Goal: Task Accomplishment & Management: Complete application form

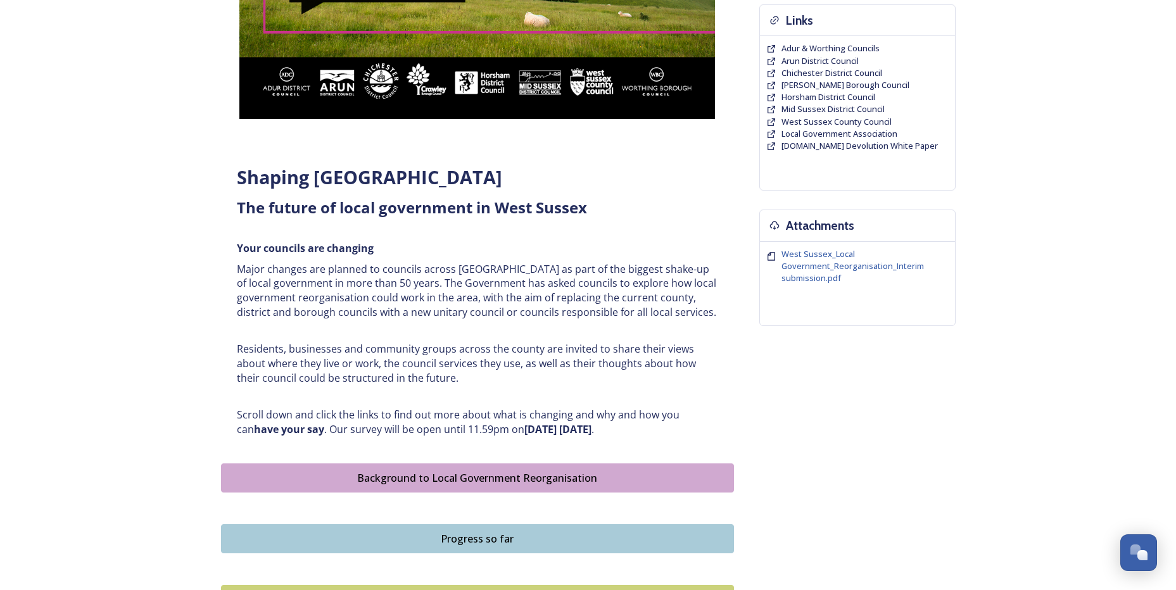
scroll to position [317, 0]
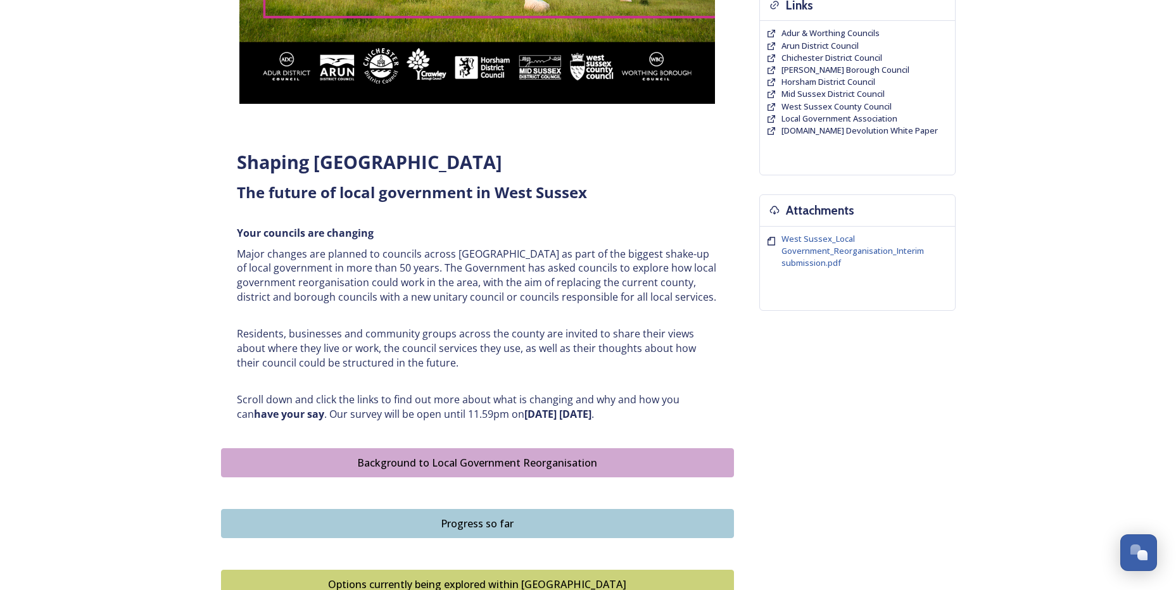
click at [382, 454] on button "Background to Local Government Reorganisation" at bounding box center [477, 462] width 513 height 29
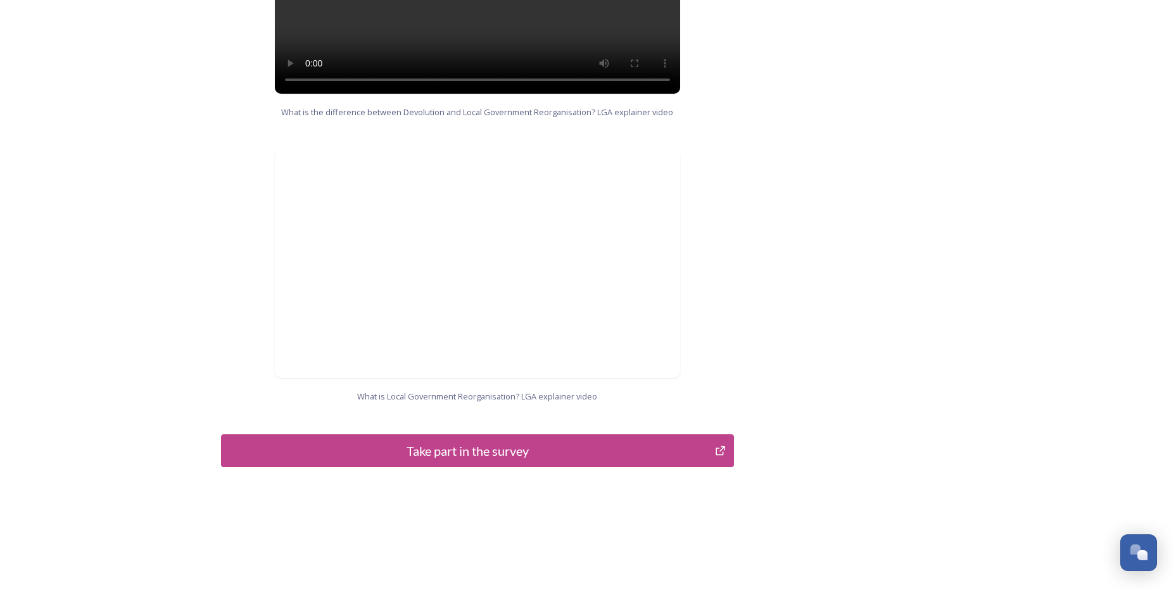
scroll to position [1205, 0]
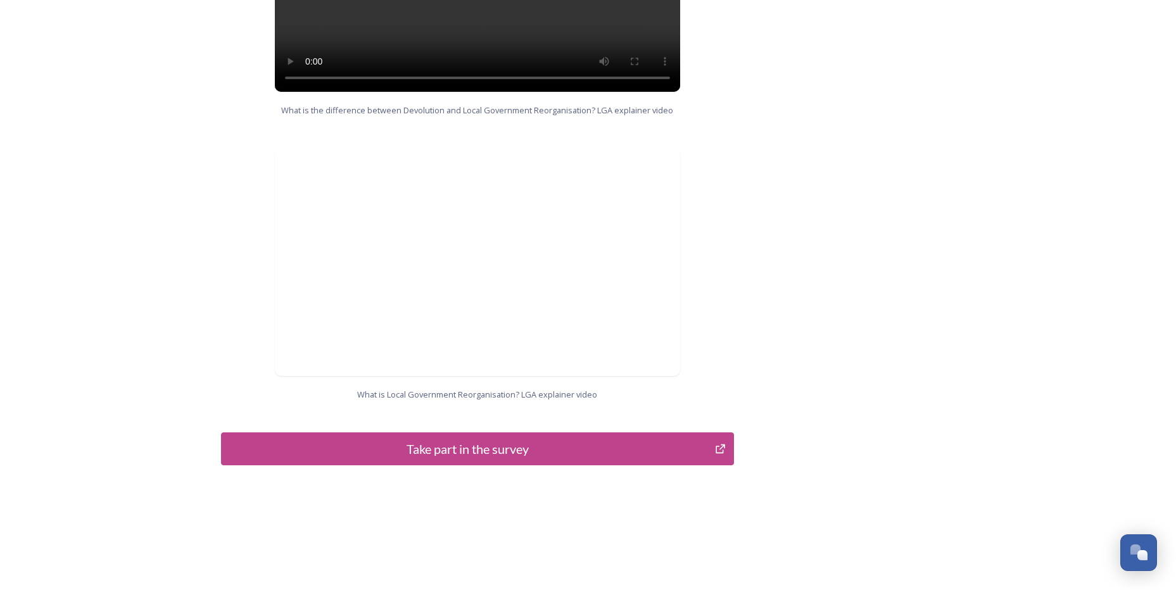
click at [458, 439] on div "Take part in the survey" at bounding box center [468, 448] width 481 height 19
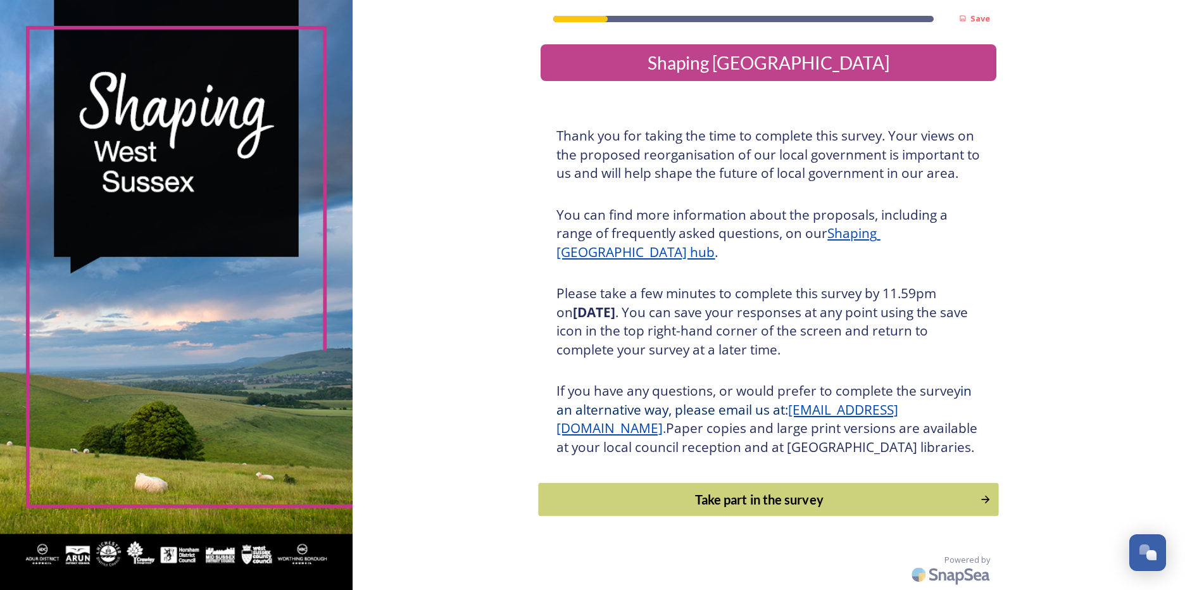
click at [738, 509] on div "Take part in the survey" at bounding box center [760, 499] width 428 height 19
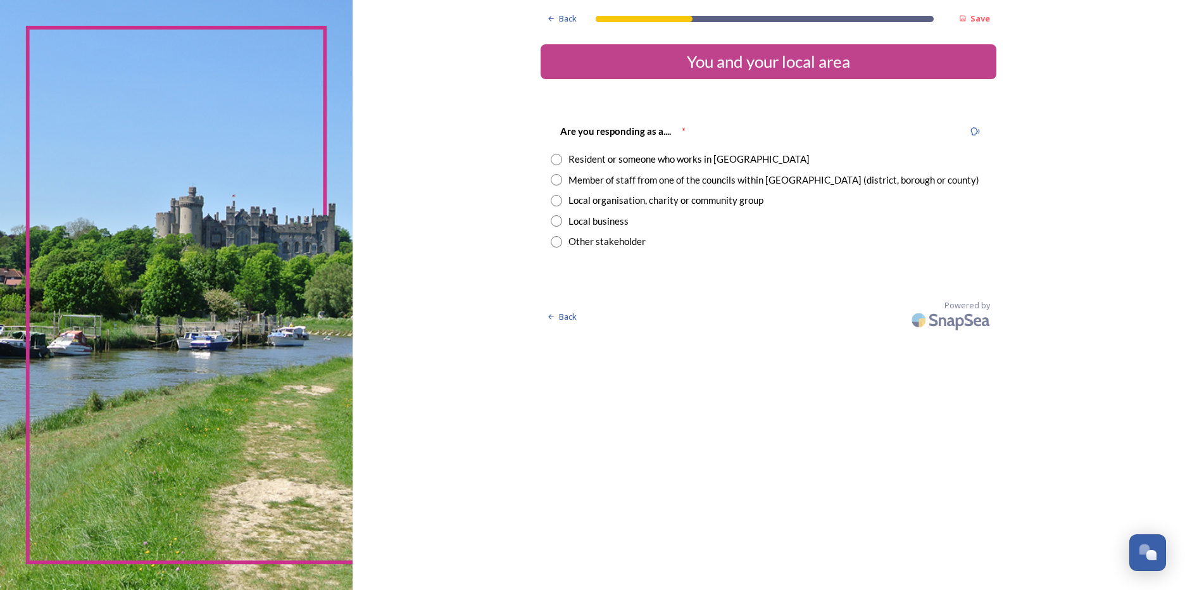
click at [556, 161] on input "radio" at bounding box center [556, 159] width 11 height 11
radio input "true"
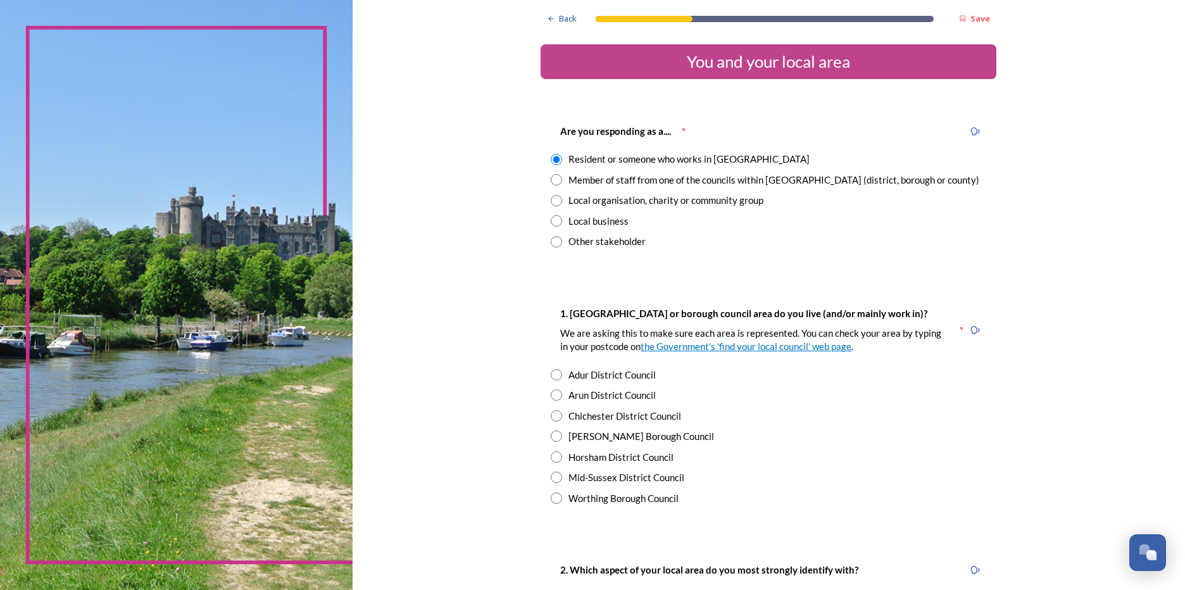
click at [551, 455] on input "radio" at bounding box center [556, 456] width 11 height 11
radio input "true"
click at [553, 180] on input "radio" at bounding box center [556, 179] width 11 height 11
radio input "true"
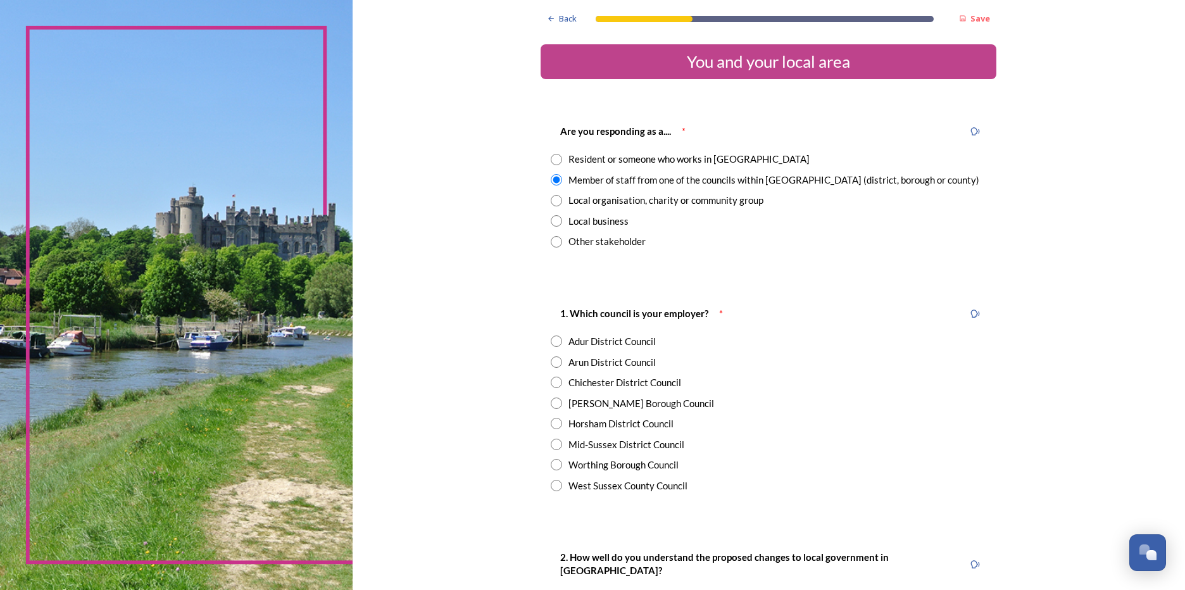
click at [554, 483] on input "radio" at bounding box center [556, 485] width 11 height 11
radio input "true"
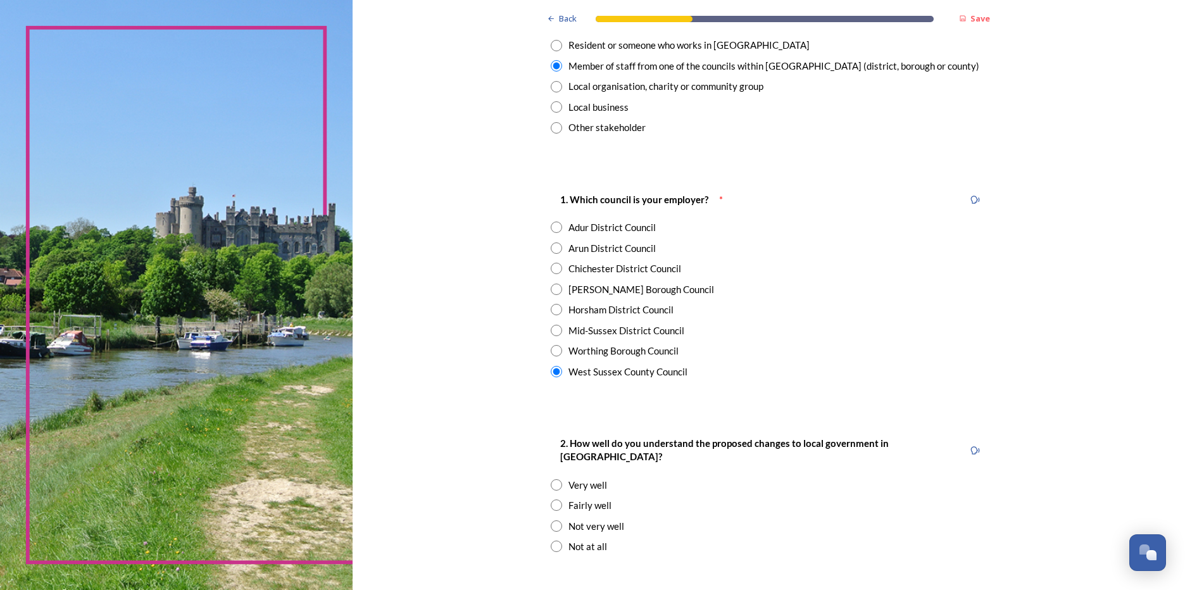
scroll to position [127, 0]
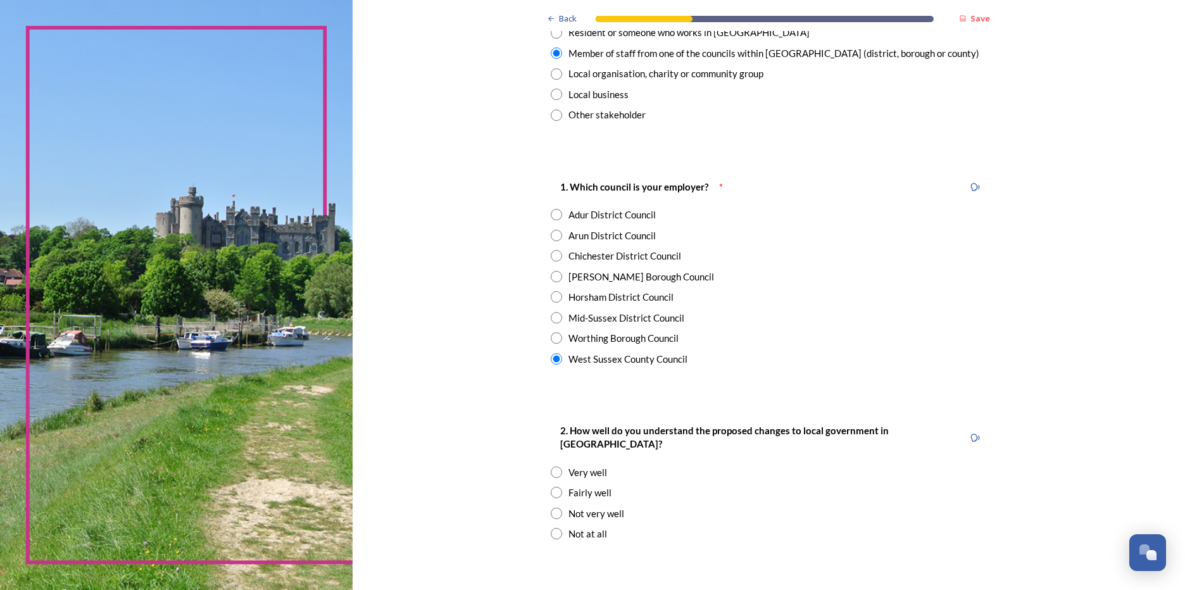
click at [553, 508] on input "radio" at bounding box center [556, 513] width 11 height 11
radio input "true"
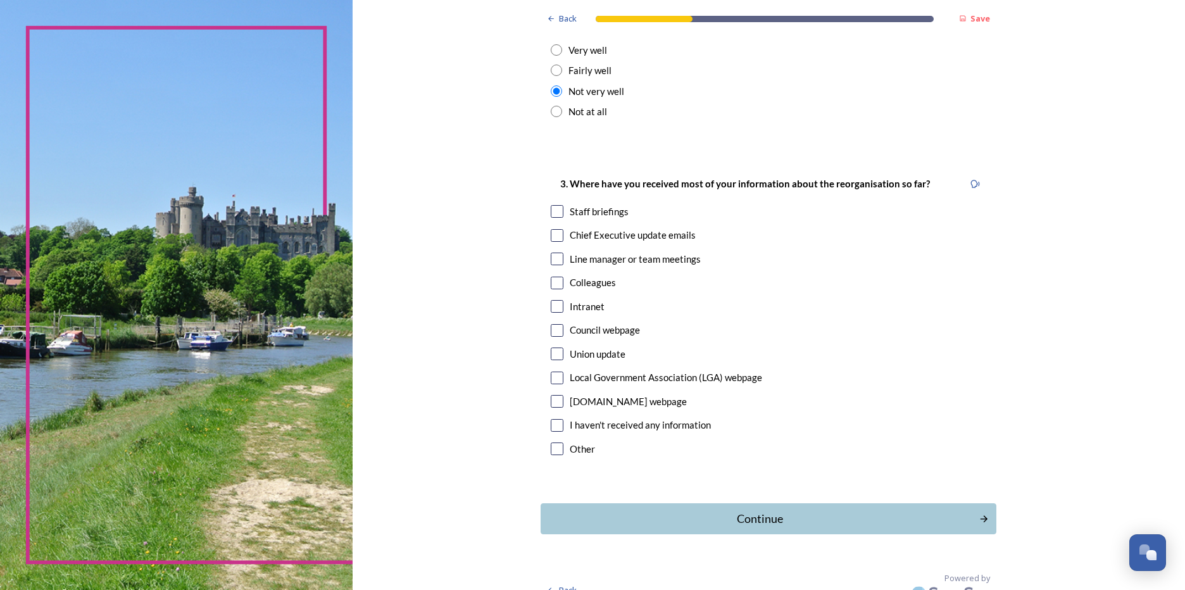
scroll to position [553, 0]
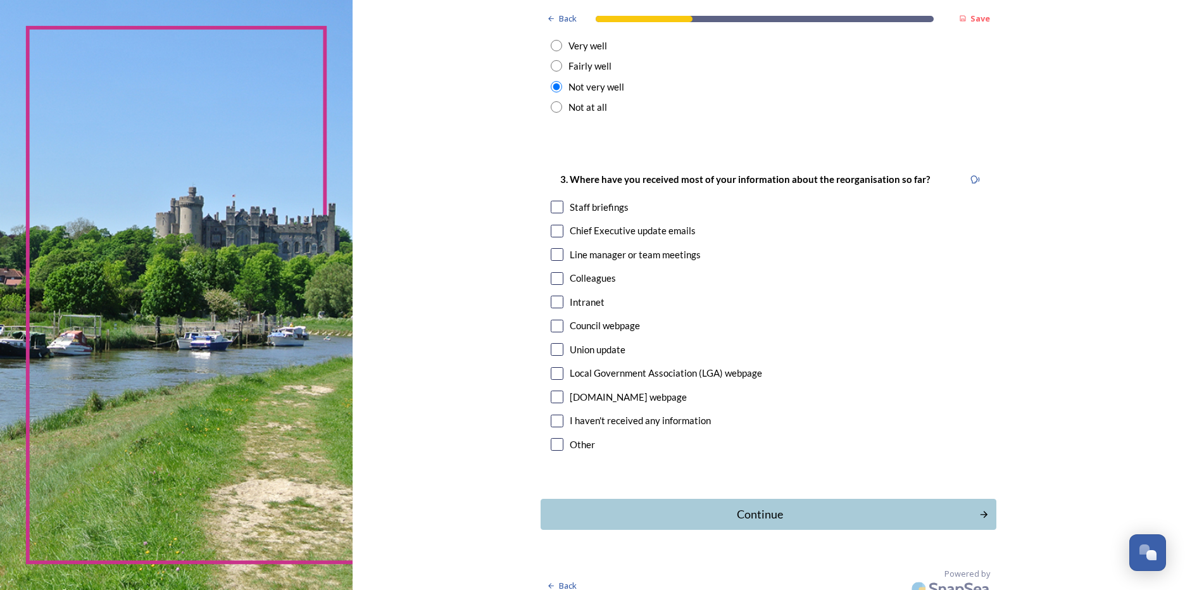
click at [552, 438] on input "checkbox" at bounding box center [557, 444] width 13 height 13
checkbox input "true"
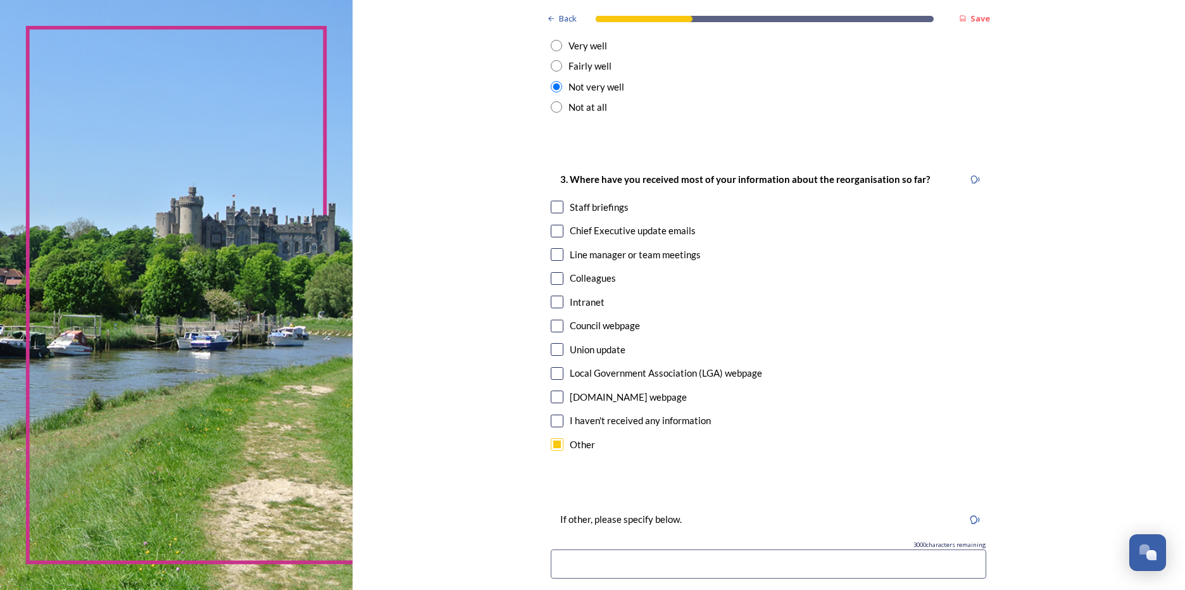
click at [621, 550] on input at bounding box center [769, 564] width 436 height 29
click at [551, 550] on input "introduction to the survey" at bounding box center [769, 564] width 436 height 29
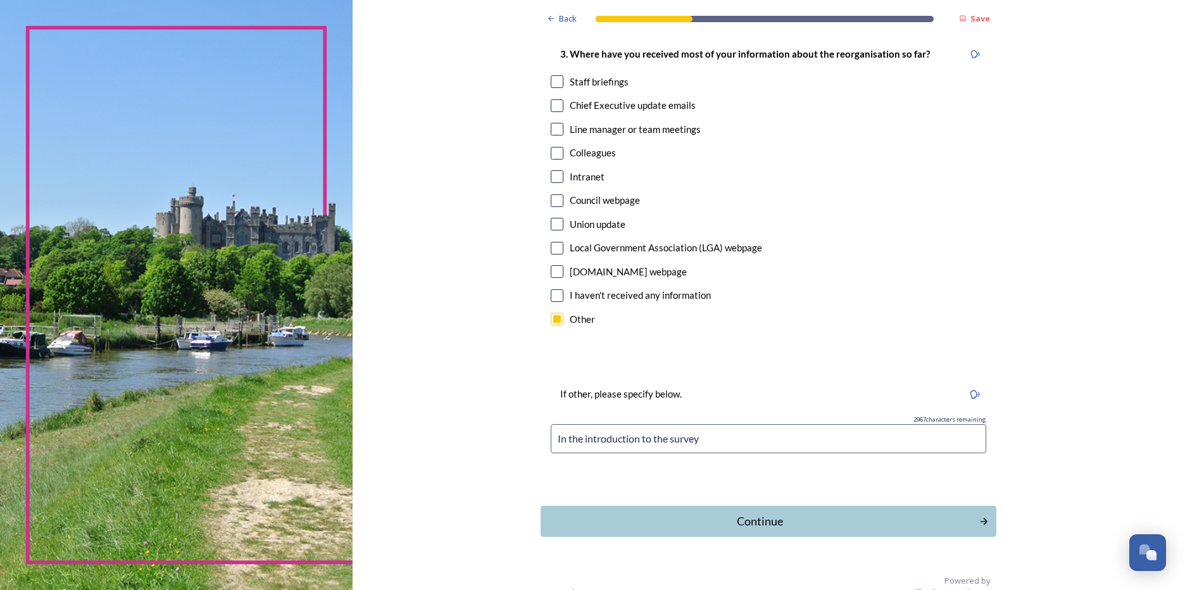
scroll to position [680, 0]
type input "In the introduction to the survey"
click at [747, 512] on div "Continue" at bounding box center [760, 520] width 429 height 17
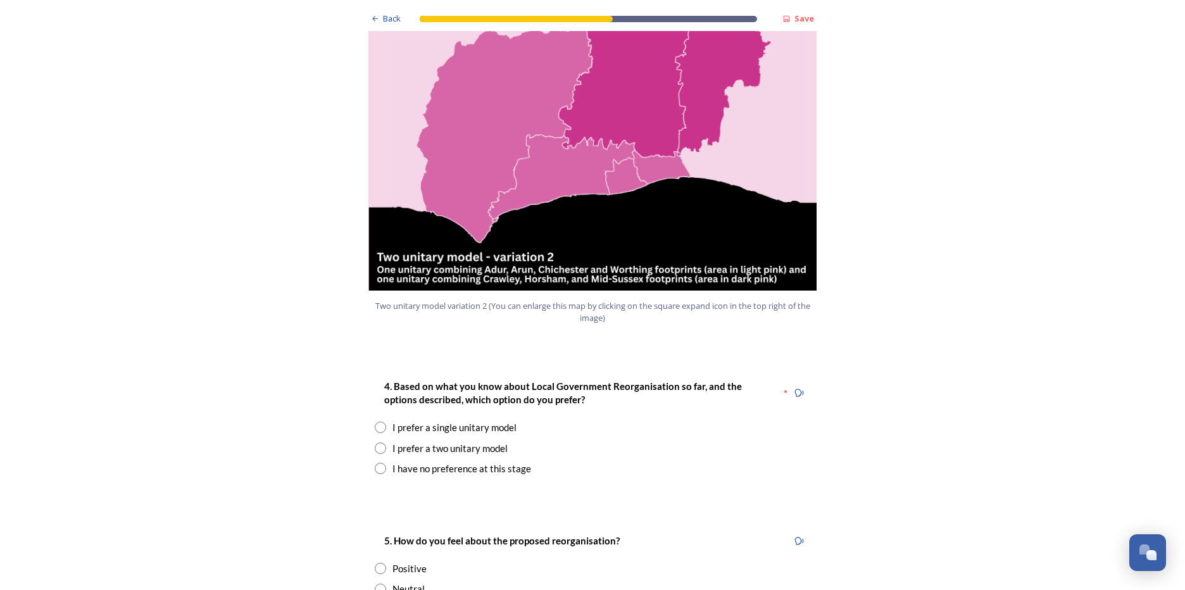
scroll to position [1330, 0]
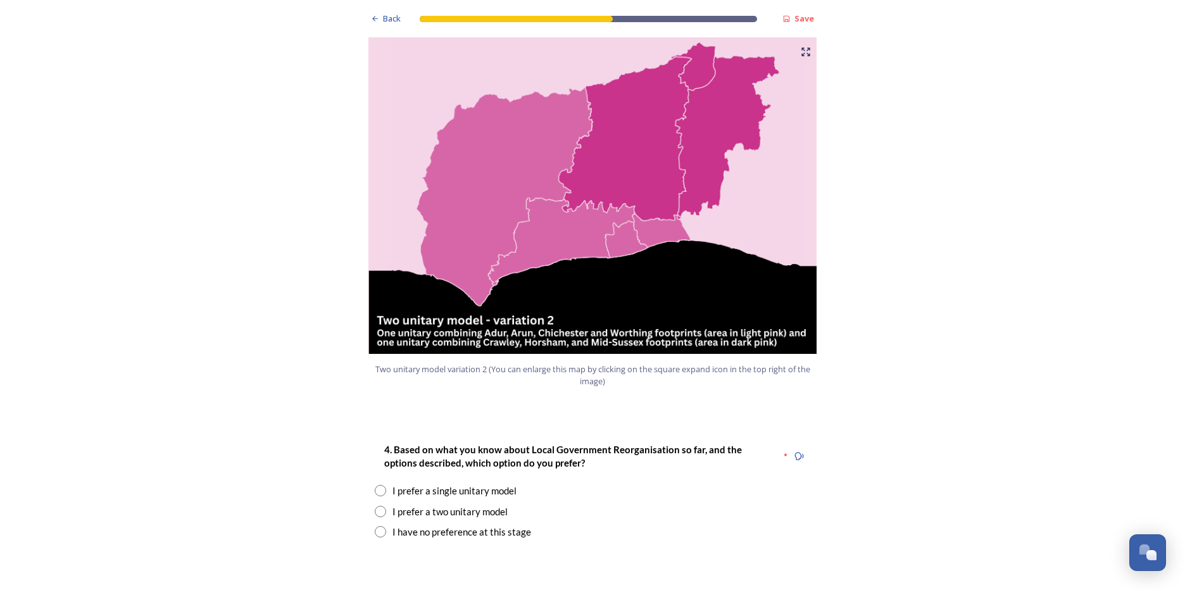
click at [375, 506] on input "radio" at bounding box center [380, 511] width 11 height 11
radio input "true"
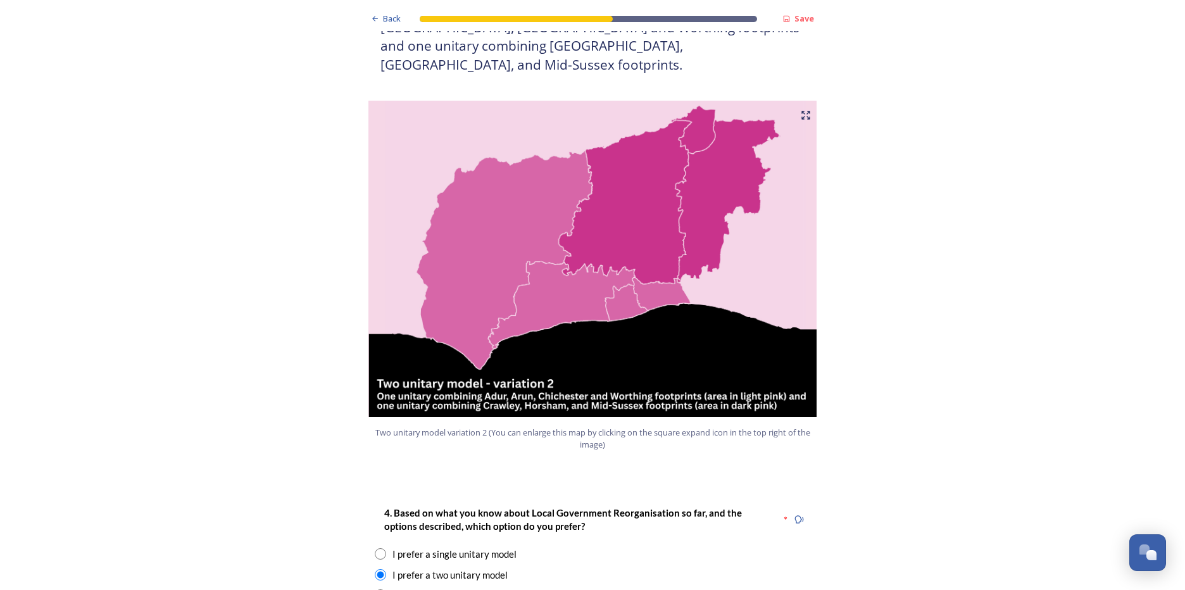
scroll to position [1456, 0]
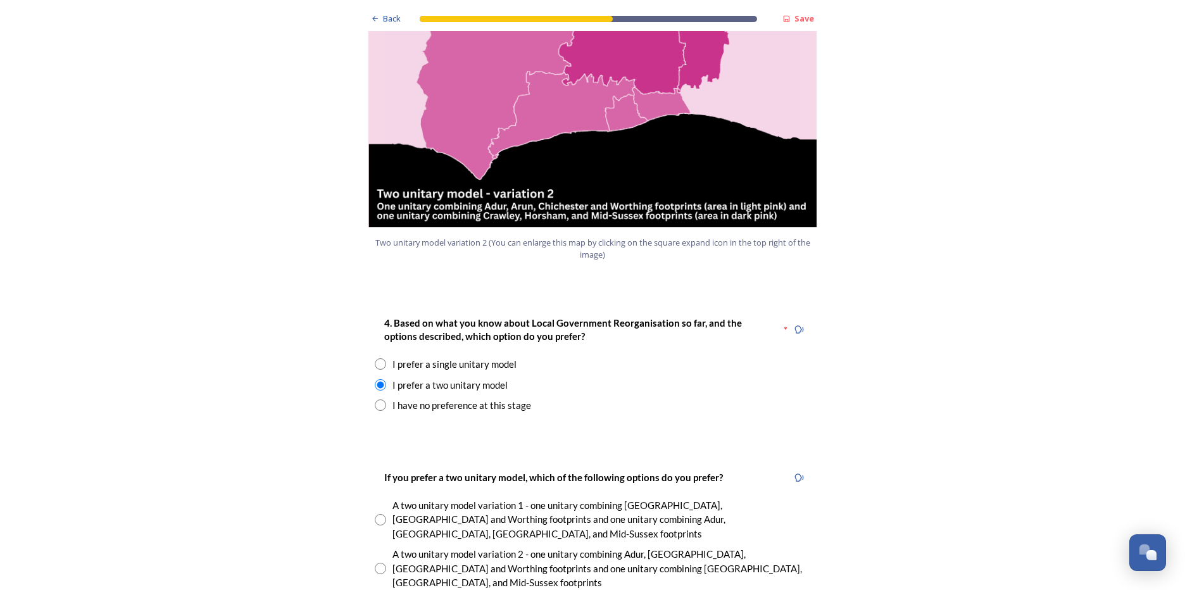
click at [376, 563] on input "radio" at bounding box center [380, 568] width 11 height 11
radio input "true"
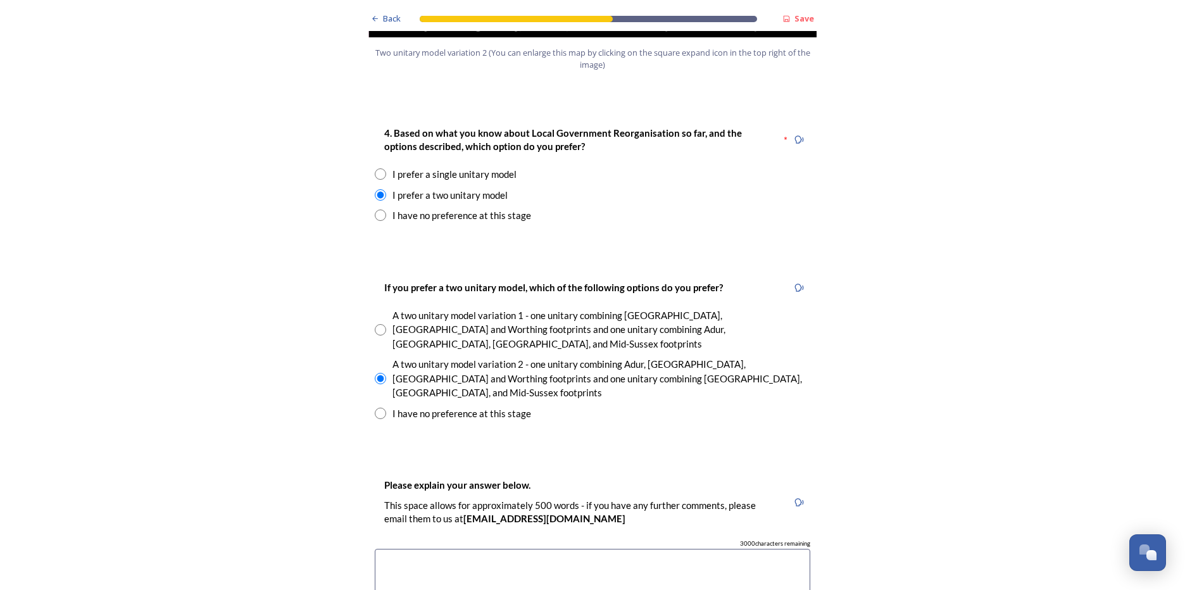
scroll to position [1773, 0]
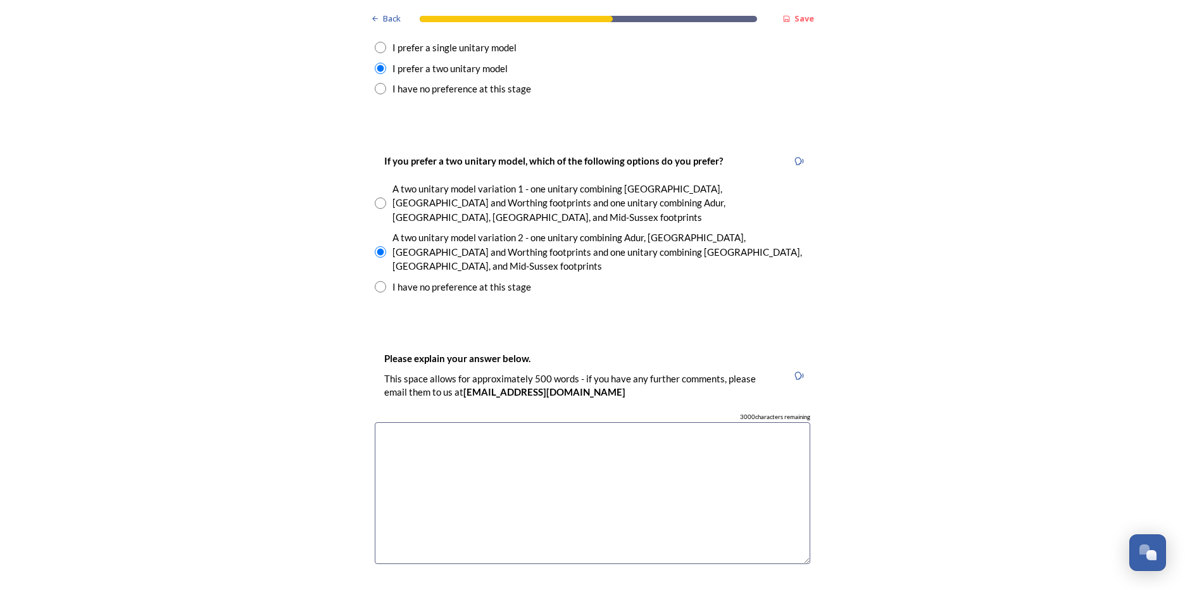
click at [457, 422] on textarea at bounding box center [593, 493] width 436 height 142
click at [423, 422] on textarea at bounding box center [593, 493] width 436 height 142
click at [483, 422] on textarea "Two unitary model may be more manageable than a single authority. And if is a t…" at bounding box center [593, 493] width 436 height 142
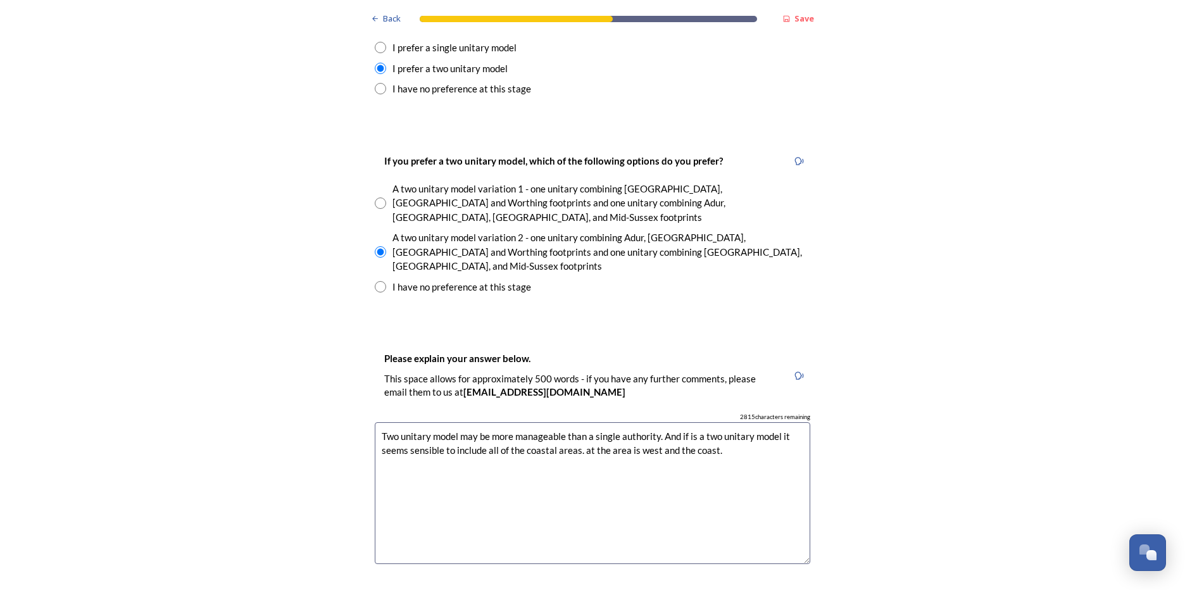
click at [683, 422] on textarea "Two unitary model may be more manageable than a single authority. And if is a t…" at bounding box center [593, 493] width 436 height 142
click at [573, 422] on textarea "Two unitary model may be more manageable than a single authority. And if it is …" at bounding box center [593, 493] width 436 height 142
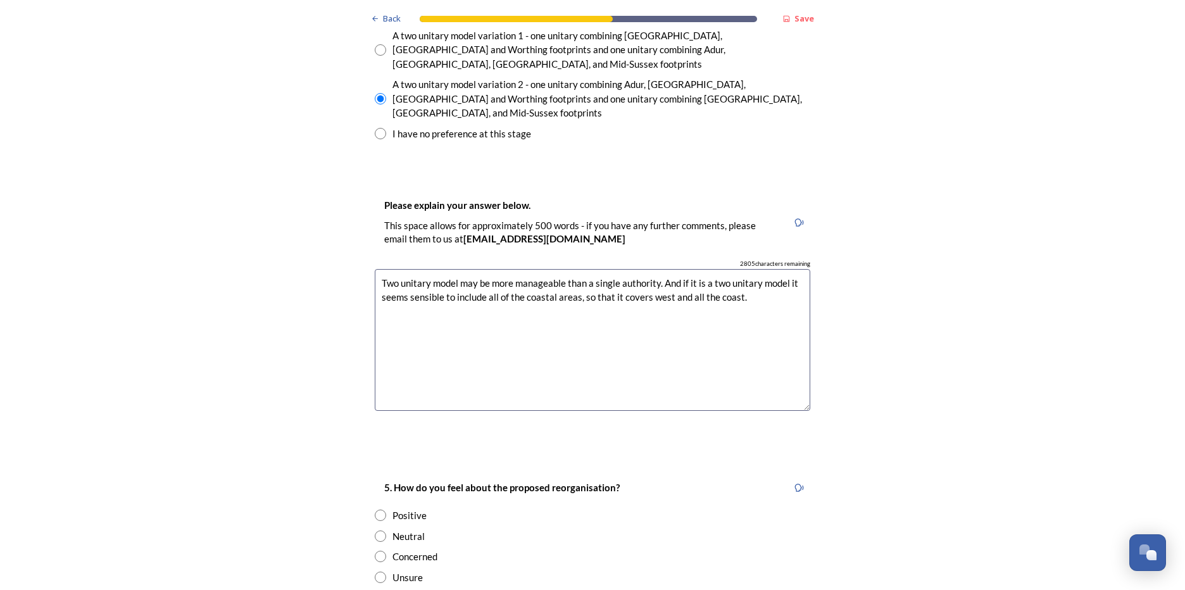
scroll to position [1963, 0]
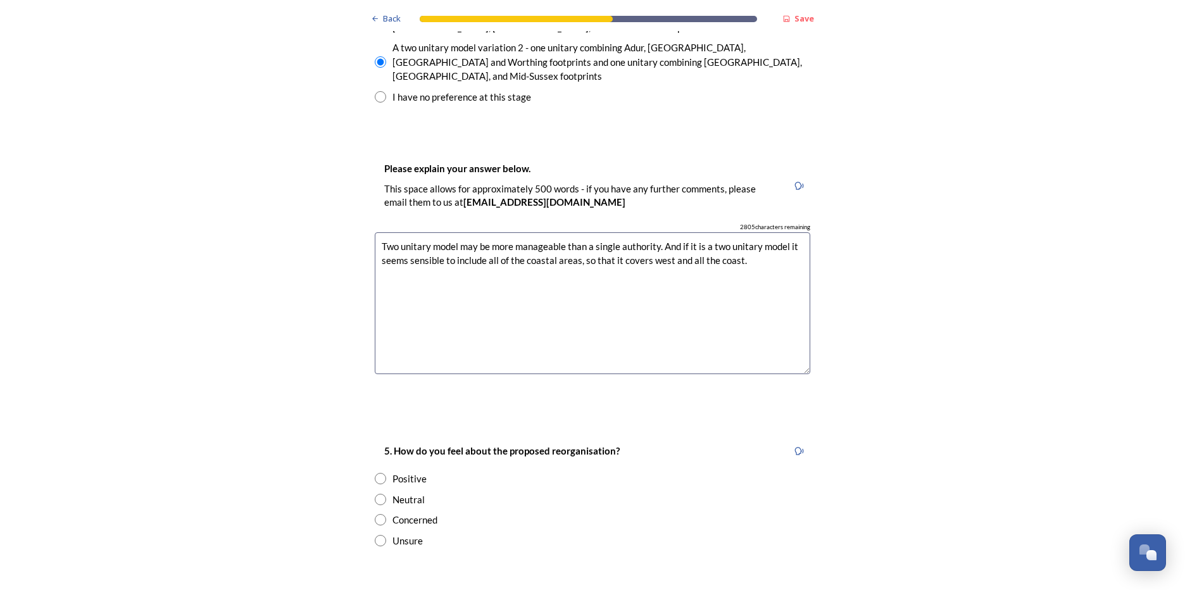
type textarea "Two unitary model may be more manageable than a single authority. And if it is …"
click at [377, 494] on input "radio" at bounding box center [380, 499] width 11 height 11
radio input "true"
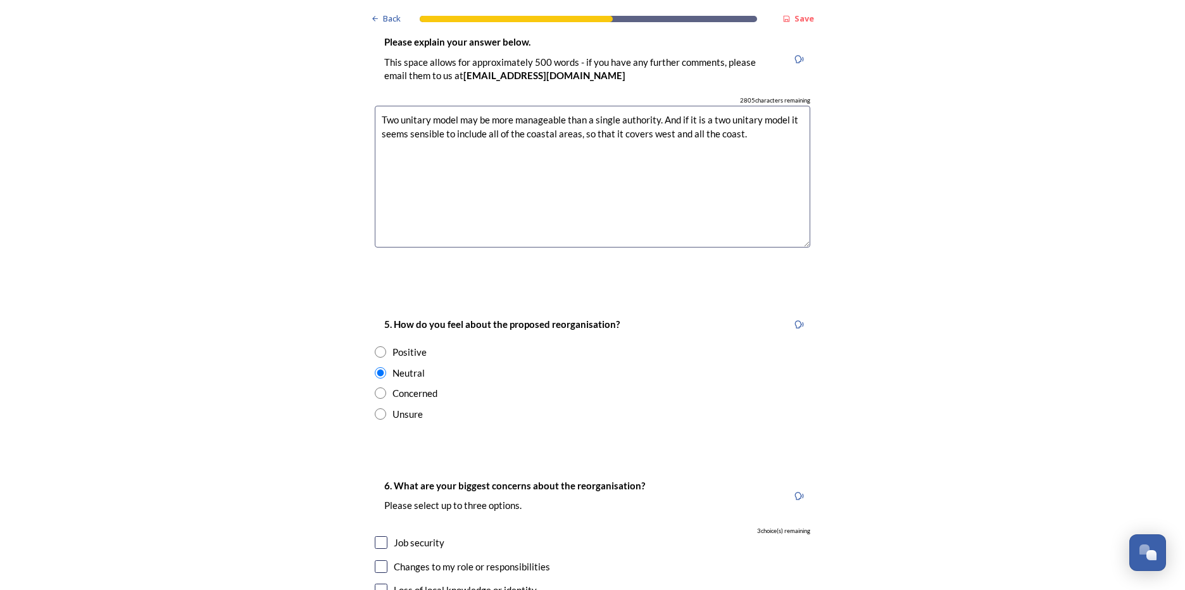
scroll to position [2153, 0]
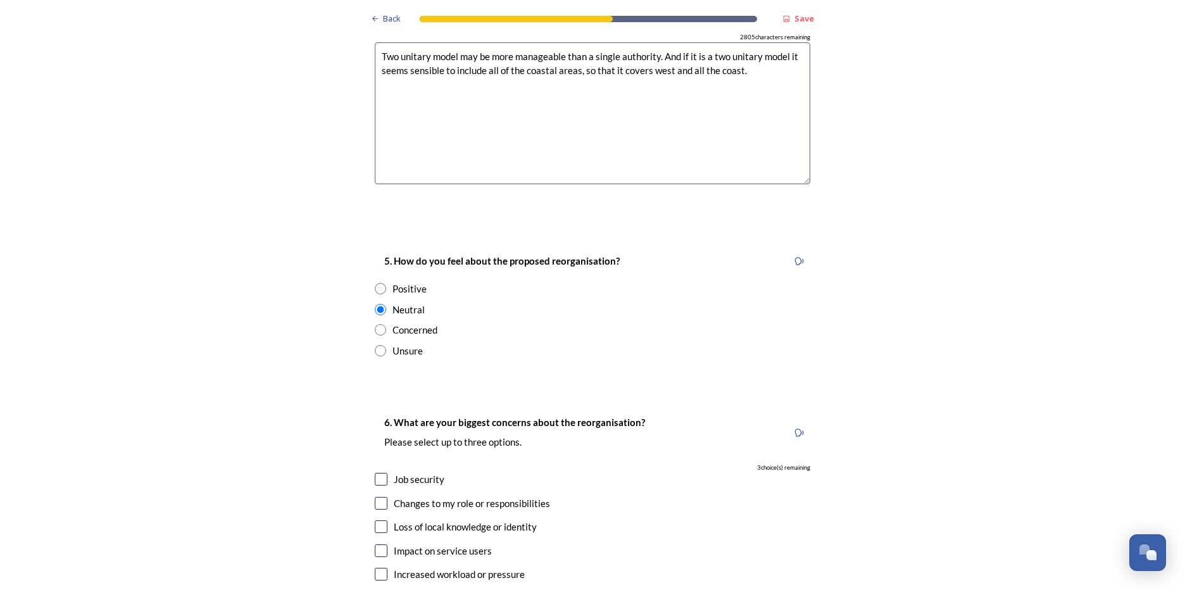
click at [375, 545] on input "checkbox" at bounding box center [381, 551] width 13 height 13
checkbox input "true"
click at [377, 520] on input "checkbox" at bounding box center [381, 526] width 13 height 13
checkbox input "true"
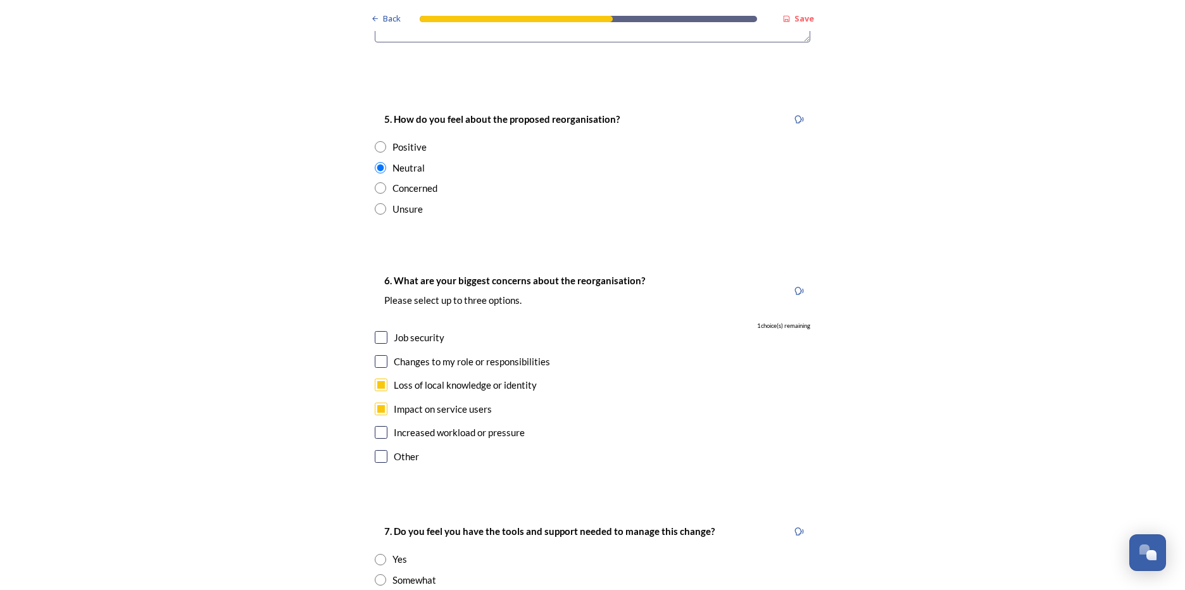
scroll to position [2343, 0]
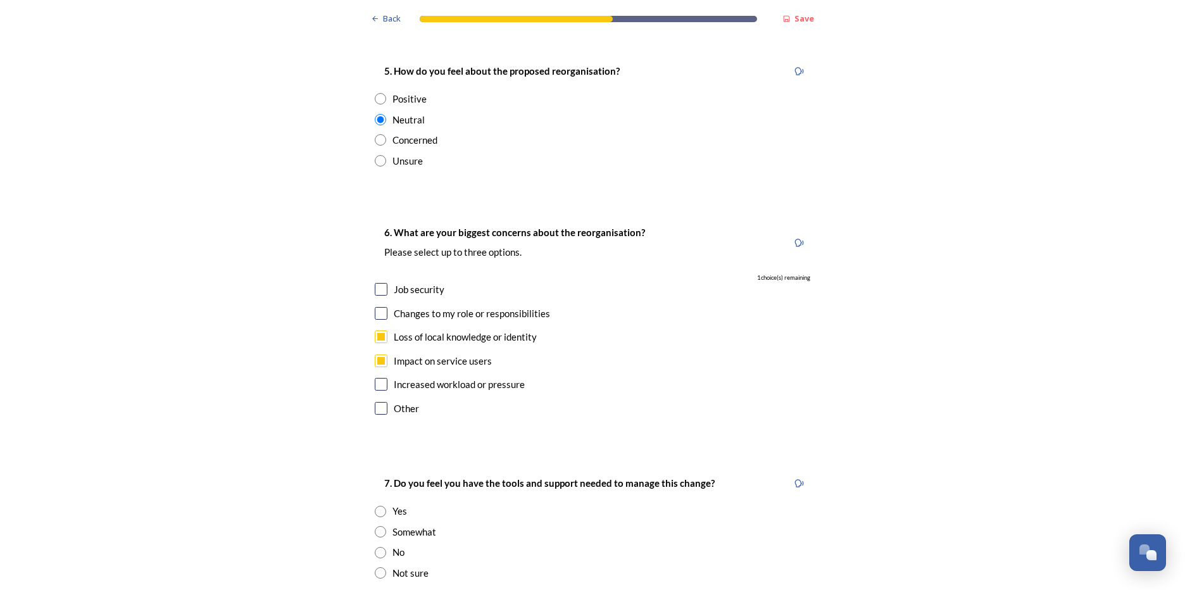
click at [378, 506] on input "radio" at bounding box center [380, 511] width 11 height 11
radio input "true"
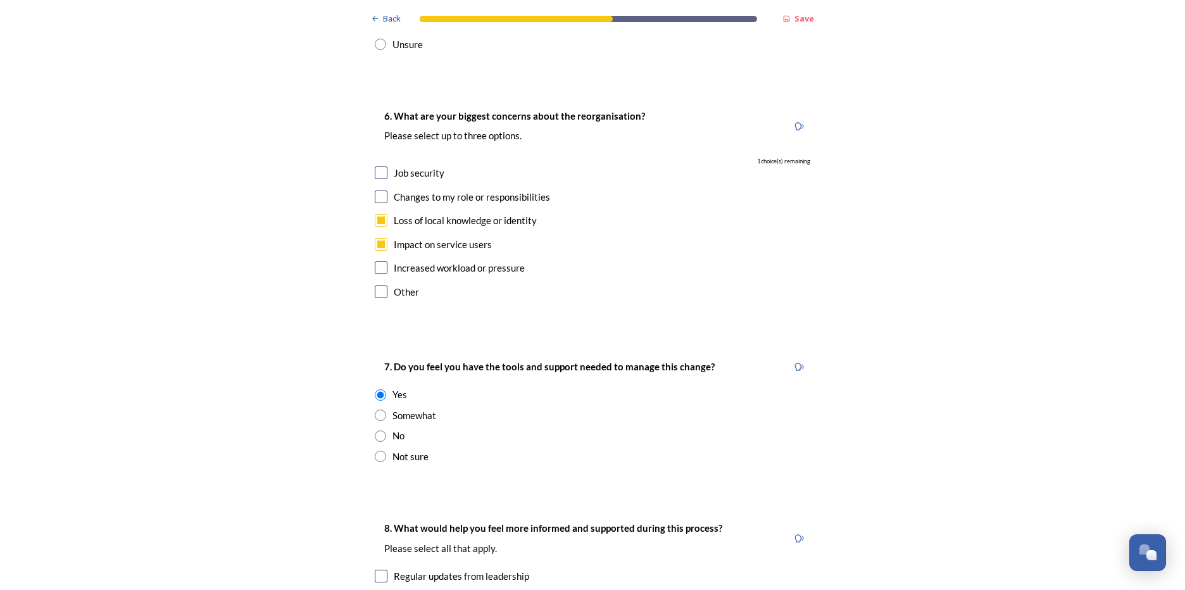
scroll to position [2469, 0]
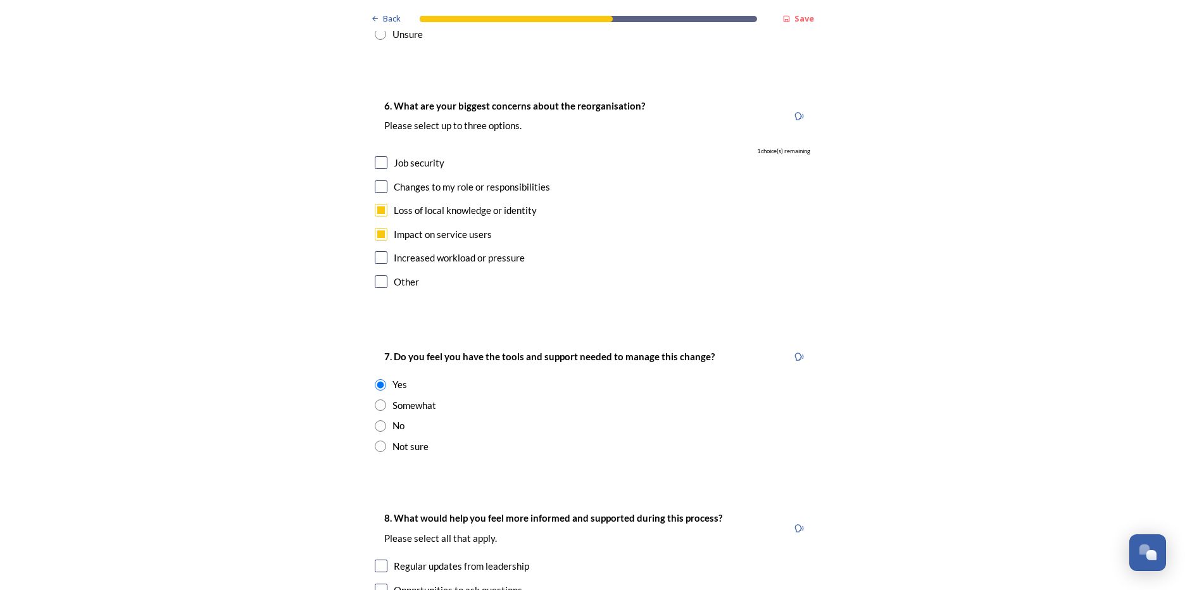
click at [375, 400] on input "radio" at bounding box center [380, 405] width 11 height 11
radio input "true"
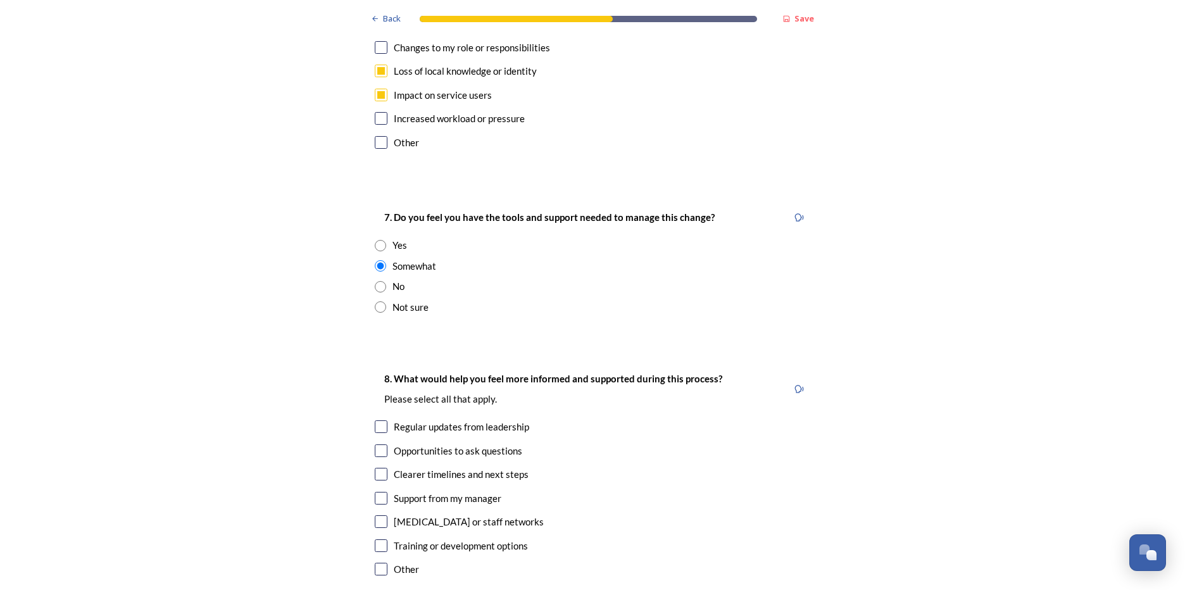
scroll to position [2659, 0]
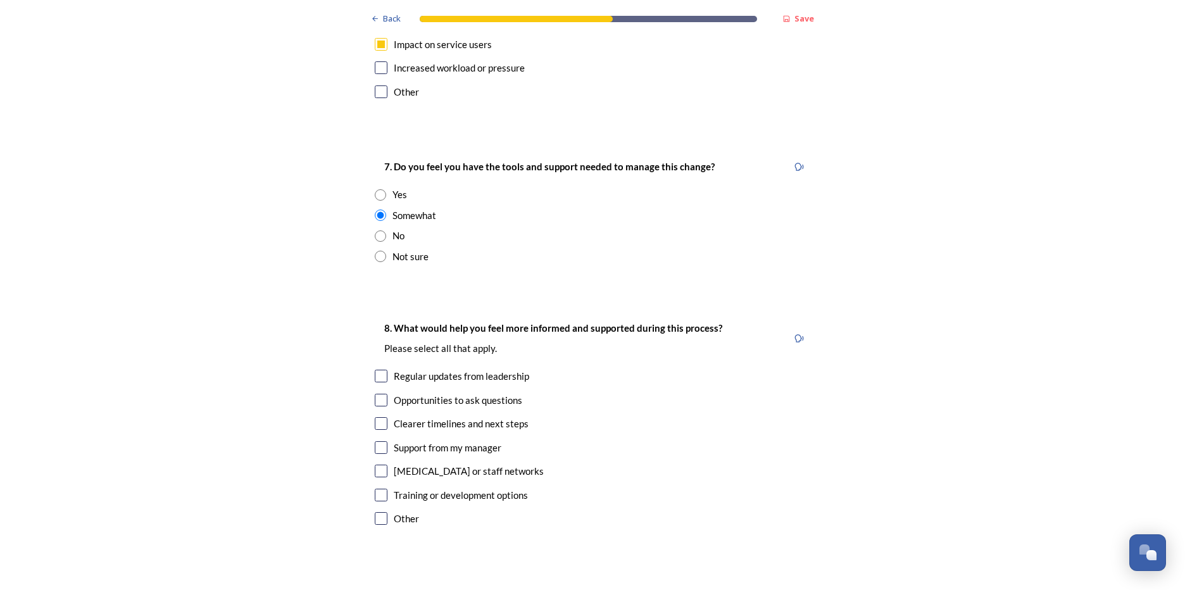
click at [377, 417] on input "checkbox" at bounding box center [381, 423] width 13 height 13
checkbox input "true"
click at [378, 465] on input "checkbox" at bounding box center [381, 471] width 13 height 13
checkbox input "true"
click at [380, 370] on input "checkbox" at bounding box center [381, 376] width 13 height 13
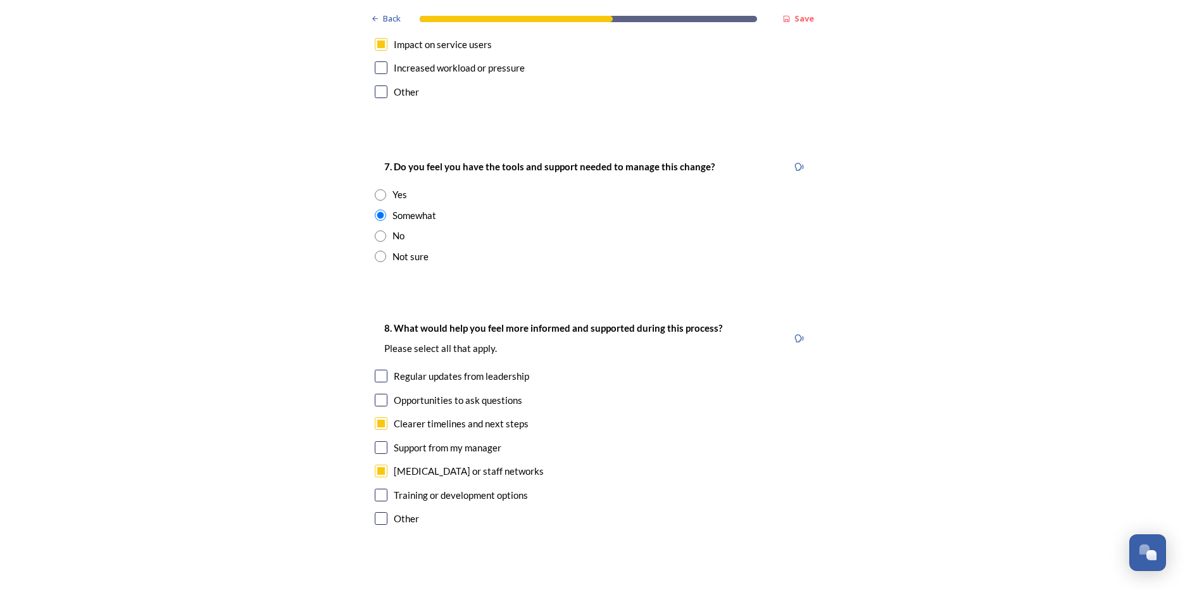
checkbox input "true"
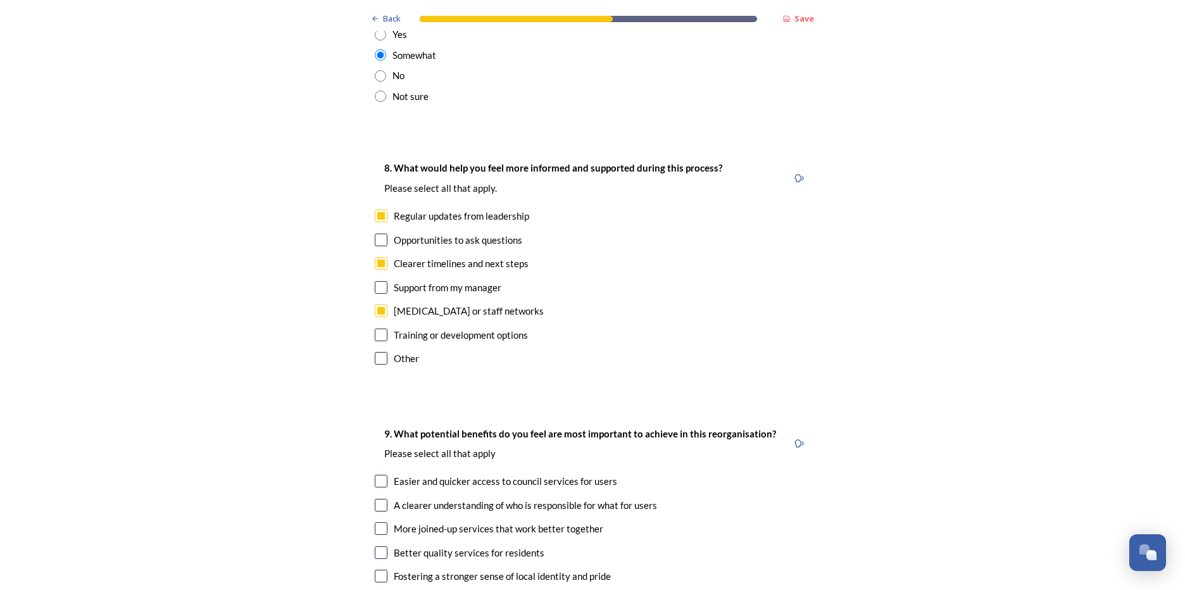
scroll to position [2849, 0]
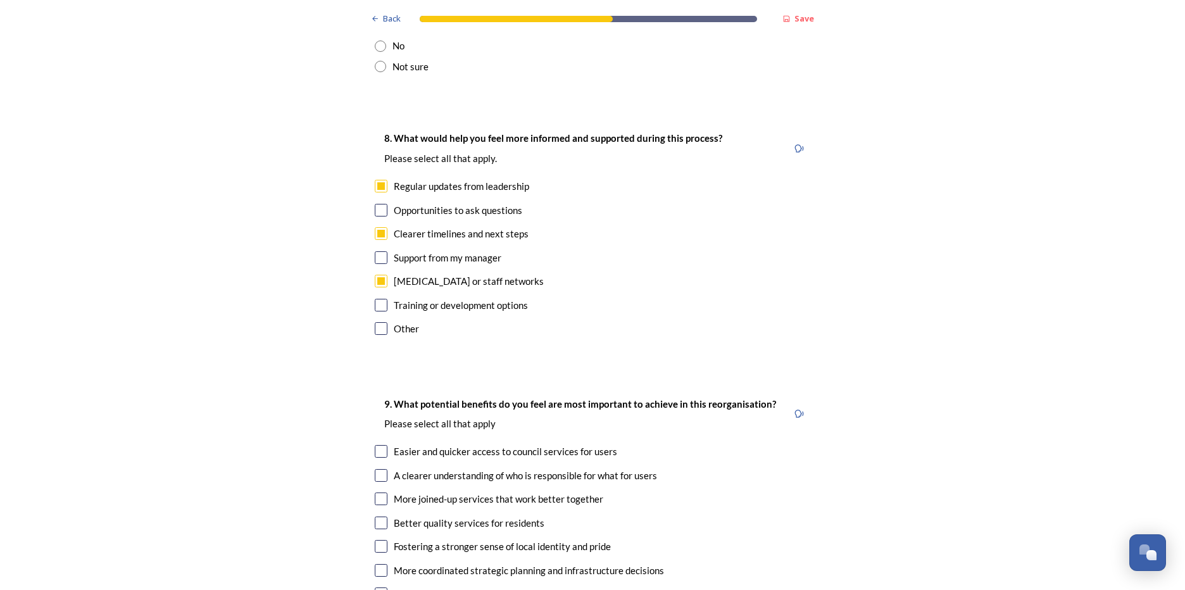
click at [375, 445] on input "checkbox" at bounding box center [381, 451] width 13 height 13
checkbox input "true"
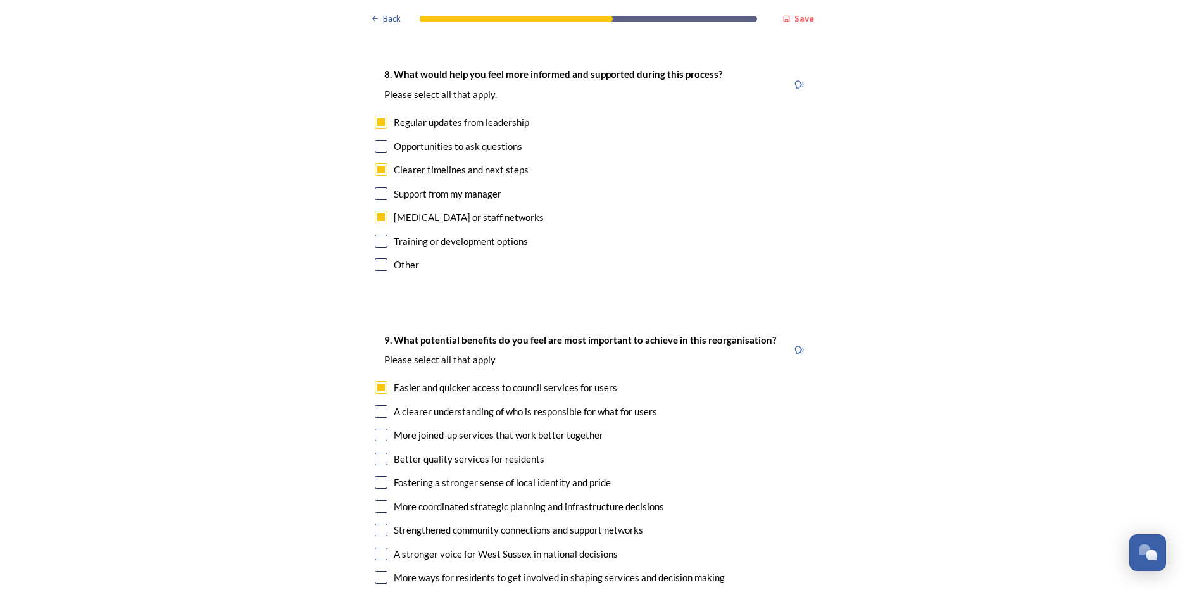
scroll to position [2976, 0]
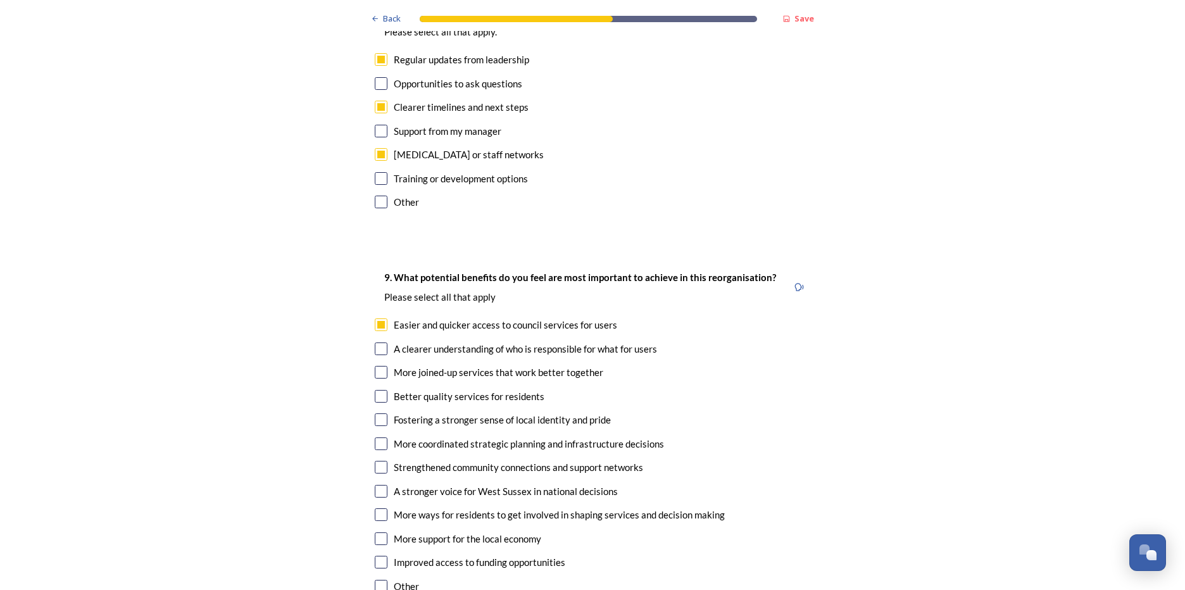
click at [377, 343] on input "checkbox" at bounding box center [381, 349] width 13 height 13
checkbox input "true"
click at [379, 366] on input "checkbox" at bounding box center [381, 372] width 13 height 13
checkbox input "true"
click at [375, 390] on input "checkbox" at bounding box center [381, 396] width 13 height 13
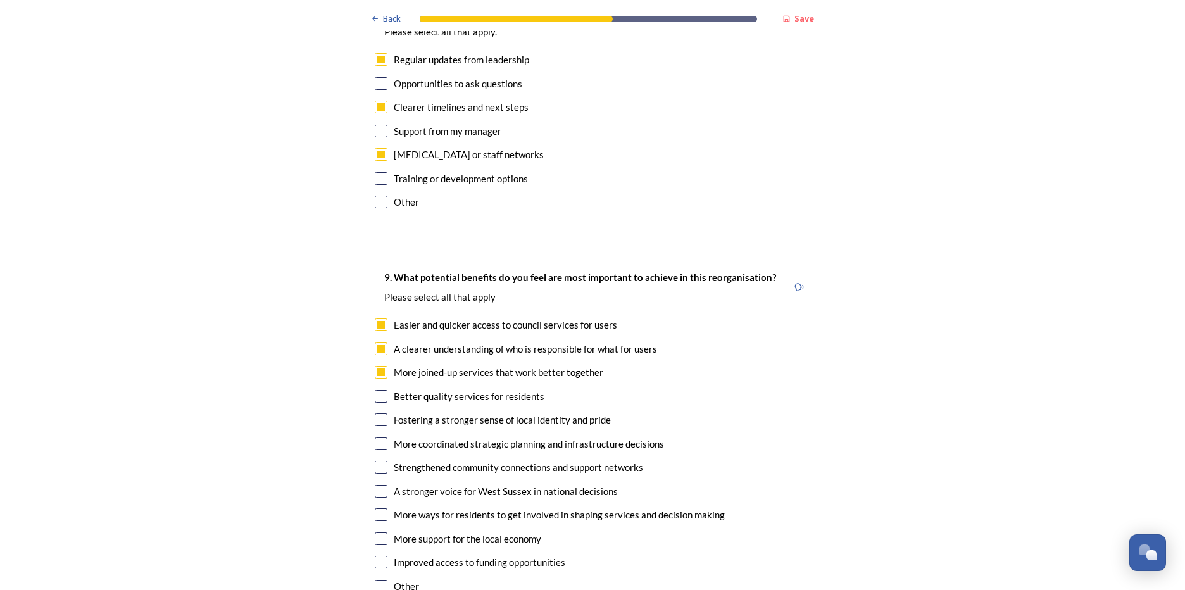
checkbox input "true"
click at [377, 533] on input "checkbox" at bounding box center [381, 539] width 13 height 13
checkbox input "true"
click at [377, 485] on input "checkbox" at bounding box center [381, 491] width 13 height 13
checkbox input "true"
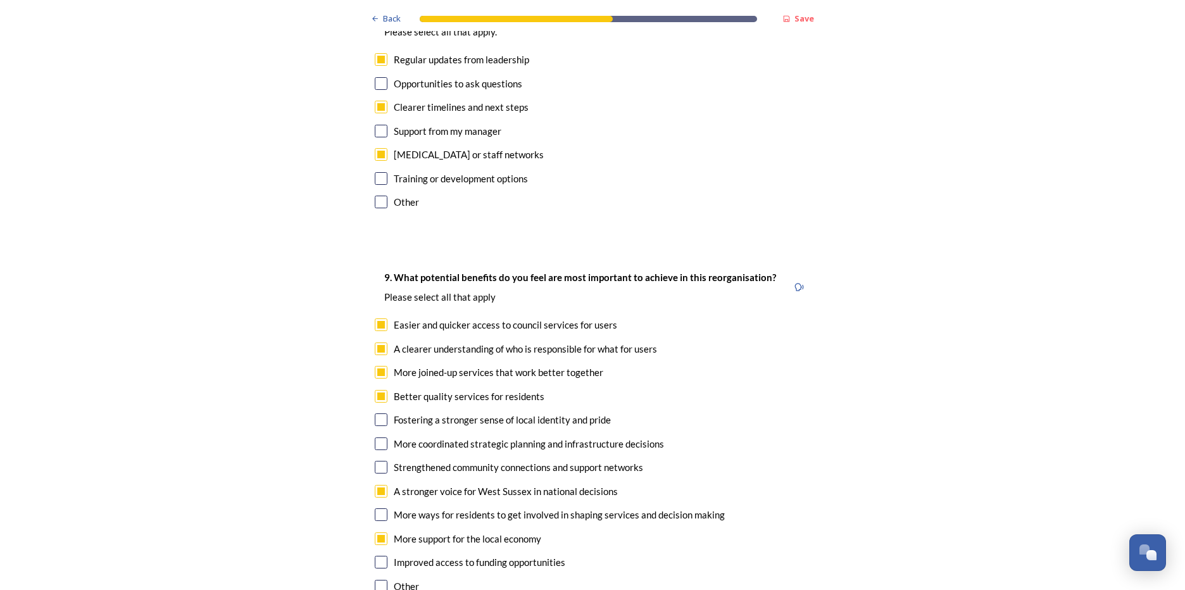
click at [378, 461] on input "checkbox" at bounding box center [381, 467] width 13 height 13
checkbox input "true"
click at [377, 438] on input "checkbox" at bounding box center [381, 444] width 13 height 13
checkbox input "true"
click at [375, 556] on input "checkbox" at bounding box center [381, 562] width 13 height 13
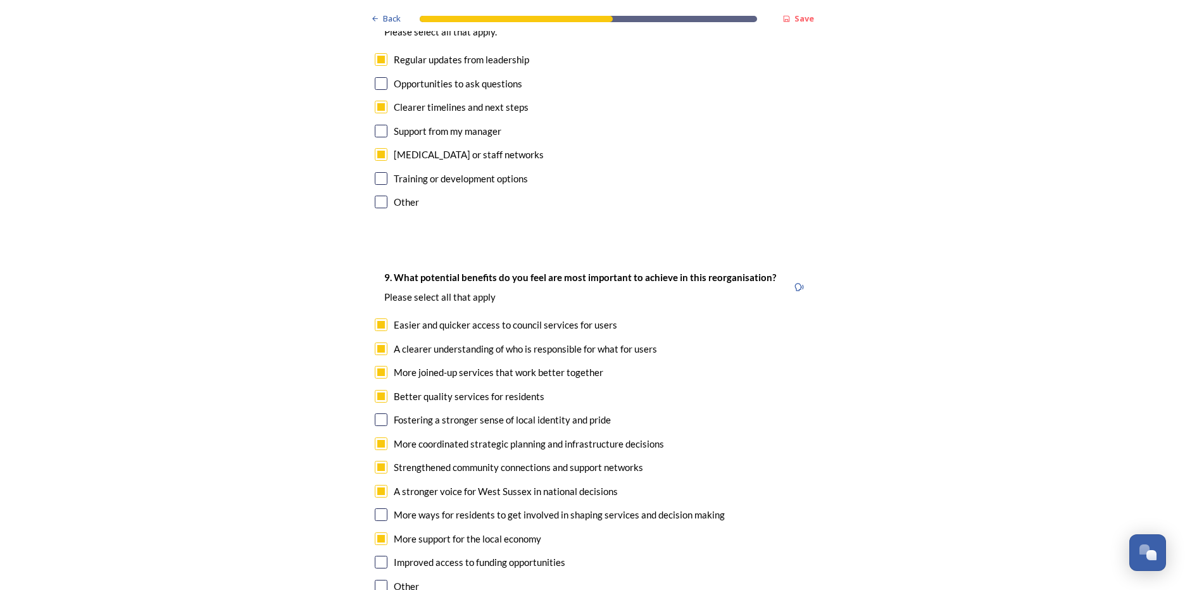
checkbox input "true"
click at [377, 508] on input "checkbox" at bounding box center [381, 514] width 13 height 13
checkbox input "true"
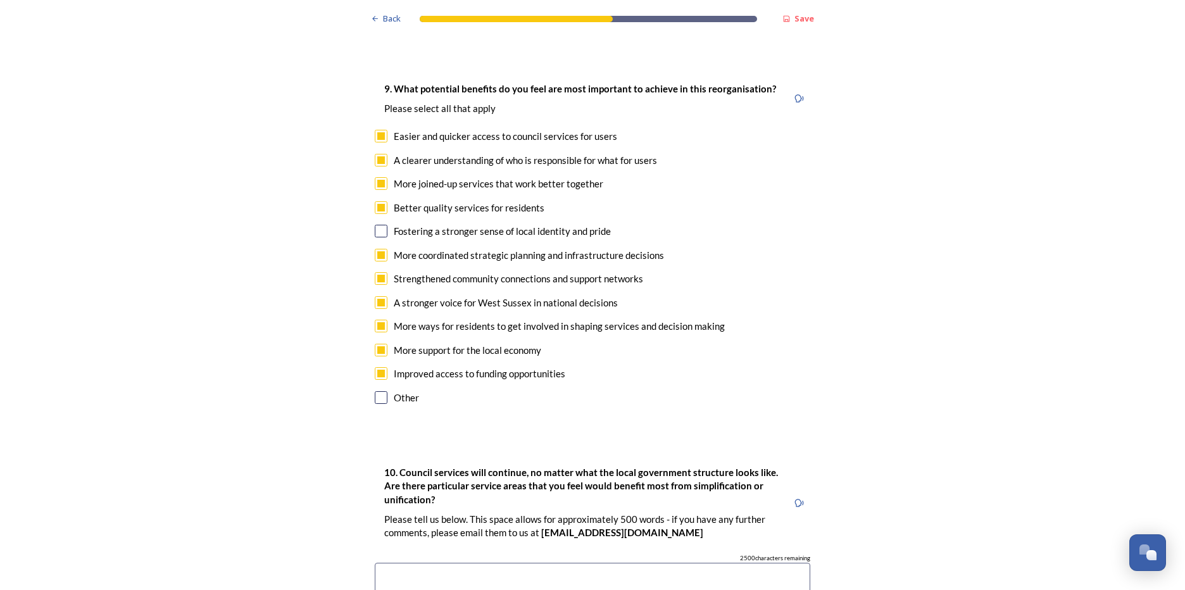
scroll to position [3166, 0]
click at [375, 224] on input "checkbox" at bounding box center [381, 230] width 13 height 13
checkbox input "true"
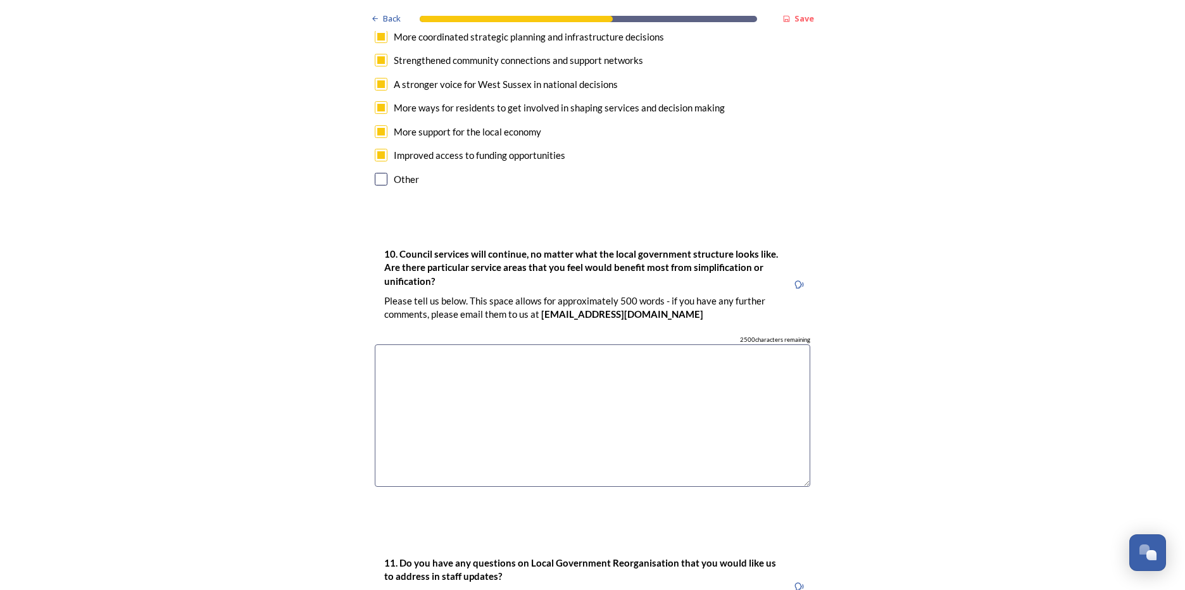
scroll to position [3419, 0]
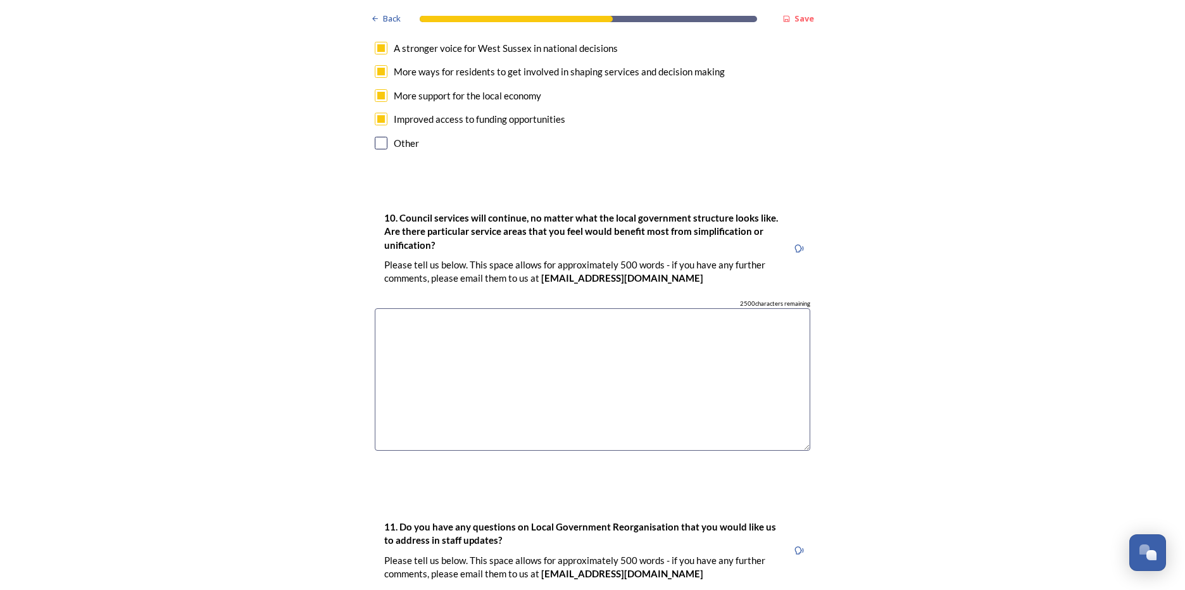
click at [410, 308] on textarea at bounding box center [593, 379] width 436 height 142
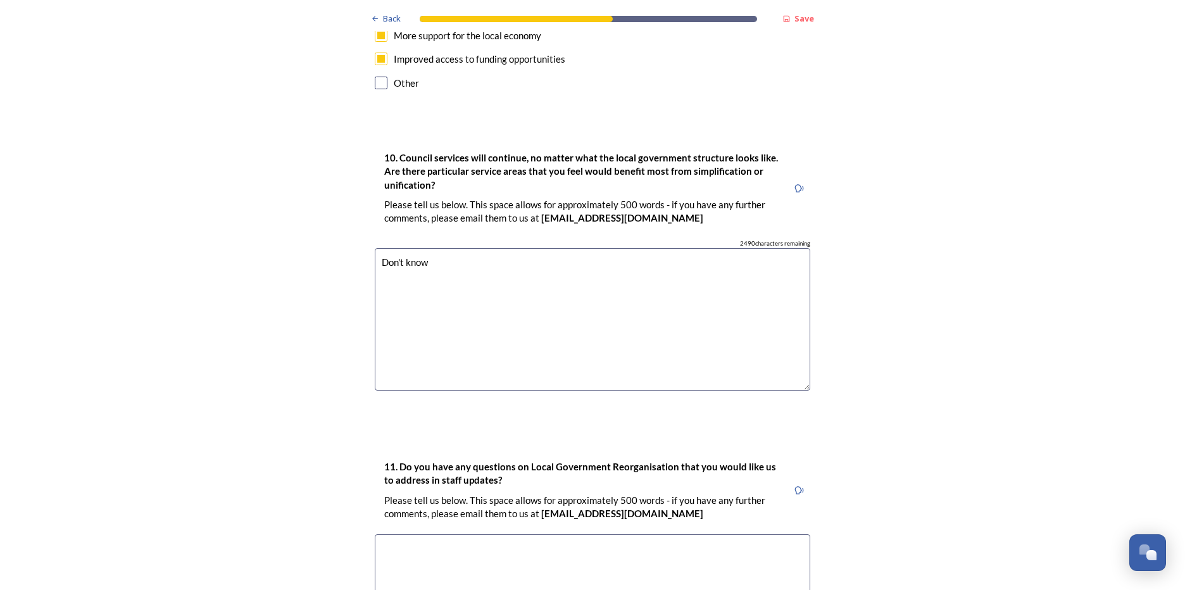
scroll to position [3546, 0]
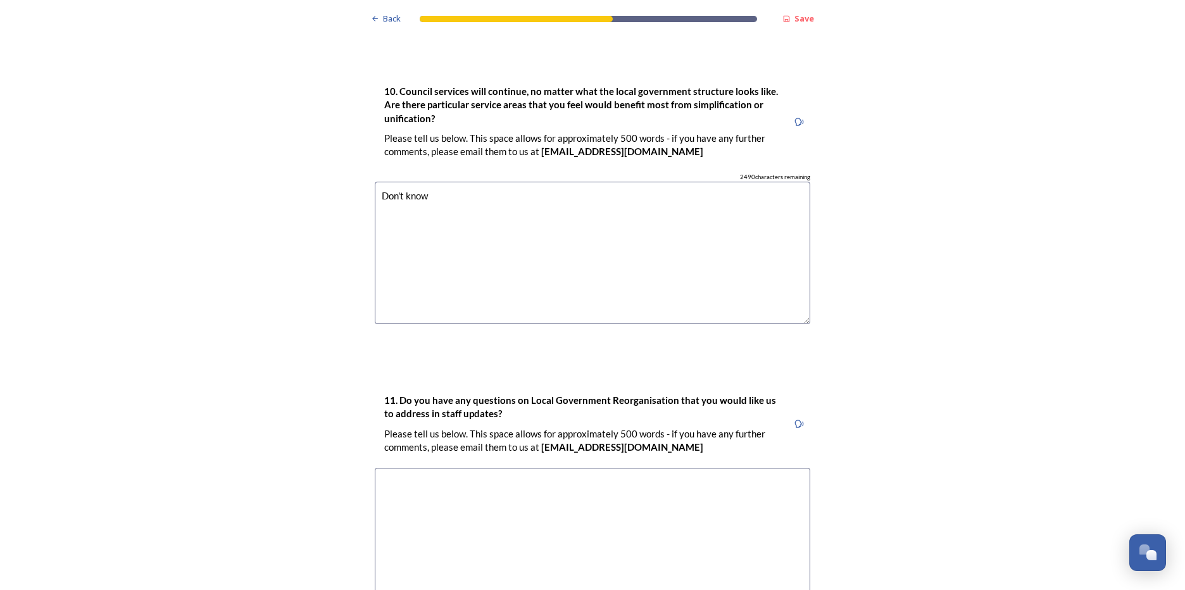
type textarea "Don't know"
click at [404, 468] on textarea at bounding box center [593, 539] width 436 height 142
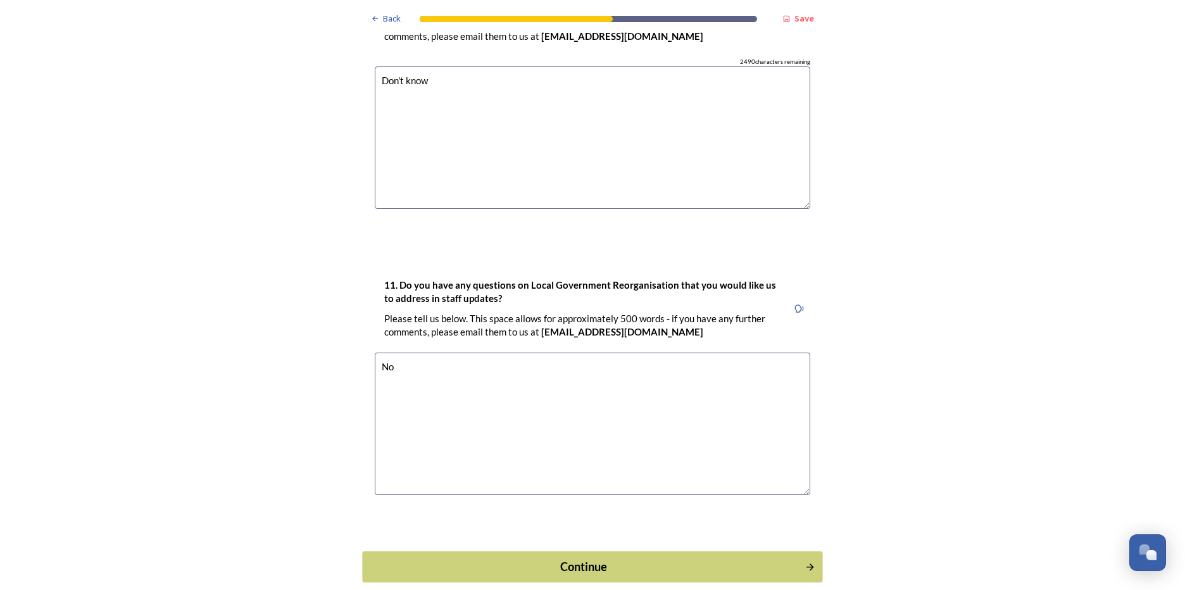
type textarea "No"
click at [575, 558] on div "Continue" at bounding box center [584, 566] width 429 height 17
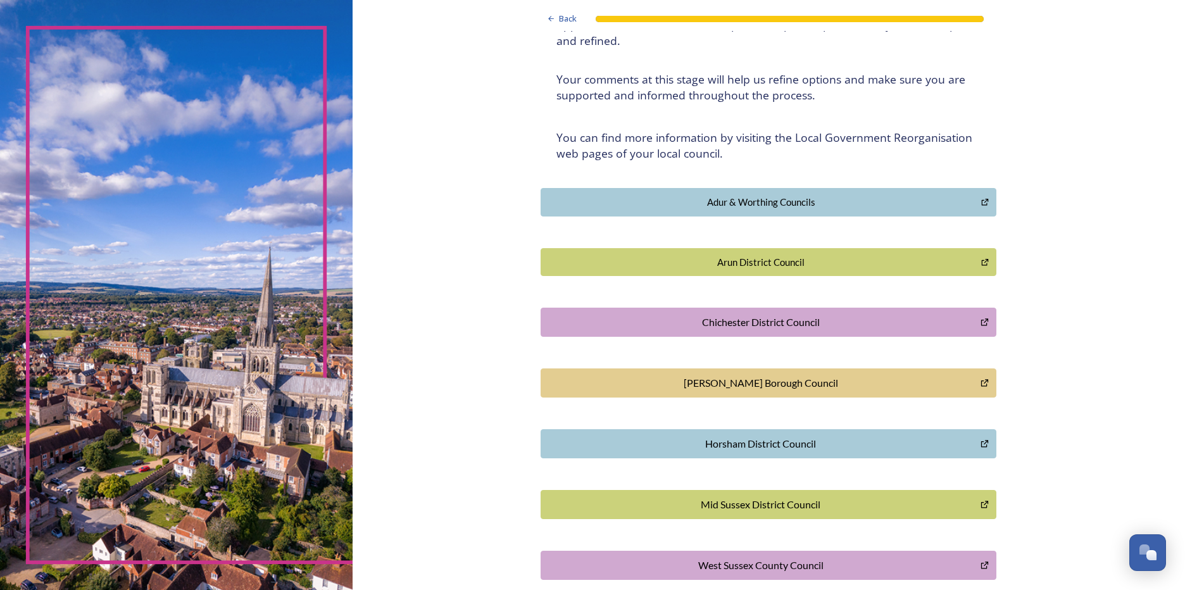
scroll to position [0, 0]
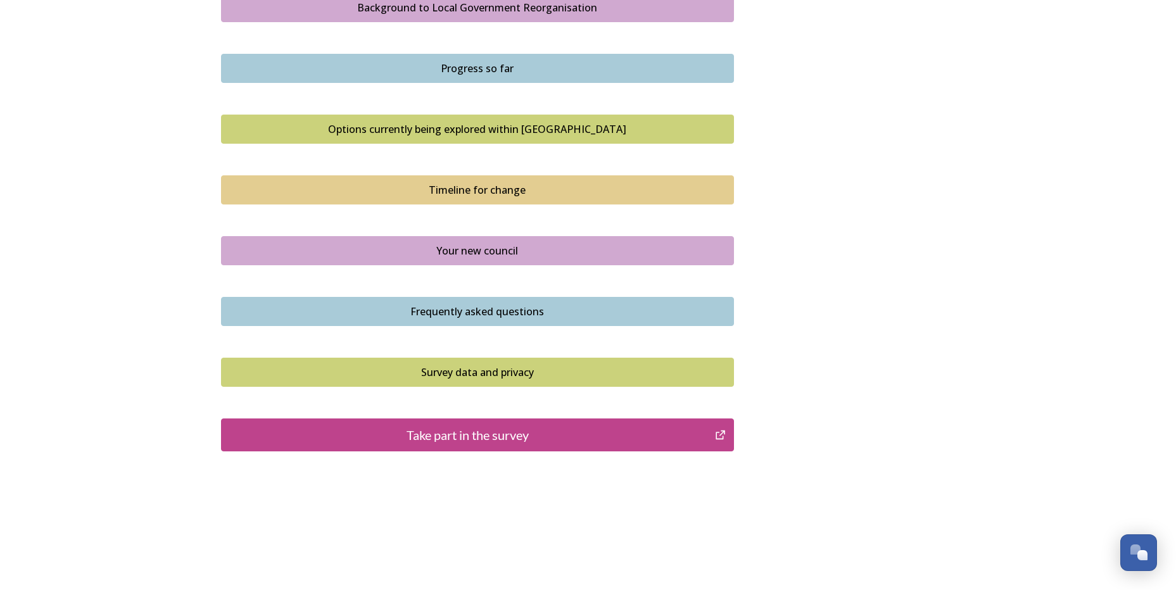
scroll to position [772, 0]
click at [432, 431] on div "Take part in the survey" at bounding box center [468, 434] width 481 height 19
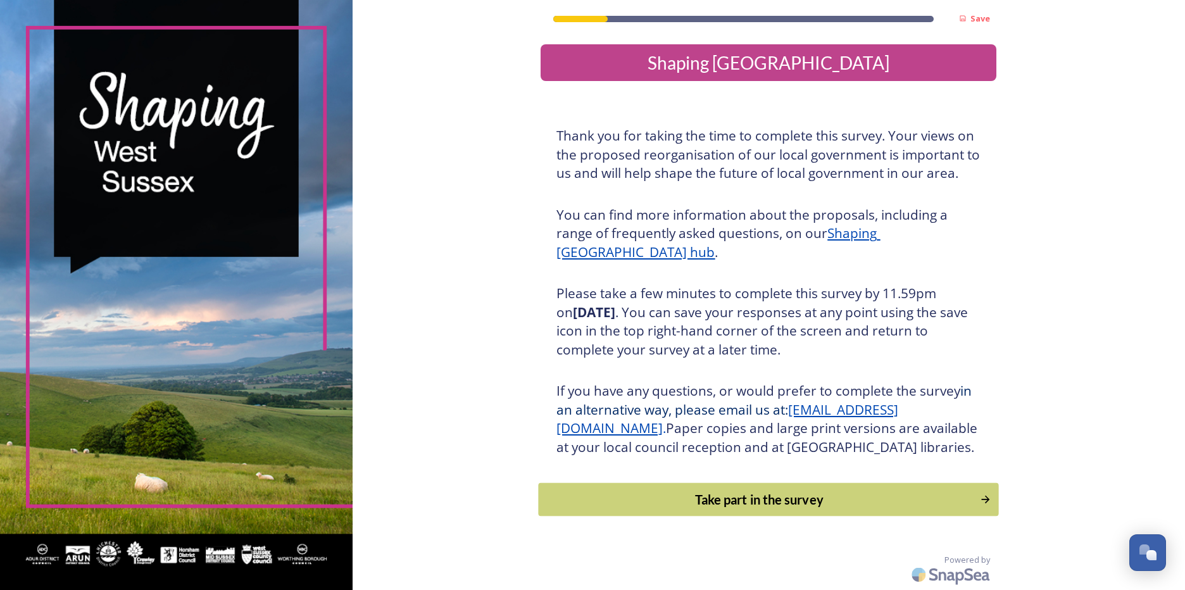
click at [764, 509] on div "Take part in the survey" at bounding box center [760, 499] width 428 height 19
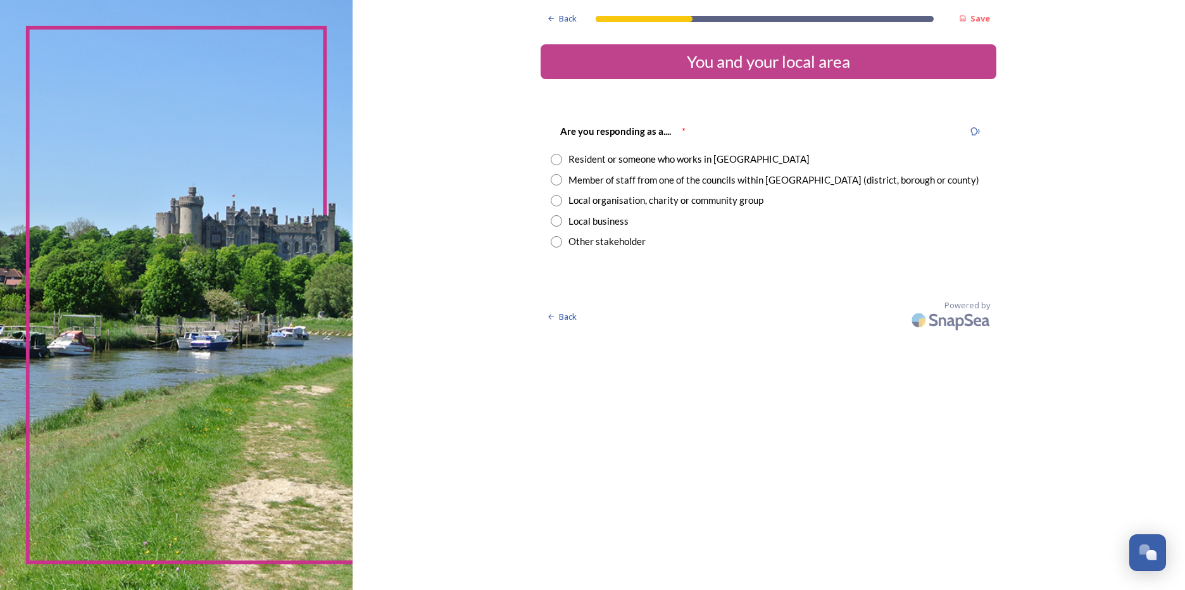
click at [558, 163] on input "radio" at bounding box center [556, 159] width 11 height 11
radio input "true"
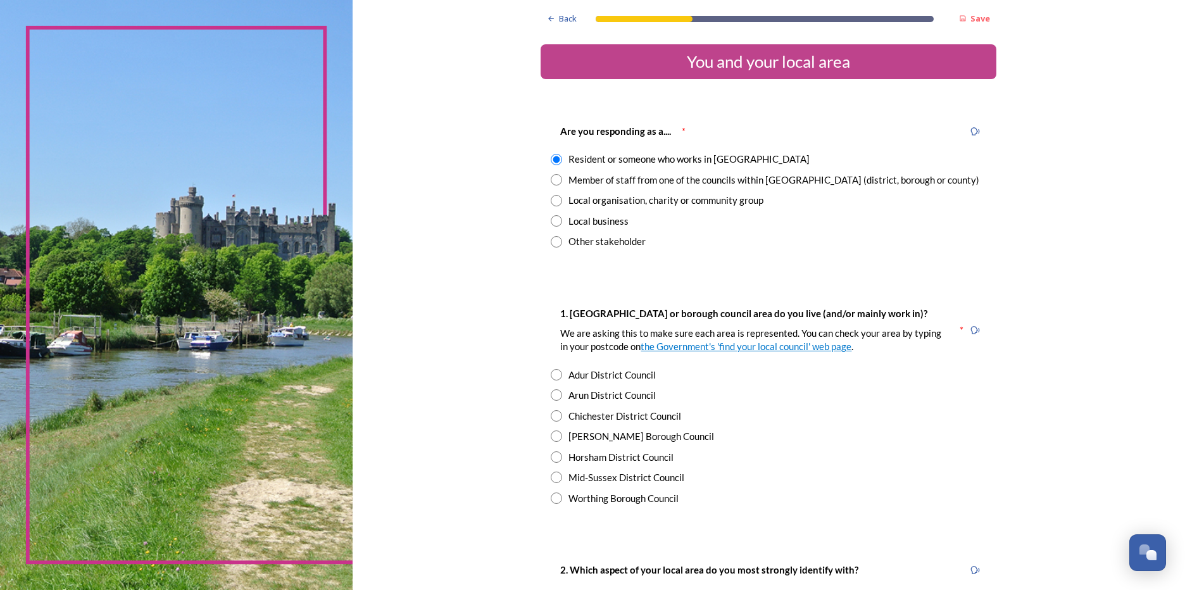
click at [555, 455] on input "radio" at bounding box center [556, 456] width 11 height 11
radio input "true"
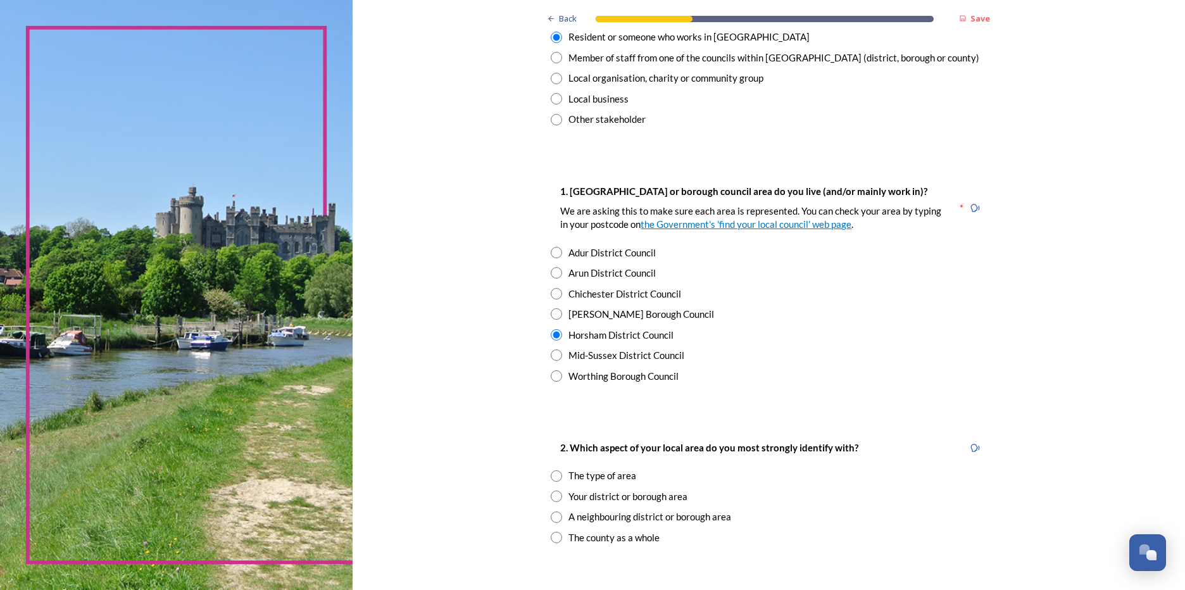
scroll to position [127, 0]
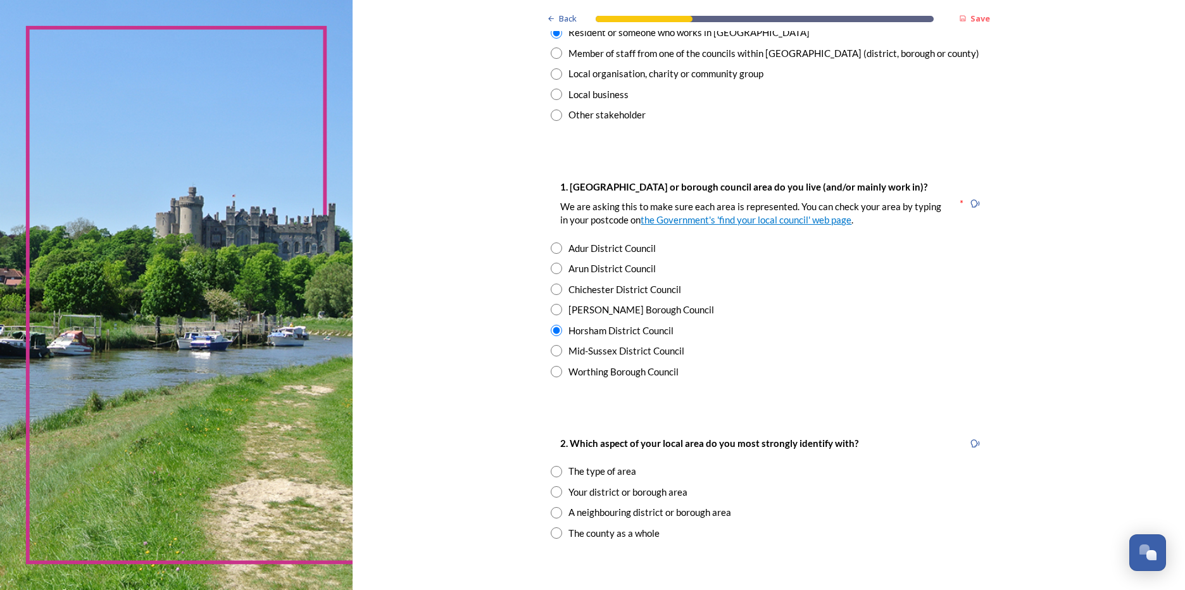
click at [552, 472] on input "radio" at bounding box center [556, 471] width 11 height 11
radio input "true"
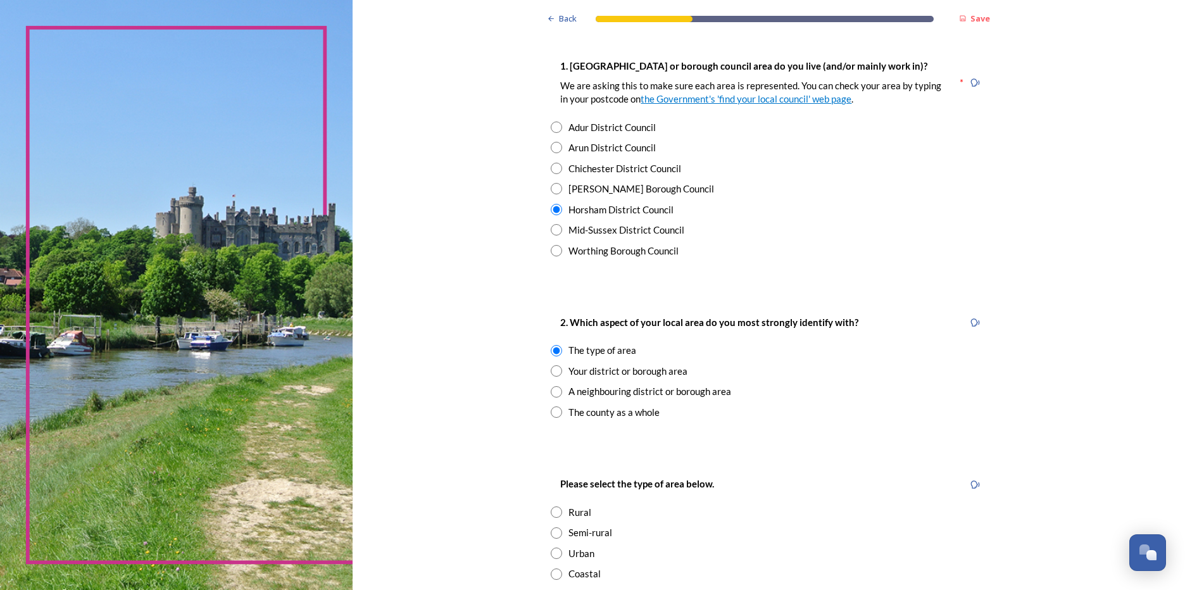
scroll to position [317, 0]
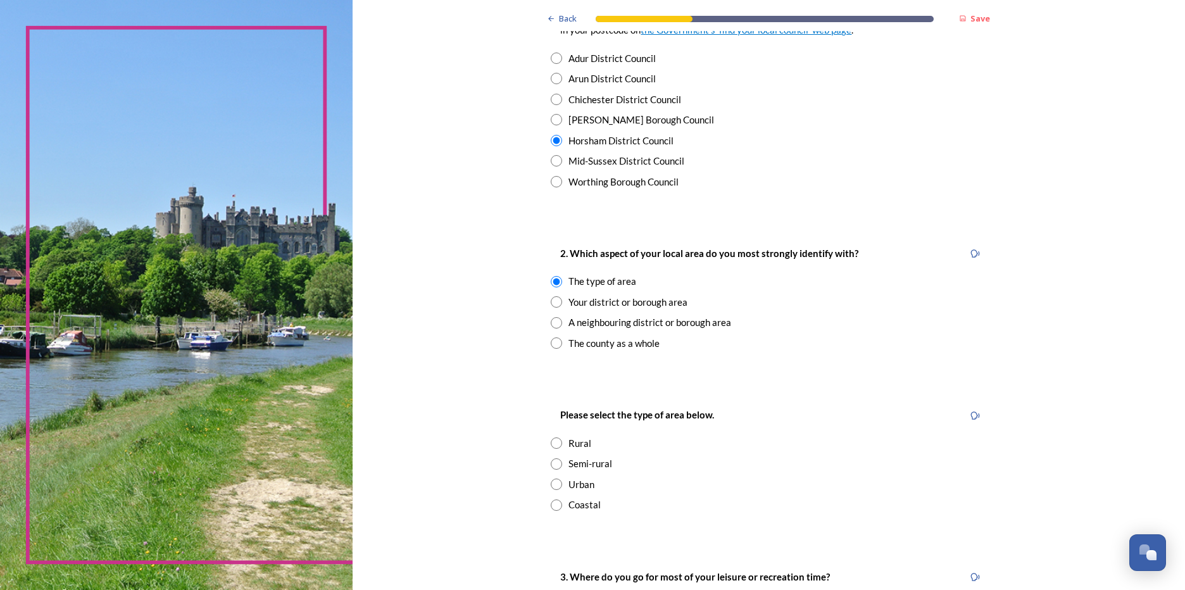
click at [551, 463] on input "radio" at bounding box center [556, 463] width 11 height 11
radio input "true"
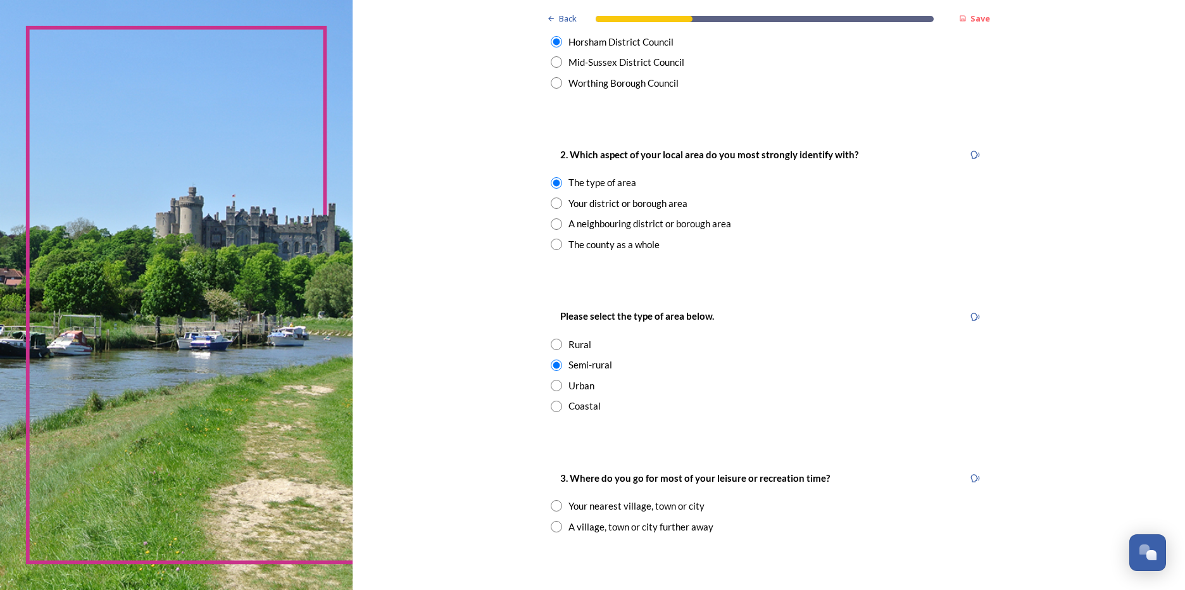
scroll to position [507, 0]
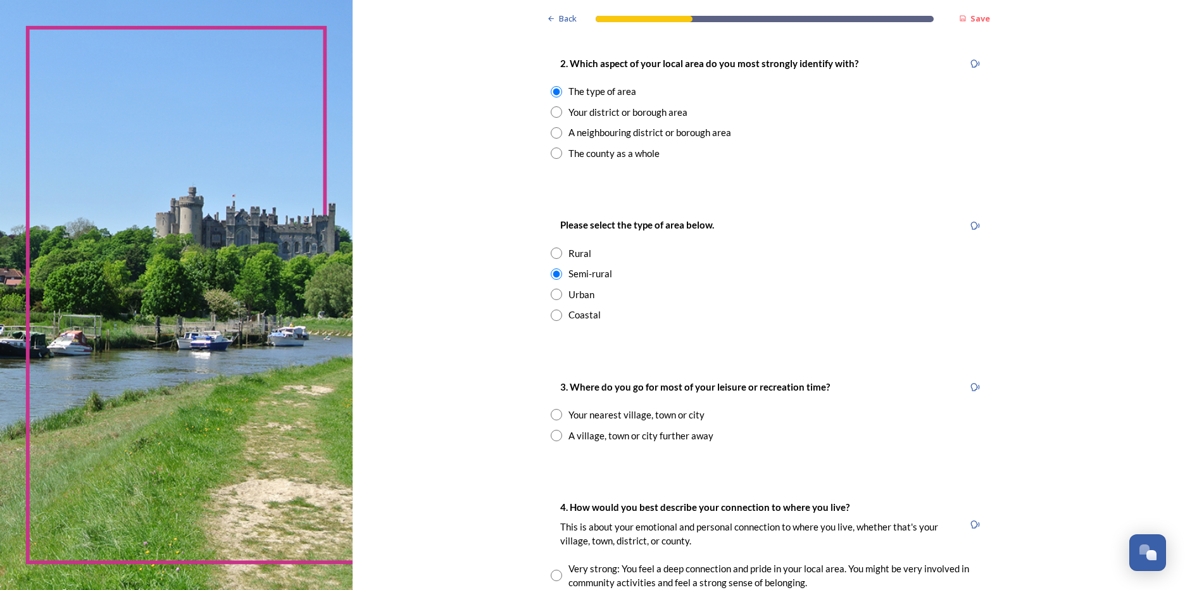
click at [552, 412] on input "radio" at bounding box center [556, 414] width 11 height 11
radio input "true"
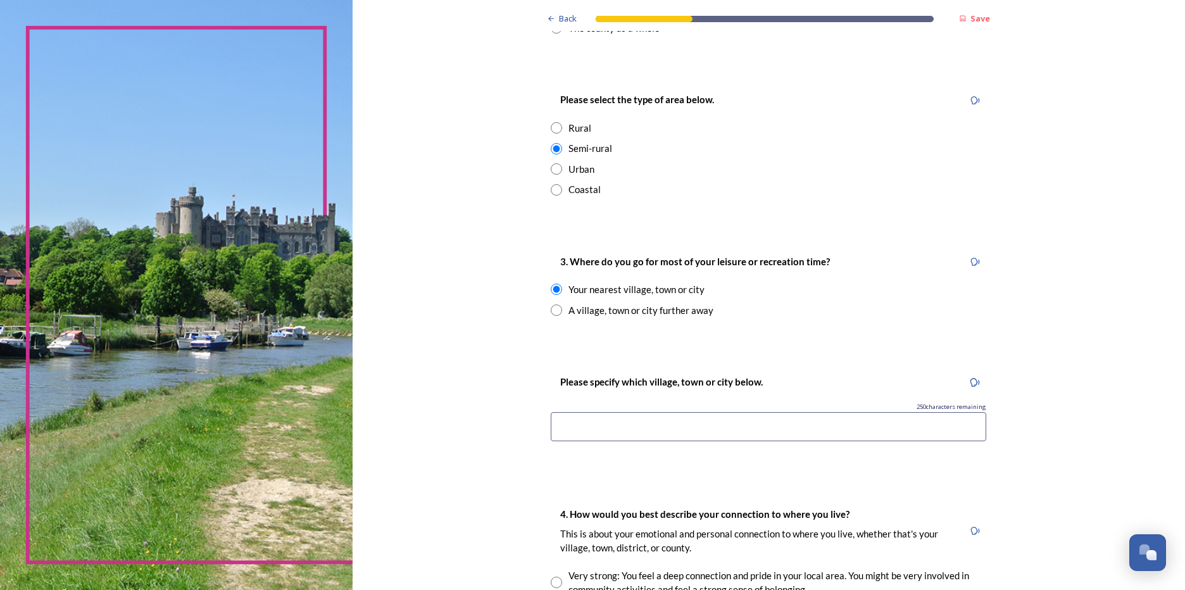
scroll to position [633, 0]
click at [568, 430] on input at bounding box center [769, 425] width 436 height 29
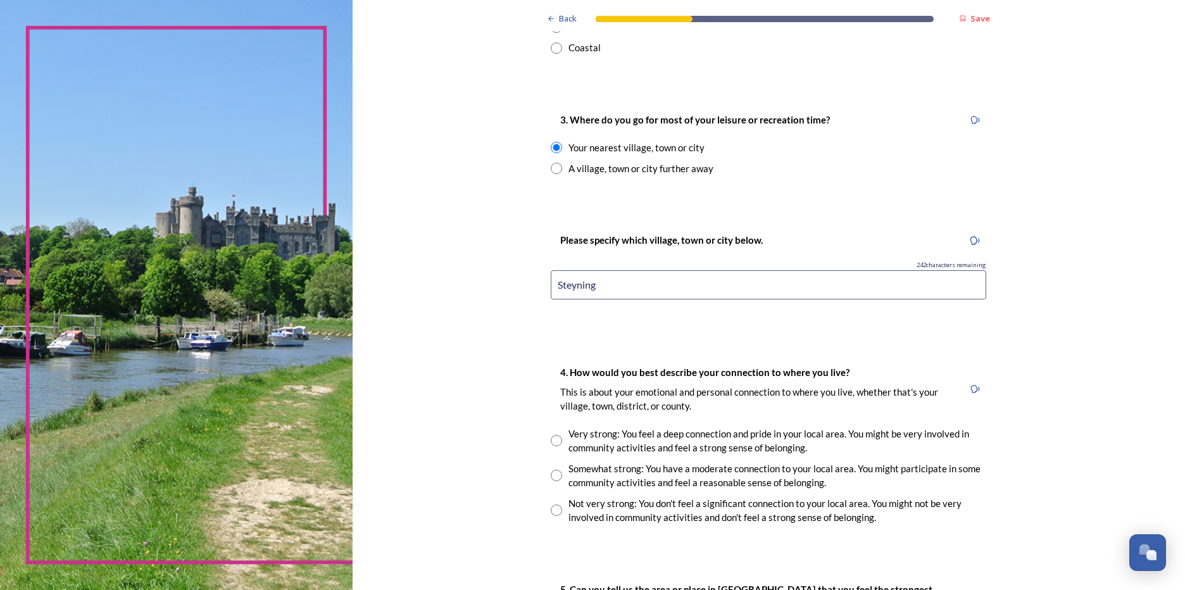
scroll to position [823, 0]
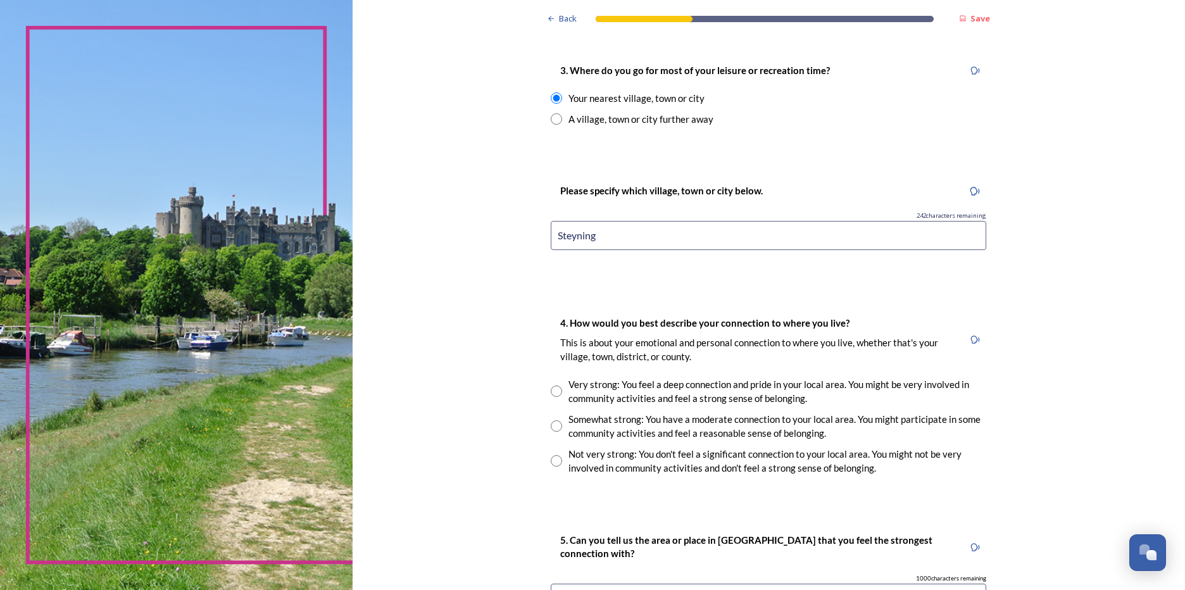
type input "Steyning"
click at [551, 393] on input "radio" at bounding box center [556, 391] width 11 height 11
radio input "true"
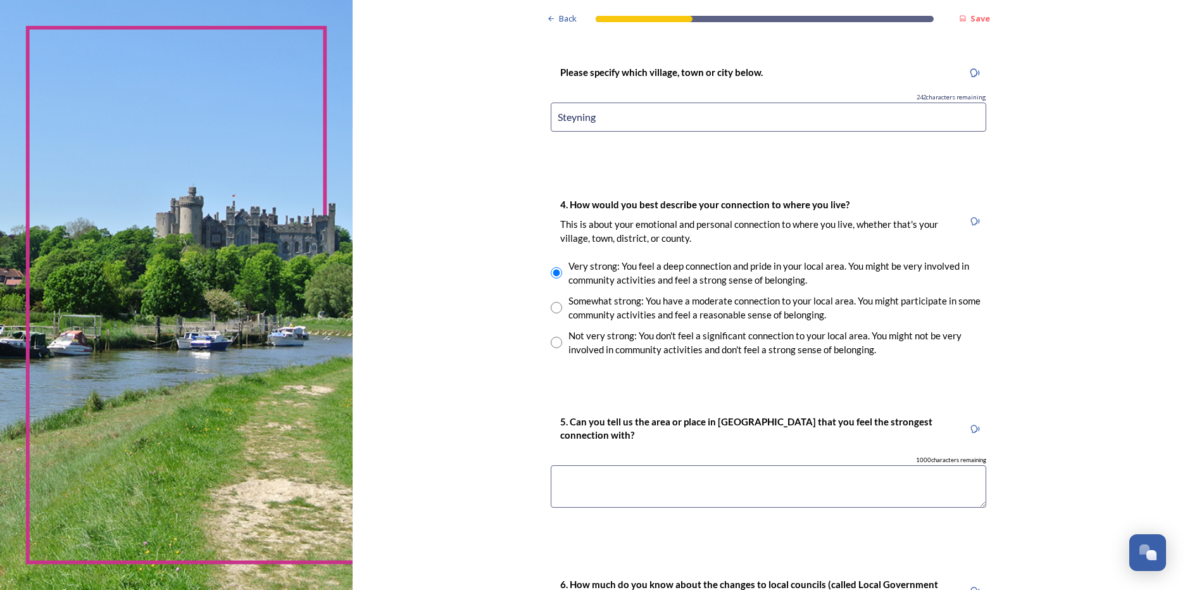
scroll to position [950, 0]
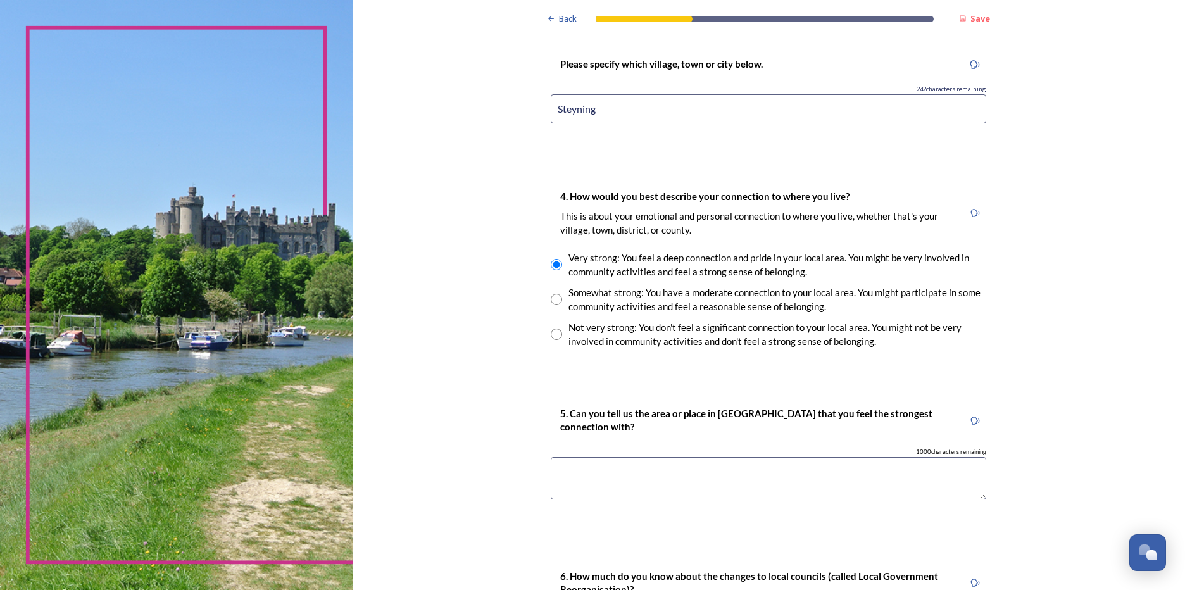
click at [602, 475] on textarea at bounding box center [769, 478] width 436 height 42
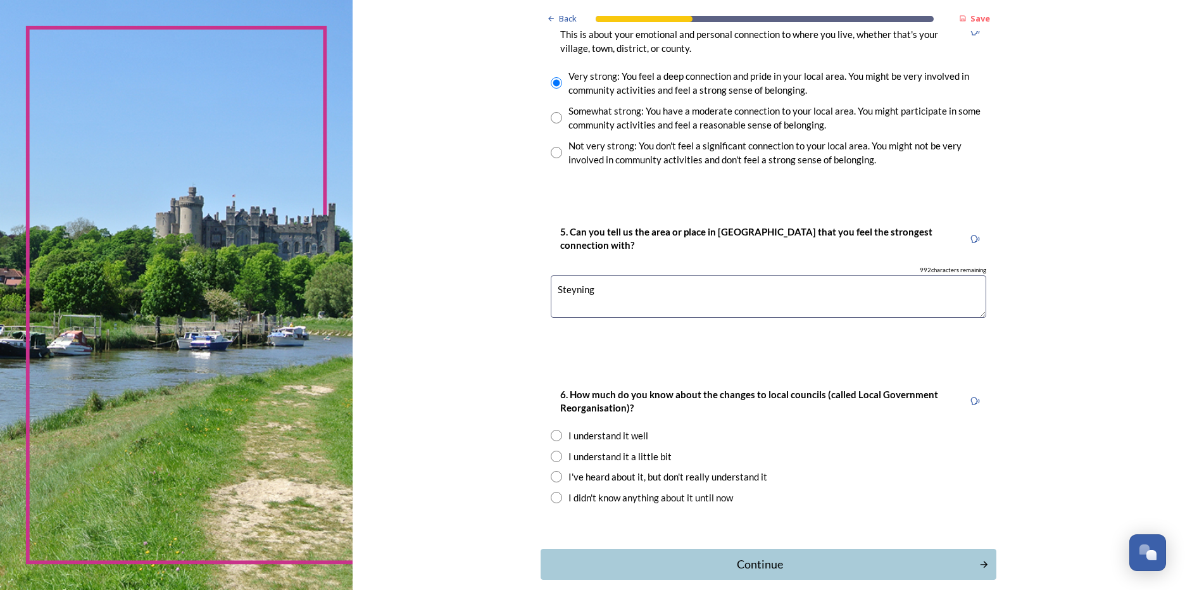
scroll to position [1140, 0]
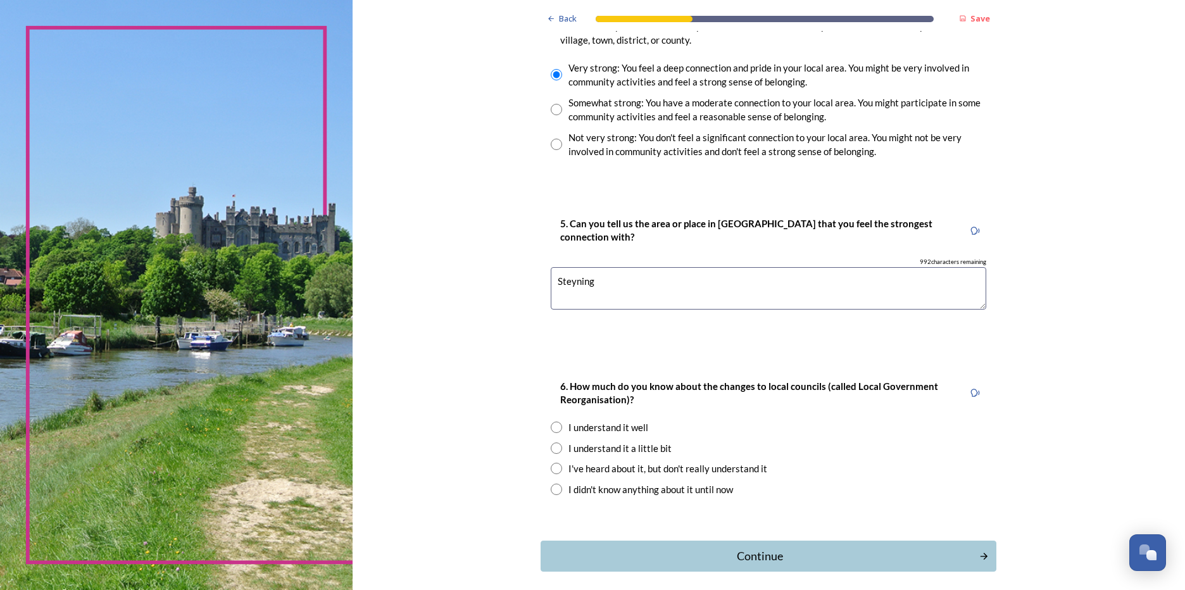
type textarea "Steyning"
click at [552, 488] on input "radio" at bounding box center [556, 489] width 11 height 11
radio input "true"
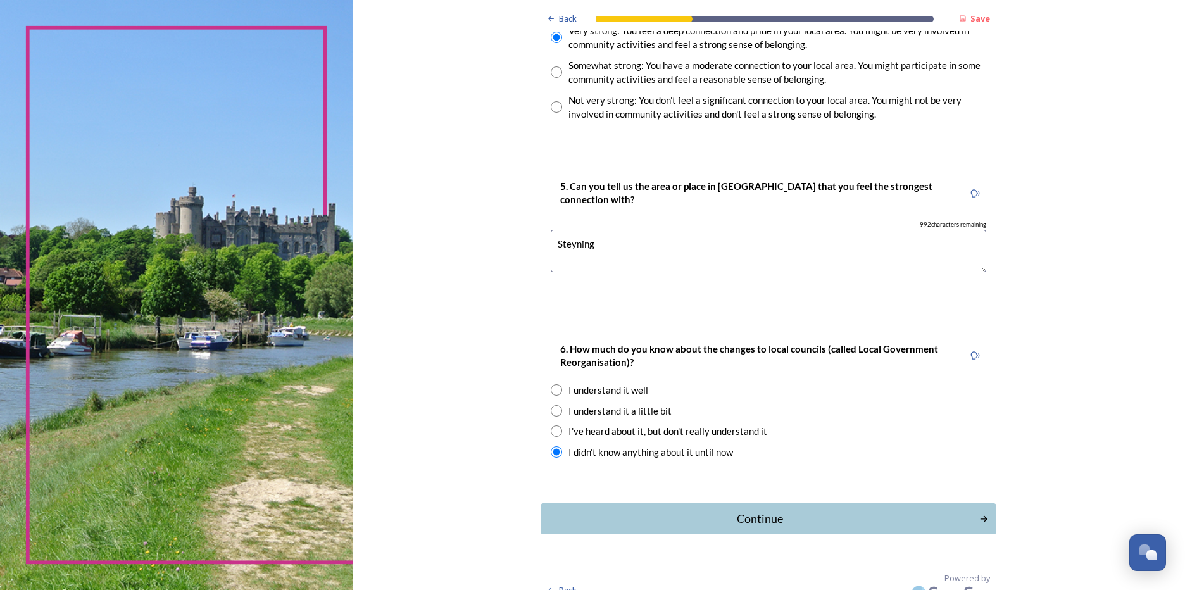
scroll to position [1195, 0]
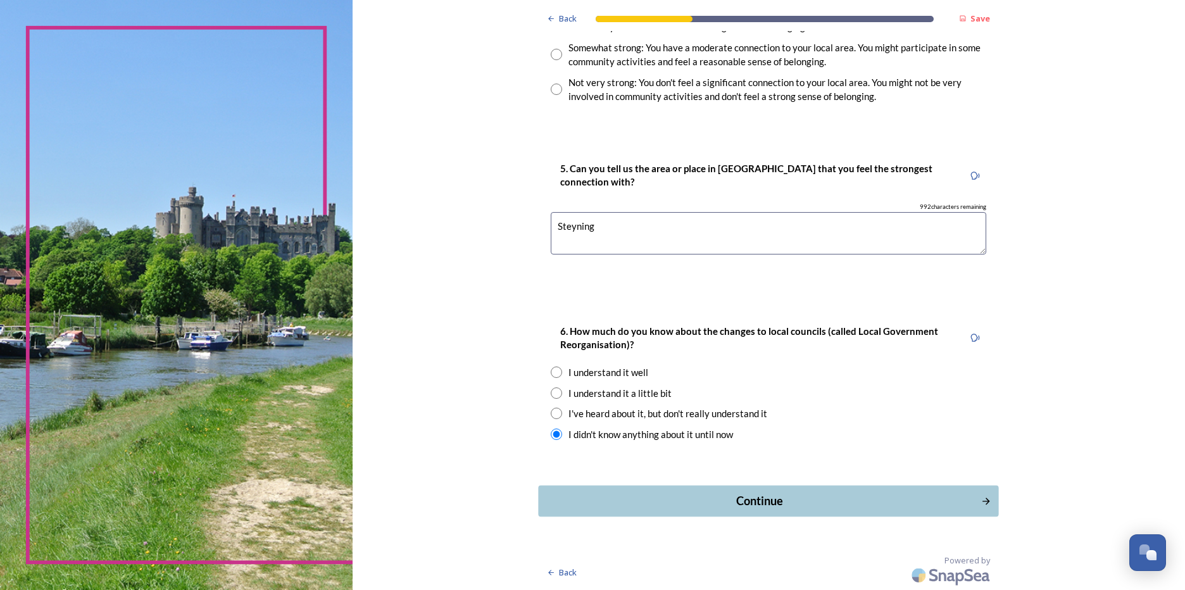
click at [728, 506] on div "Continue" at bounding box center [760, 501] width 429 height 17
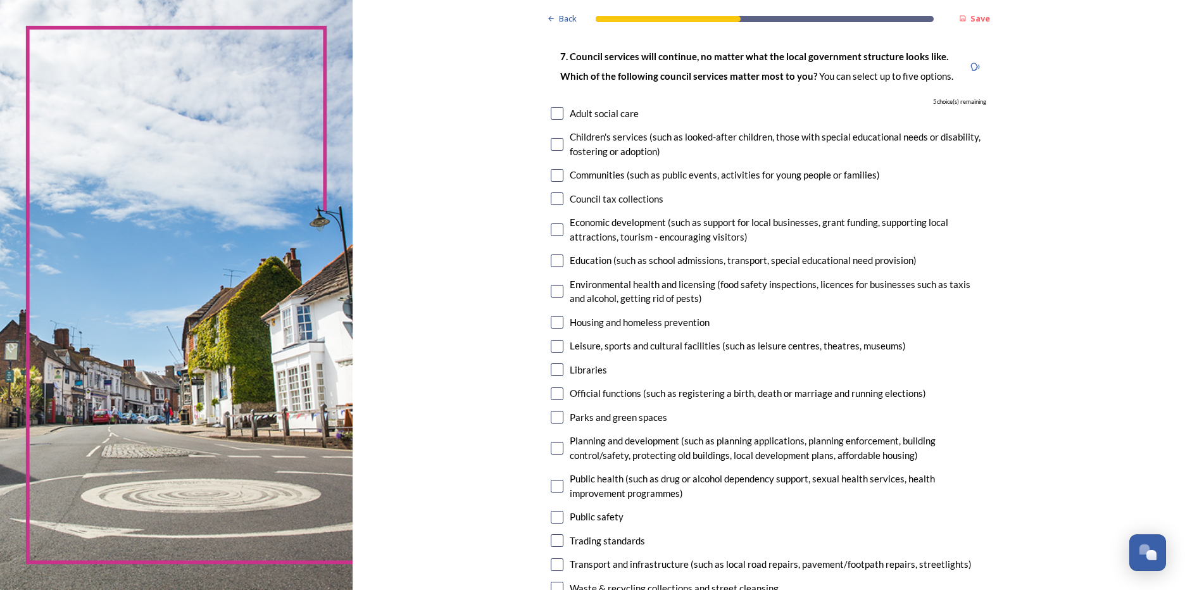
scroll to position [127, 0]
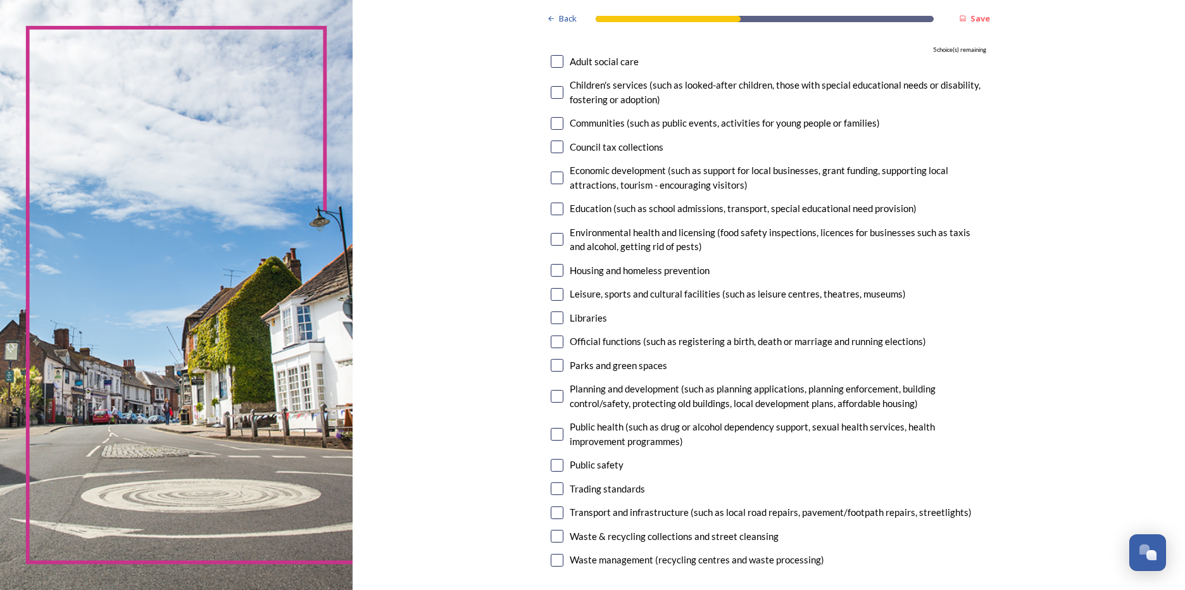
click at [552, 323] on input "checkbox" at bounding box center [557, 318] width 13 height 13
checkbox input "true"
click at [551, 362] on input "checkbox" at bounding box center [557, 365] width 13 height 13
checkbox input "true"
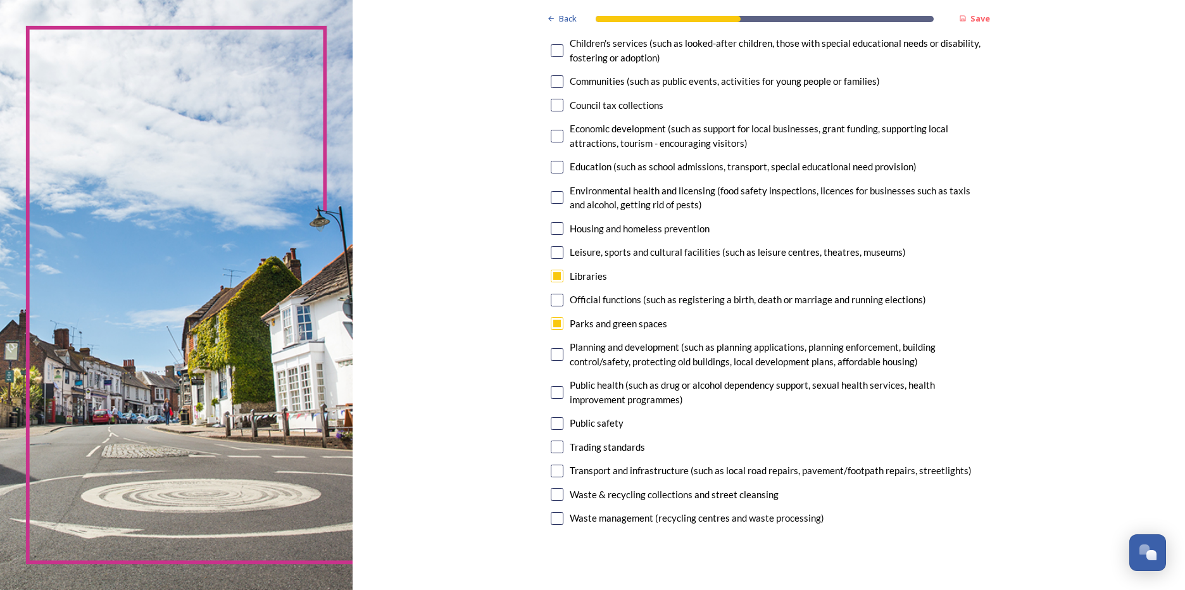
scroll to position [190, 0]
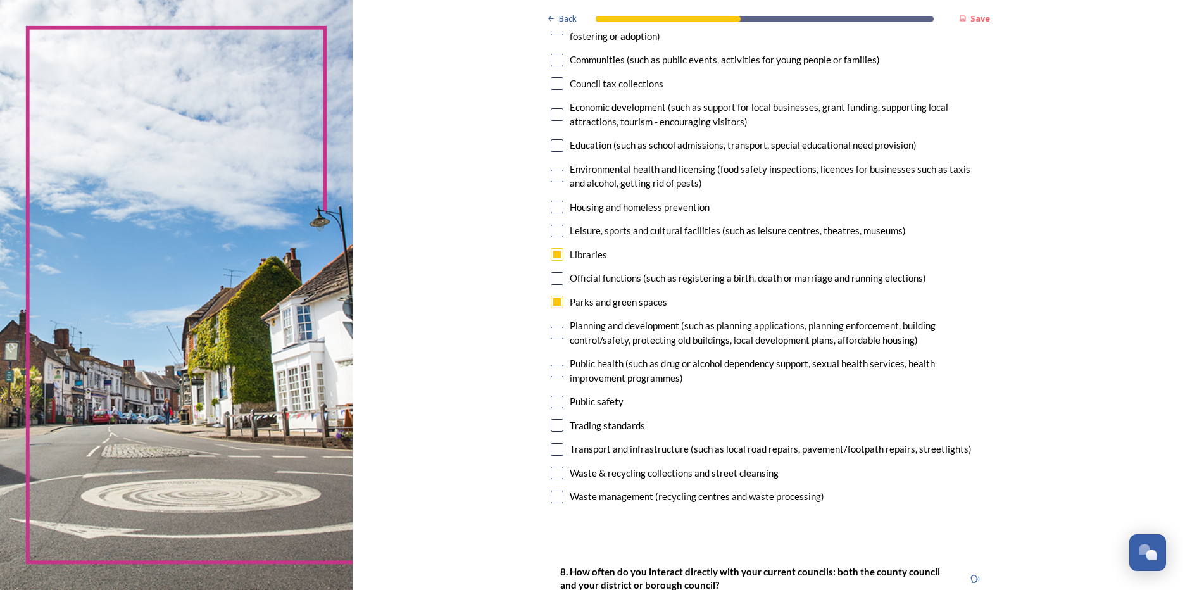
click at [551, 402] on input "checkbox" at bounding box center [557, 402] width 13 height 13
checkbox input "true"
click at [553, 473] on input "checkbox" at bounding box center [557, 473] width 13 height 13
checkbox input "true"
click at [553, 448] on input "checkbox" at bounding box center [557, 449] width 13 height 13
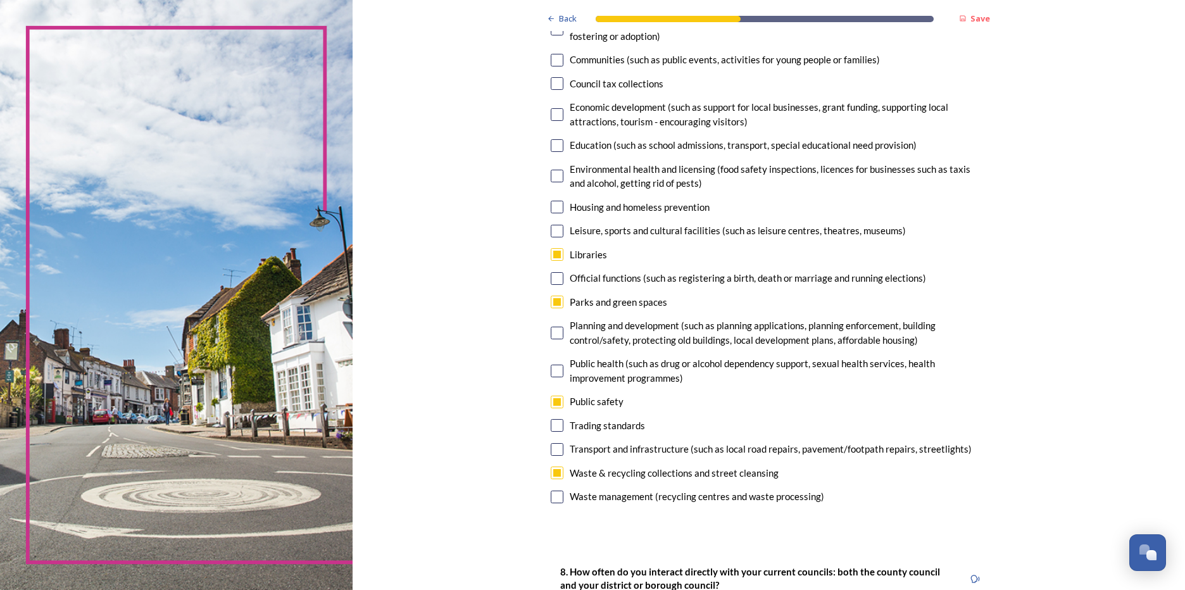
checkbox input "true"
click at [553, 494] on input "checkbox" at bounding box center [557, 497] width 13 height 13
checkbox input "false"
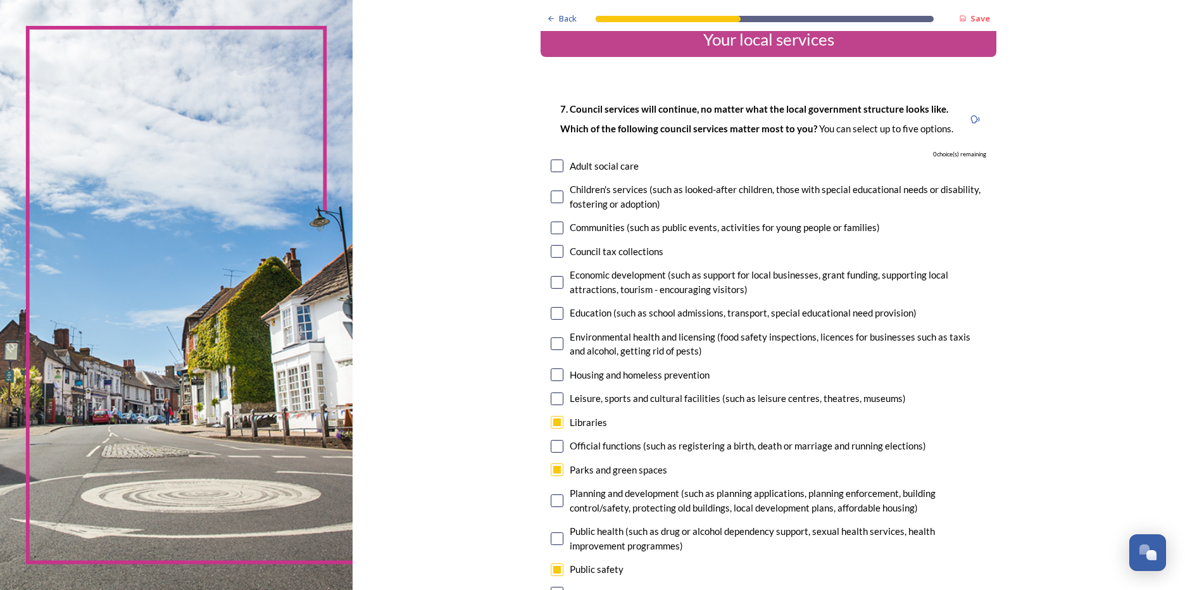
scroll to position [0, 0]
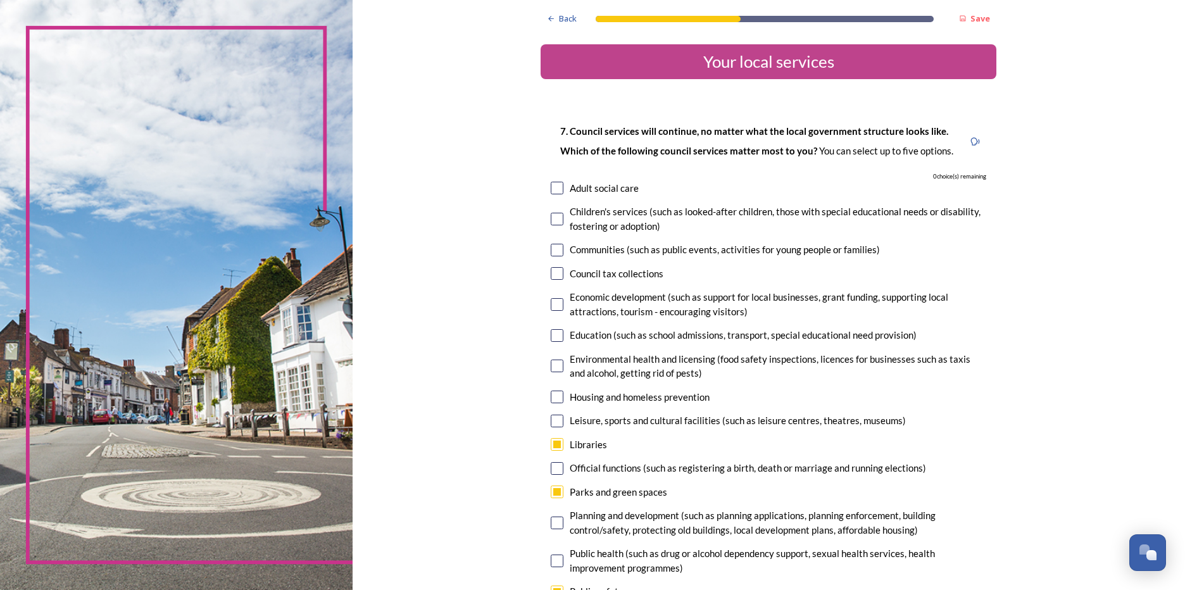
click at [555, 420] on input "checkbox" at bounding box center [557, 421] width 13 height 13
click at [551, 420] on input "checkbox" at bounding box center [557, 421] width 13 height 13
checkbox input "false"
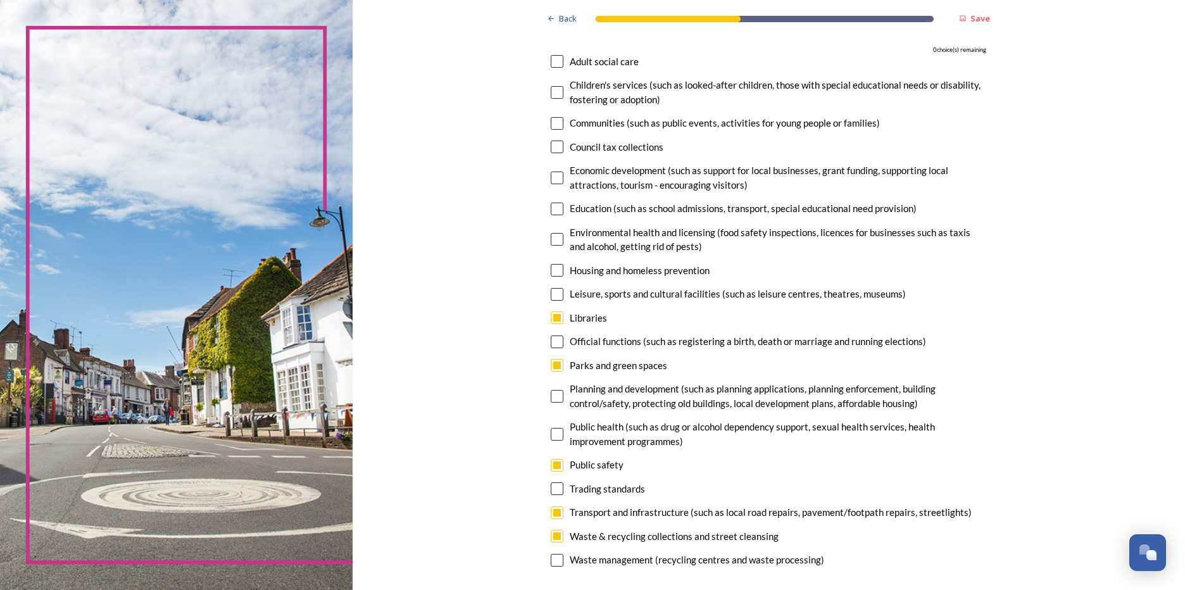
scroll to position [190, 0]
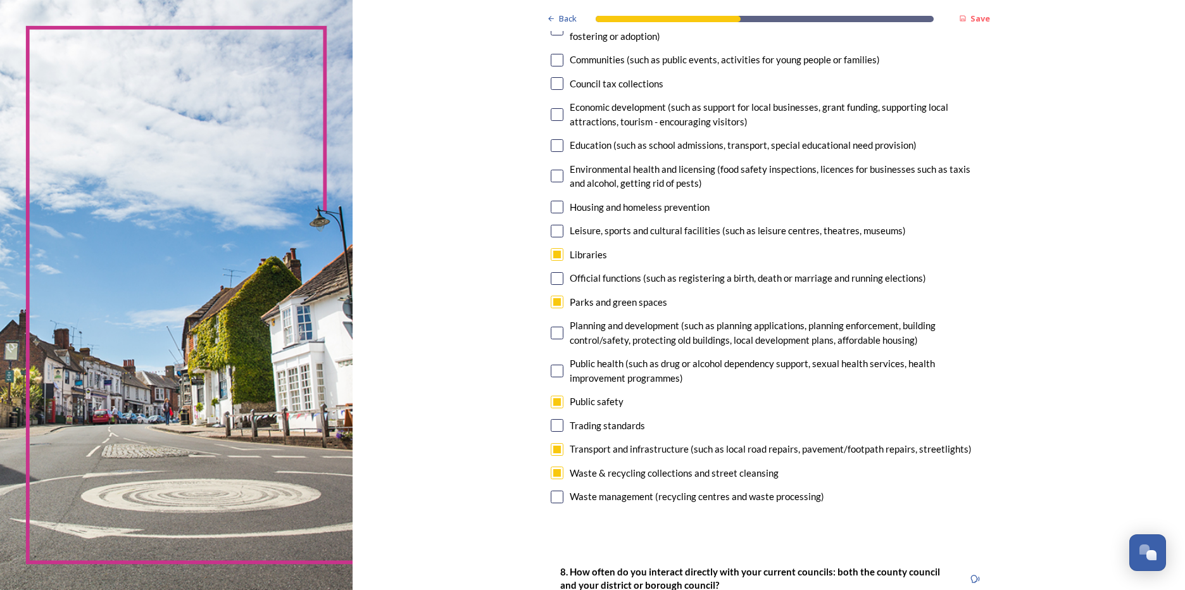
click at [555, 469] on input "checkbox" at bounding box center [557, 473] width 13 height 13
checkbox input "false"
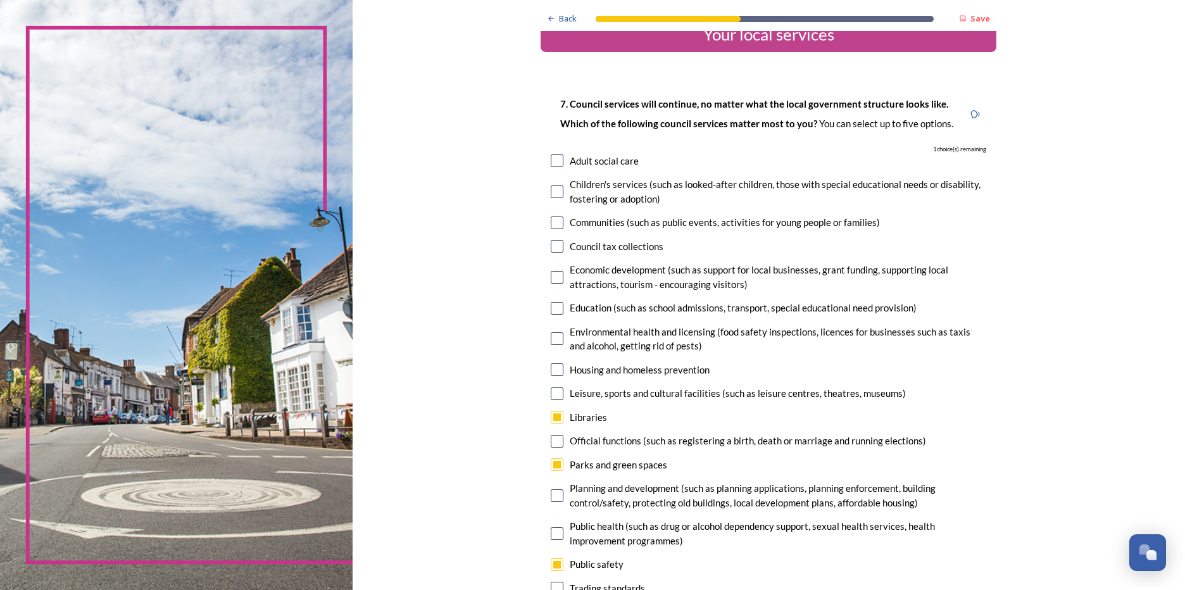
scroll to position [0, 0]
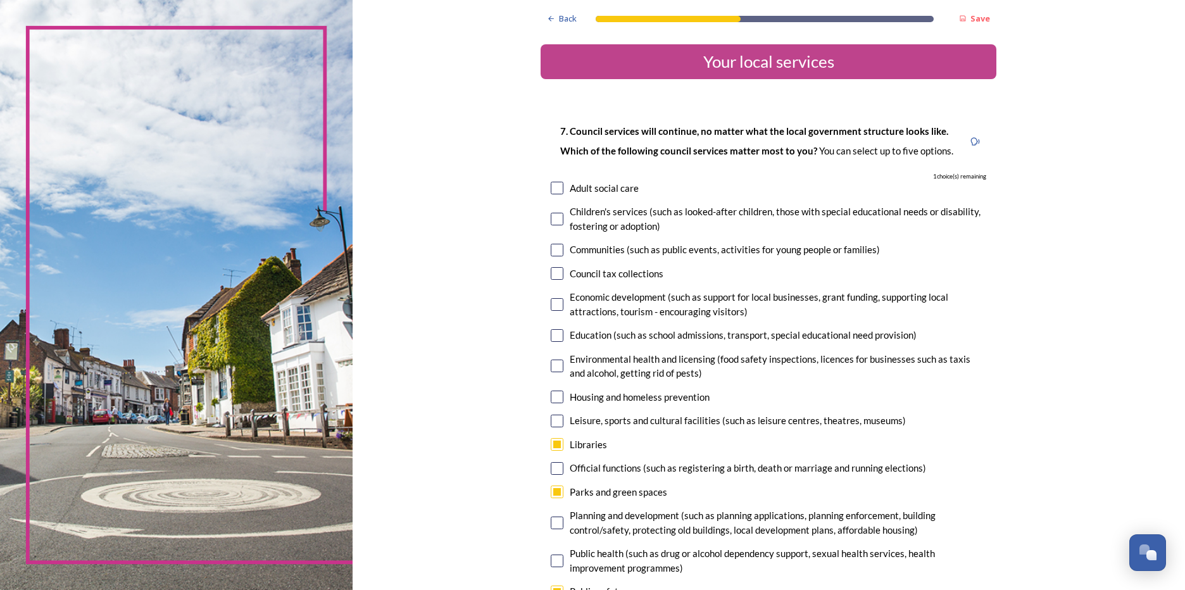
click at [551, 305] on input "checkbox" at bounding box center [557, 304] width 13 height 13
checkbox input "true"
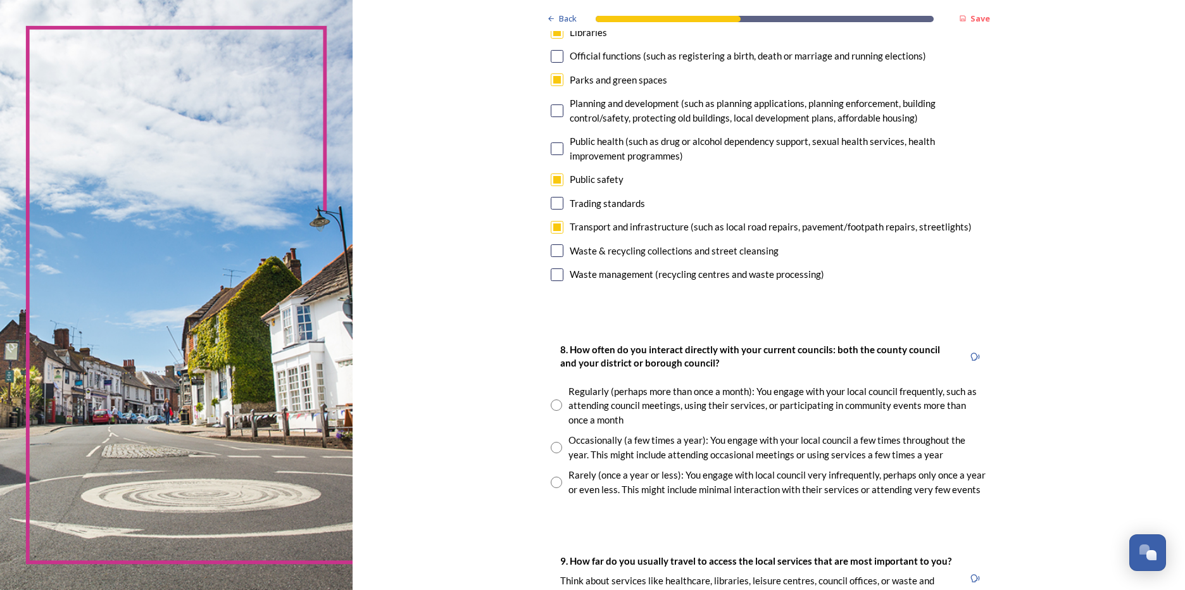
scroll to position [443, 0]
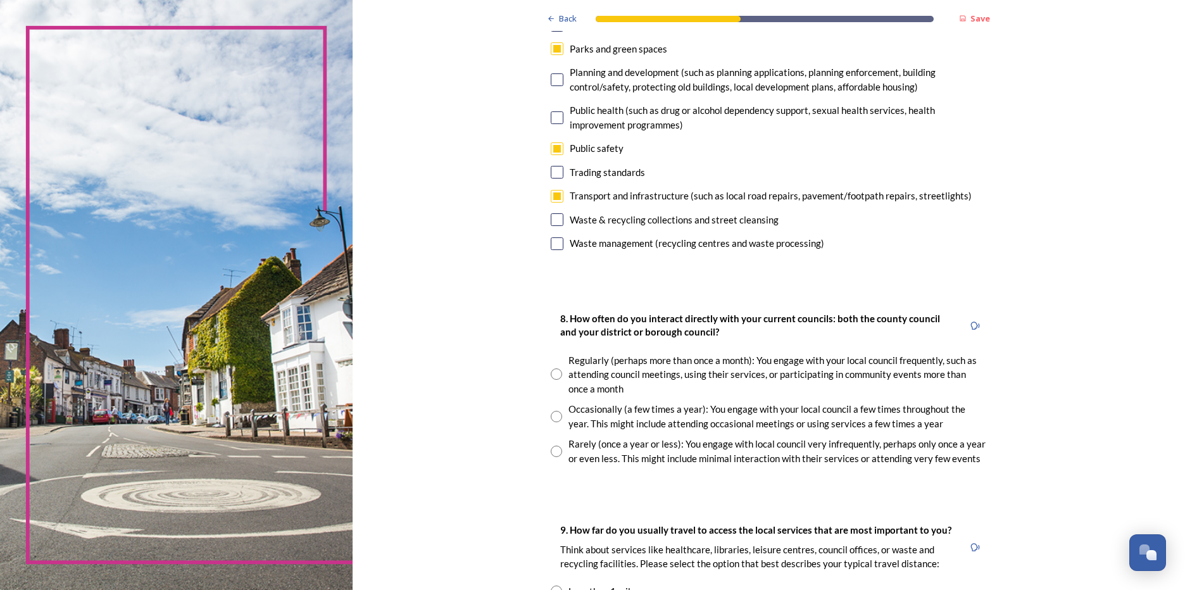
click at [551, 453] on input "radio" at bounding box center [556, 451] width 11 height 11
radio input "true"
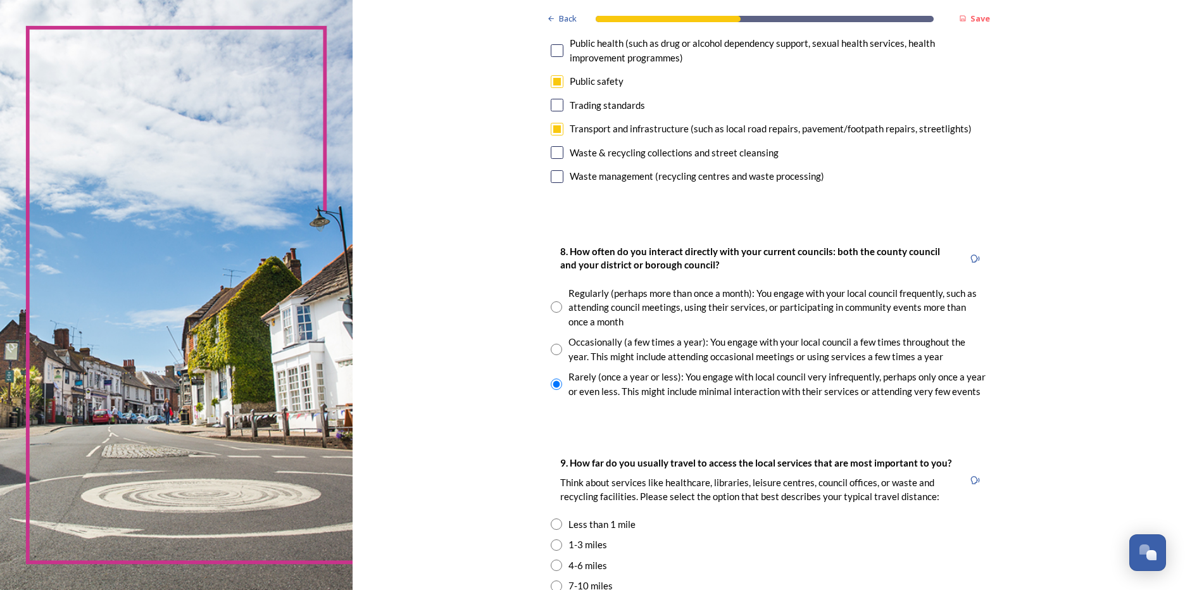
scroll to position [570, 0]
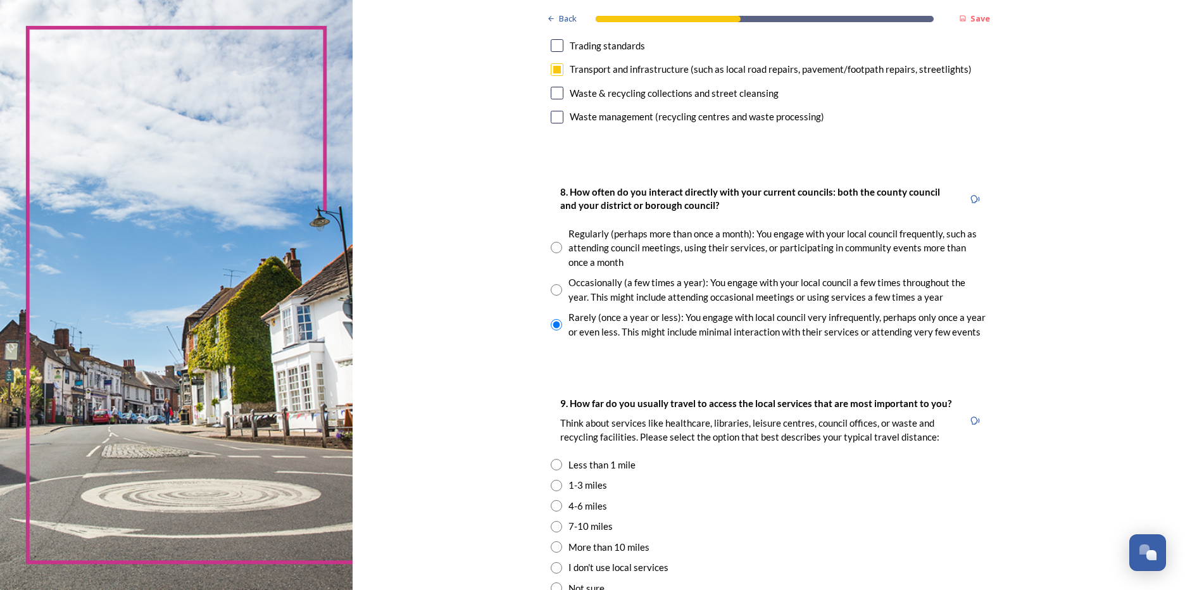
click at [552, 507] on input "radio" at bounding box center [556, 505] width 11 height 11
radio input "true"
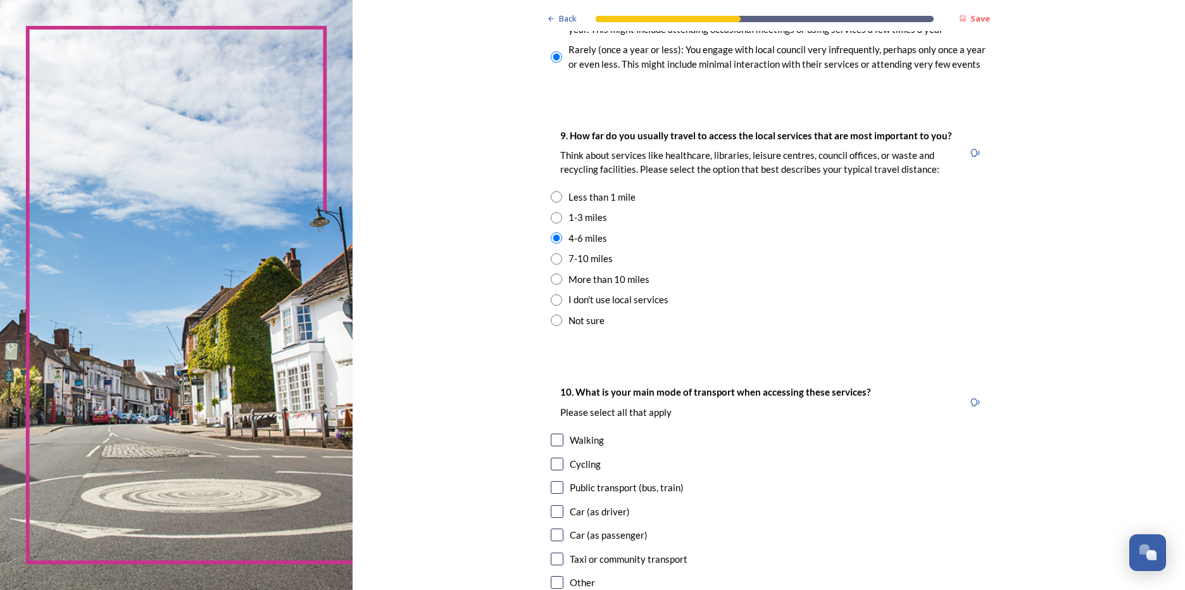
scroll to position [886, 0]
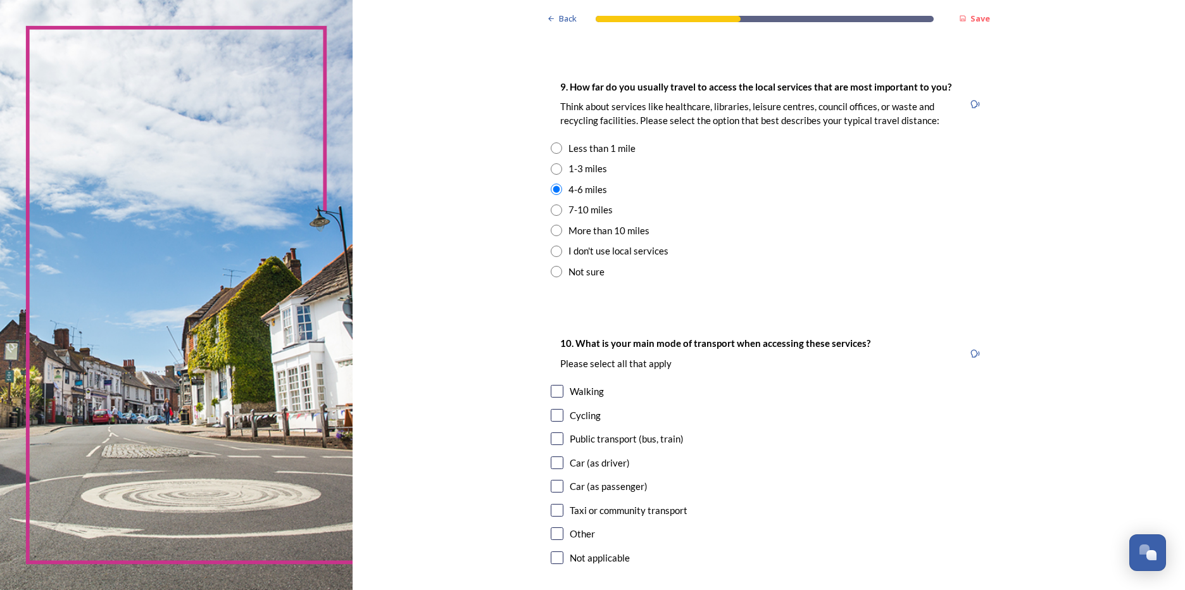
click at [551, 169] on input "radio" at bounding box center [556, 168] width 11 height 11
radio input "true"
click at [552, 391] on input "checkbox" at bounding box center [557, 391] width 13 height 13
checkbox input "true"
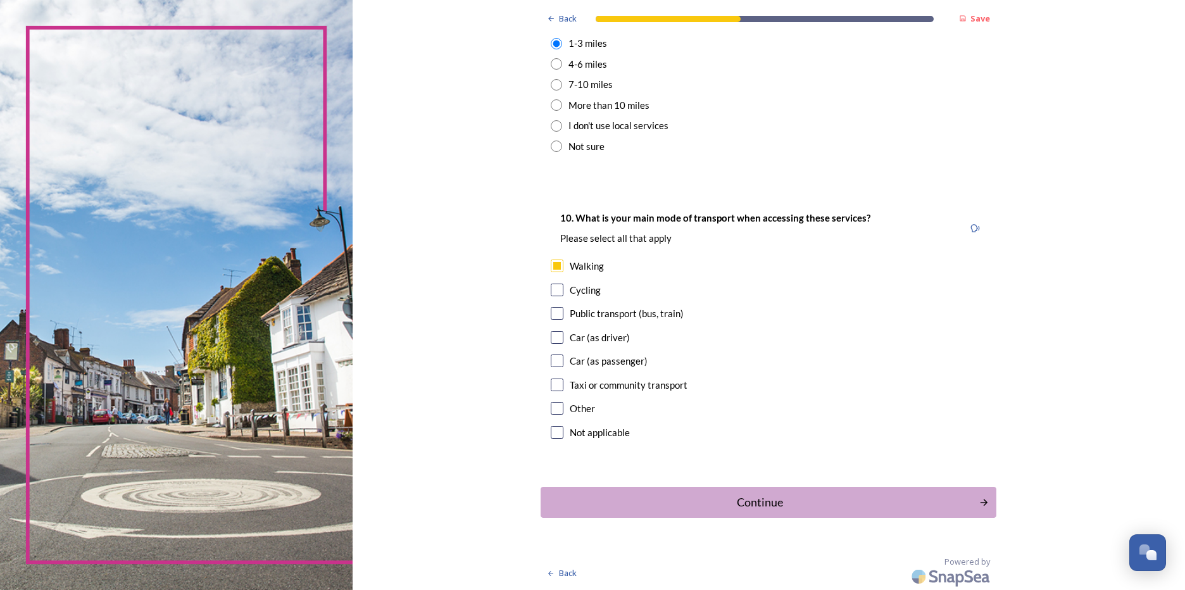
scroll to position [1013, 0]
click at [747, 497] on div "Continue" at bounding box center [760, 501] width 429 height 17
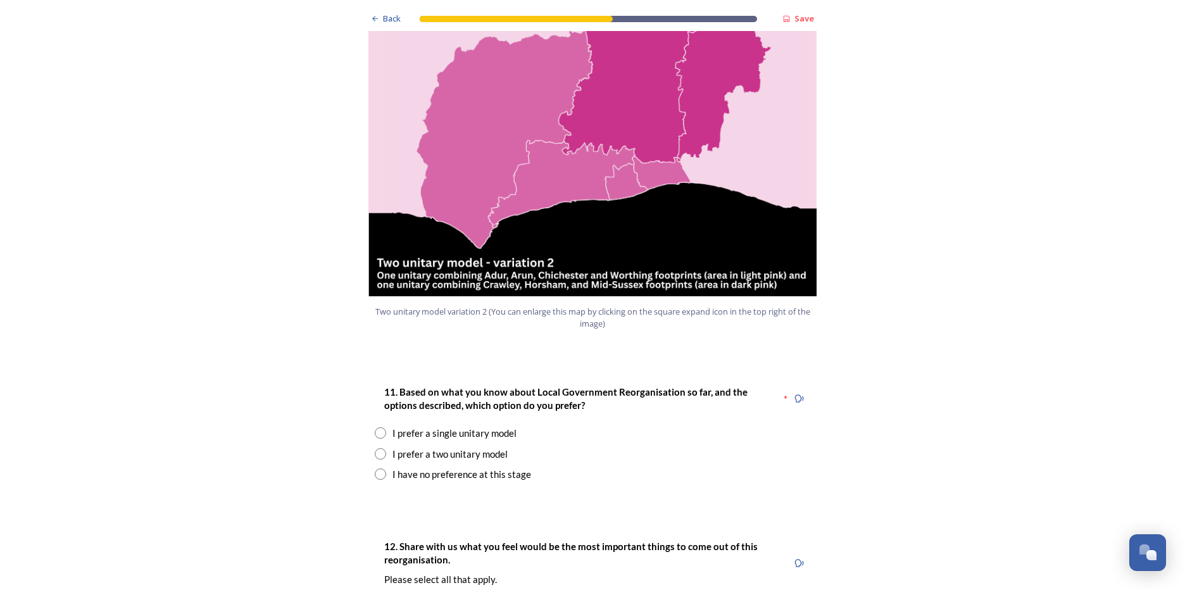
scroll to position [1393, 0]
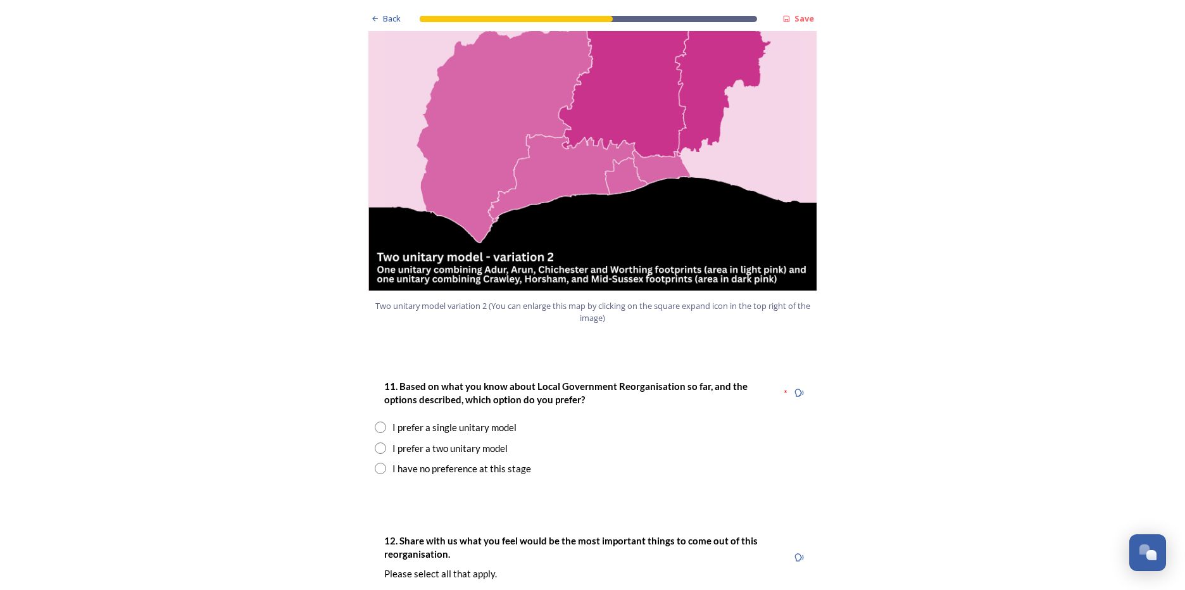
click at [375, 443] on input "radio" at bounding box center [380, 448] width 11 height 11
radio input "true"
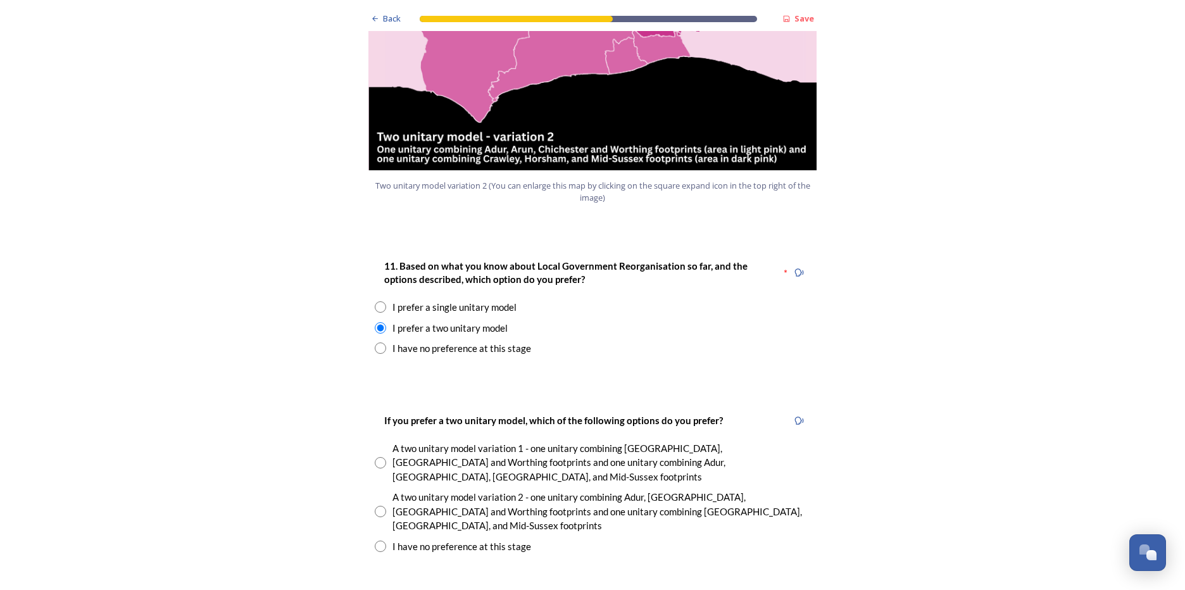
scroll to position [1583, 0]
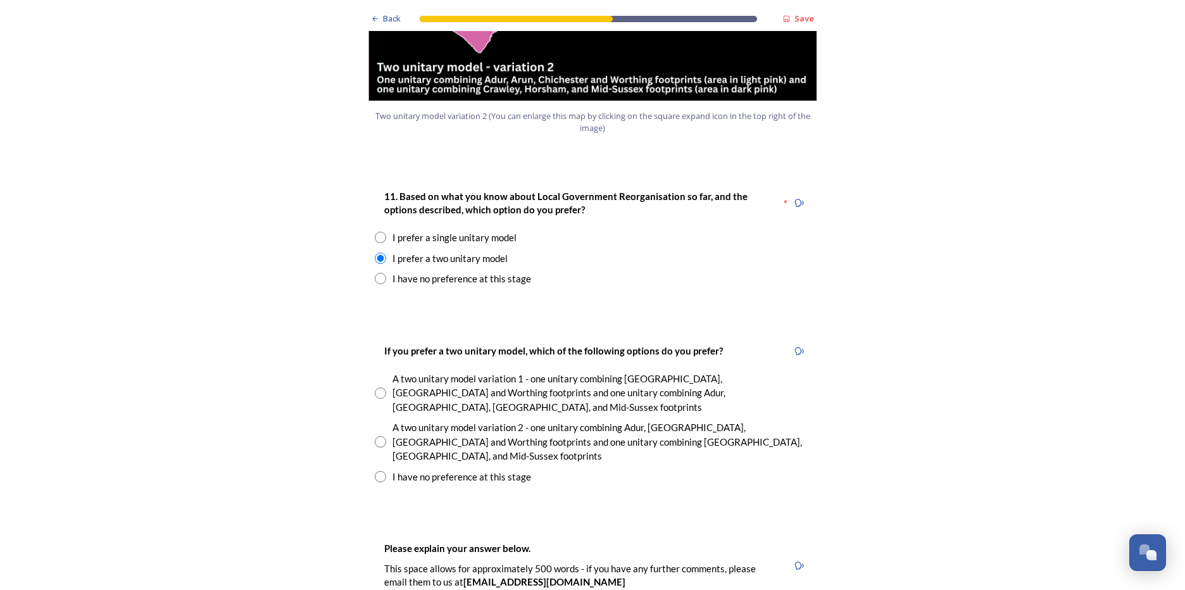
click at [375, 436] on input "radio" at bounding box center [380, 441] width 11 height 11
radio input "true"
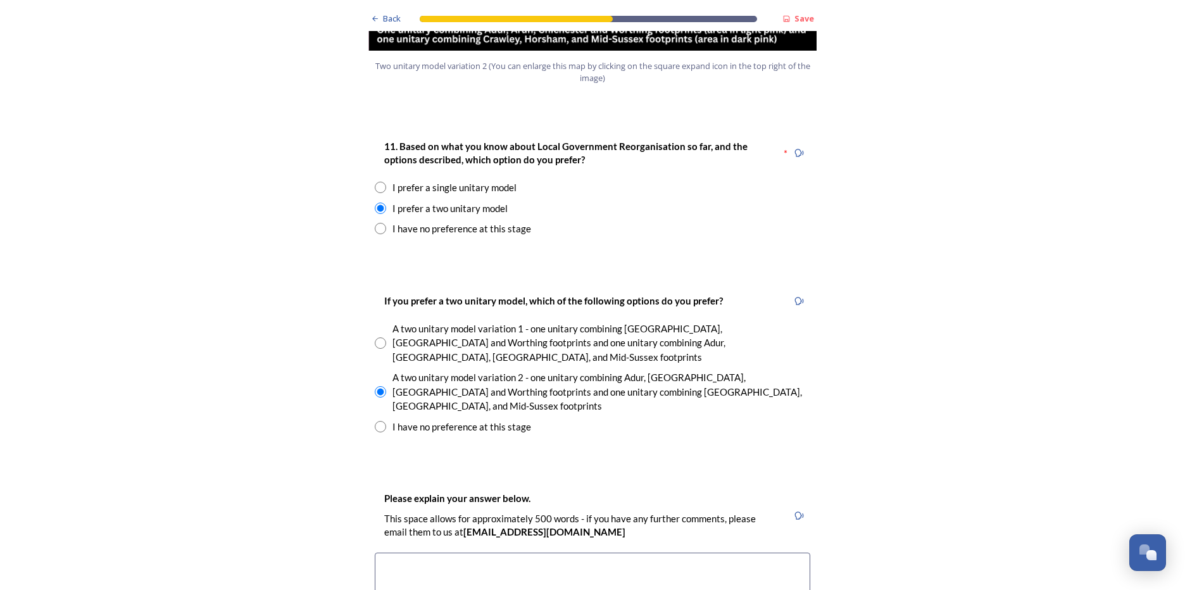
scroll to position [1710, 0]
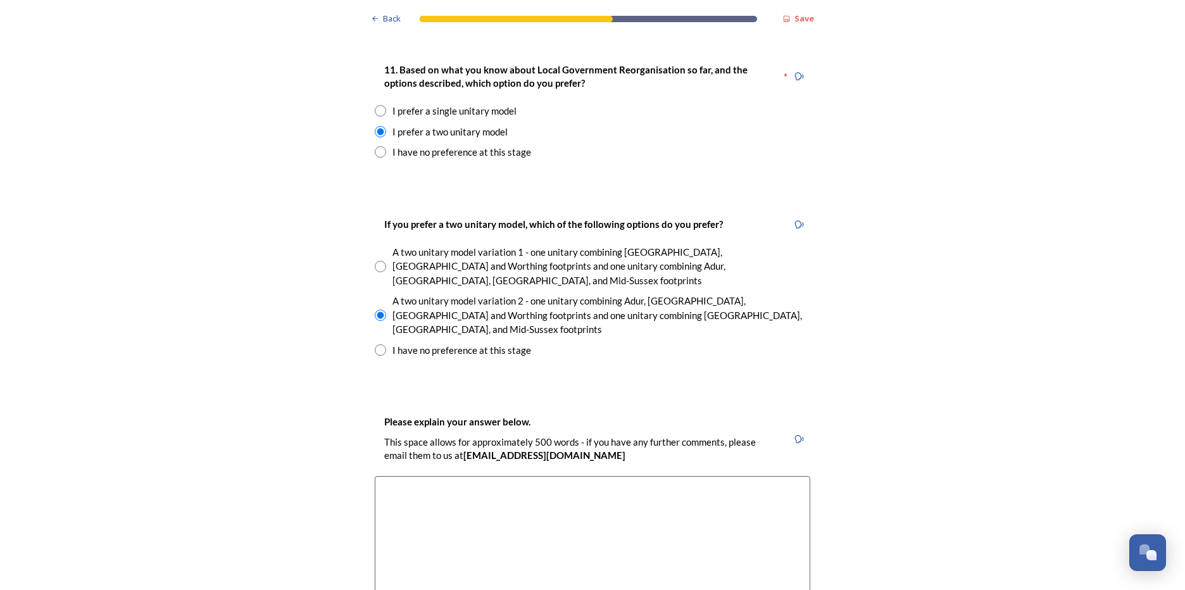
click at [445, 476] on textarea at bounding box center [593, 547] width 436 height 142
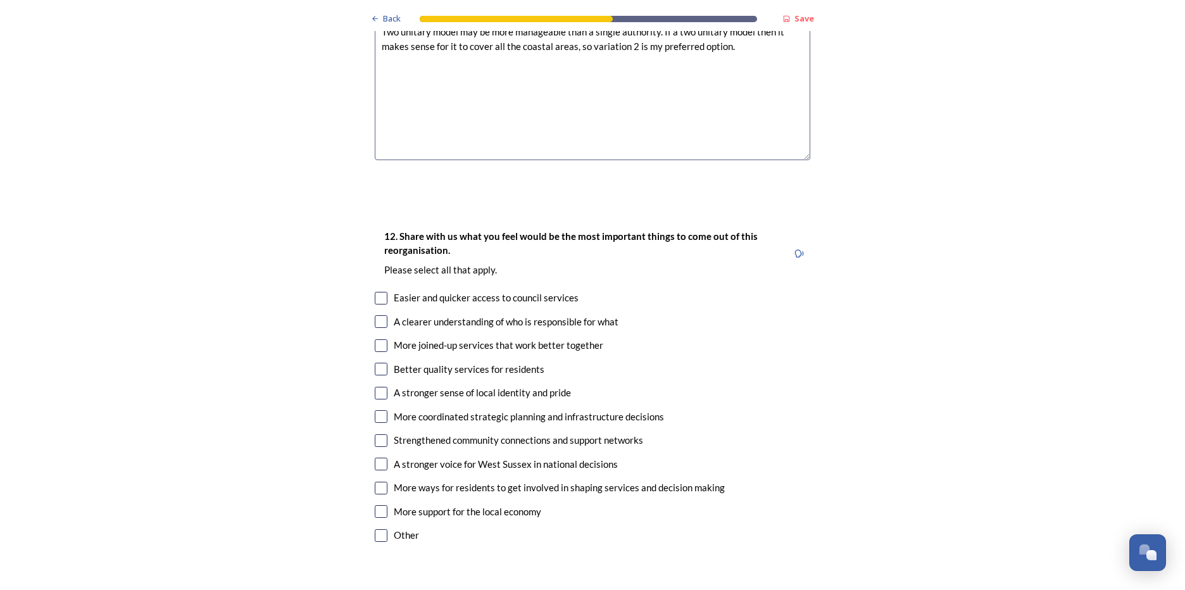
scroll to position [2216, 0]
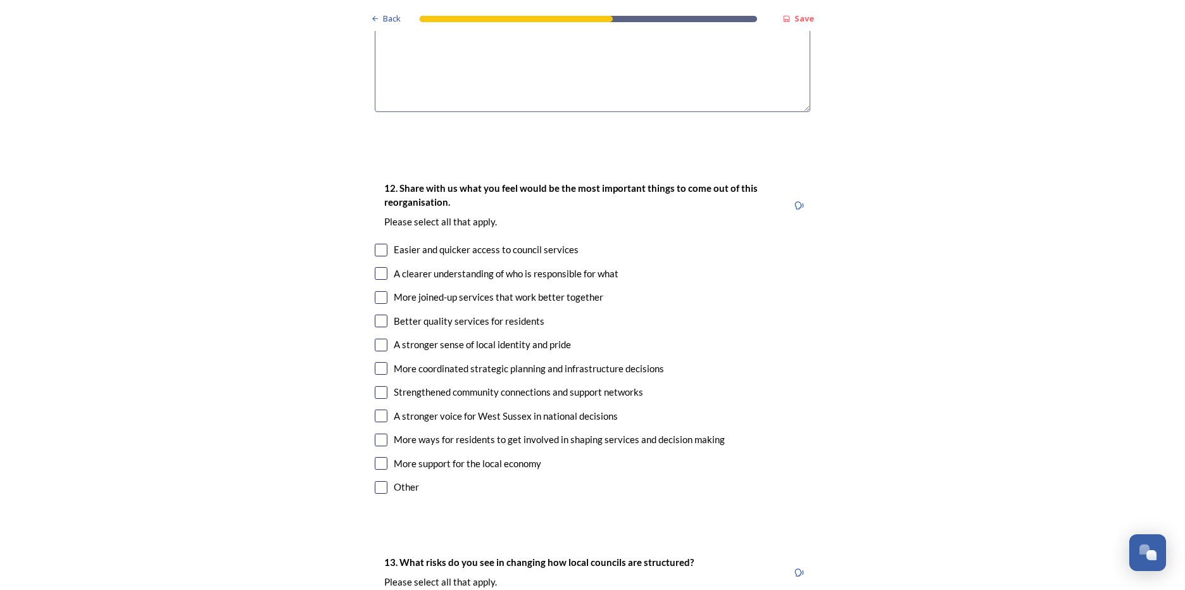
type textarea "Two unitary model may be more manageable than a single authority. If a two unit…"
click at [375, 244] on input "checkbox" at bounding box center [381, 250] width 13 height 13
checkbox input "true"
click at [377, 267] on input "checkbox" at bounding box center [381, 273] width 13 height 13
checkbox input "true"
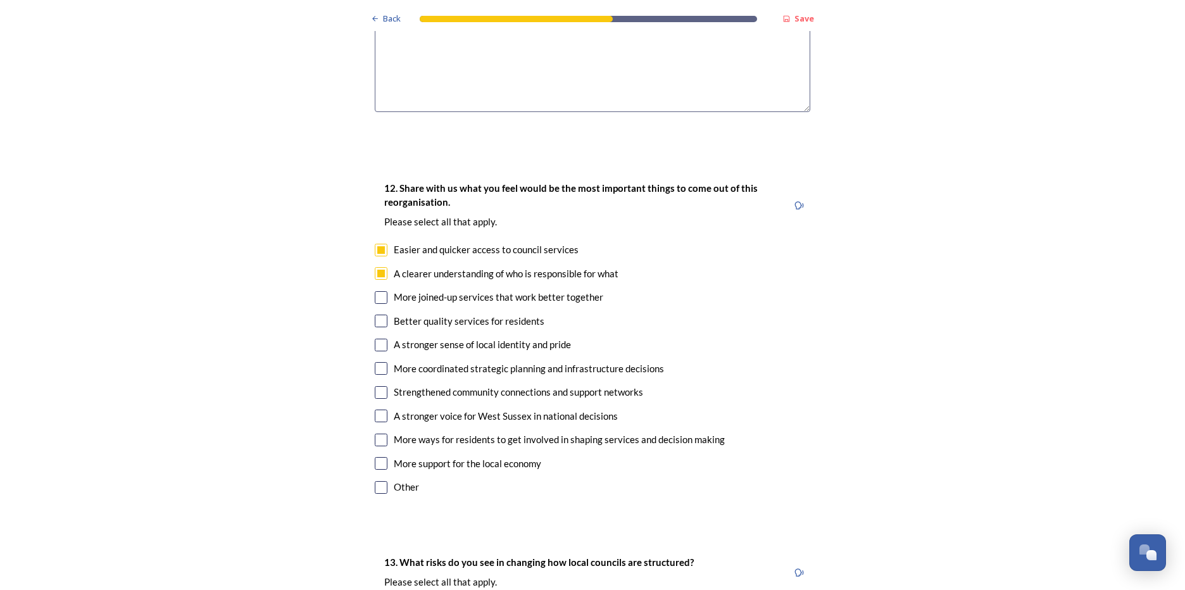
click at [378, 291] on input "checkbox" at bounding box center [381, 297] width 13 height 13
checkbox input "true"
click at [379, 315] on input "checkbox" at bounding box center [381, 321] width 13 height 13
checkbox input "true"
click at [375, 362] on input "checkbox" at bounding box center [381, 368] width 13 height 13
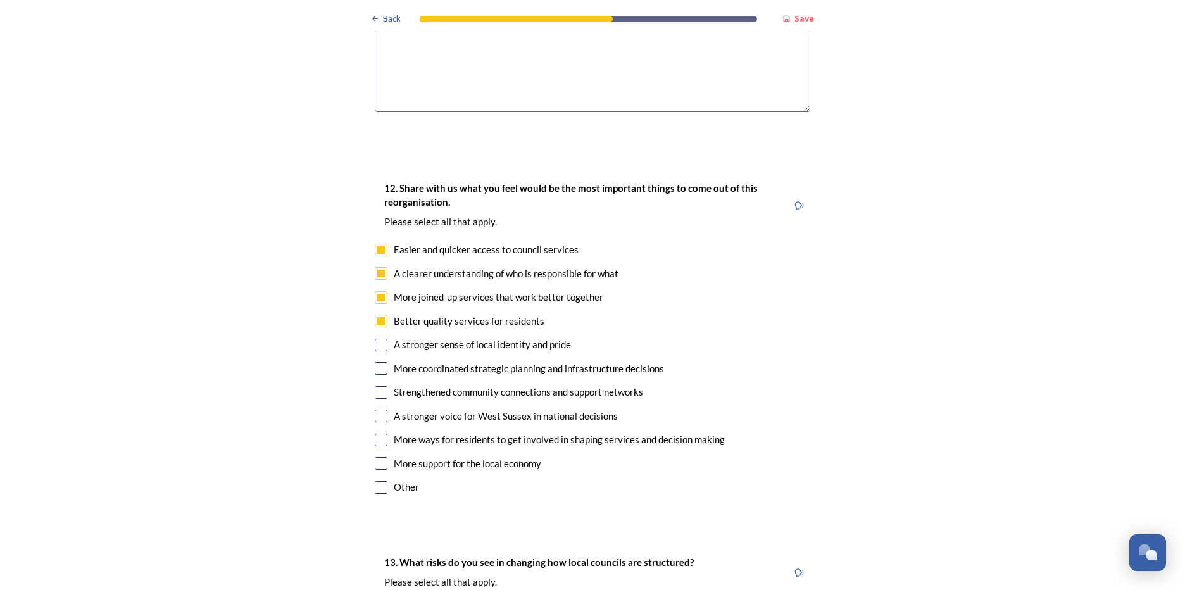
checkbox input "true"
click at [375, 386] on input "checkbox" at bounding box center [381, 392] width 13 height 13
checkbox input "true"
click at [375, 434] on input "checkbox" at bounding box center [381, 440] width 13 height 13
checkbox input "true"
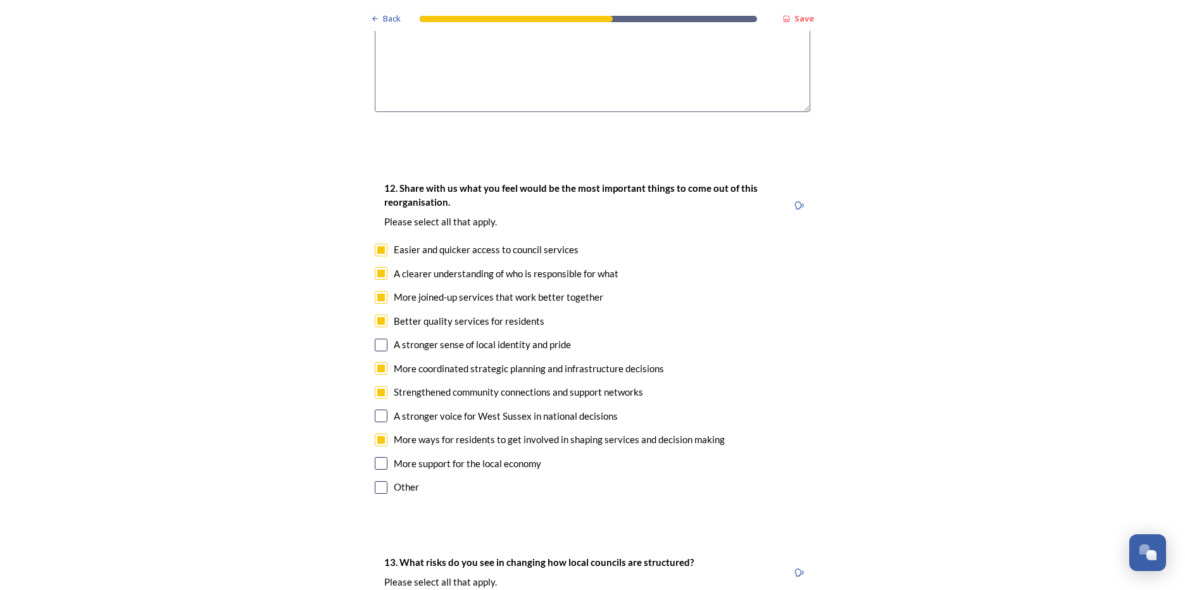
click at [376, 457] on input "checkbox" at bounding box center [381, 463] width 13 height 13
checkbox input "true"
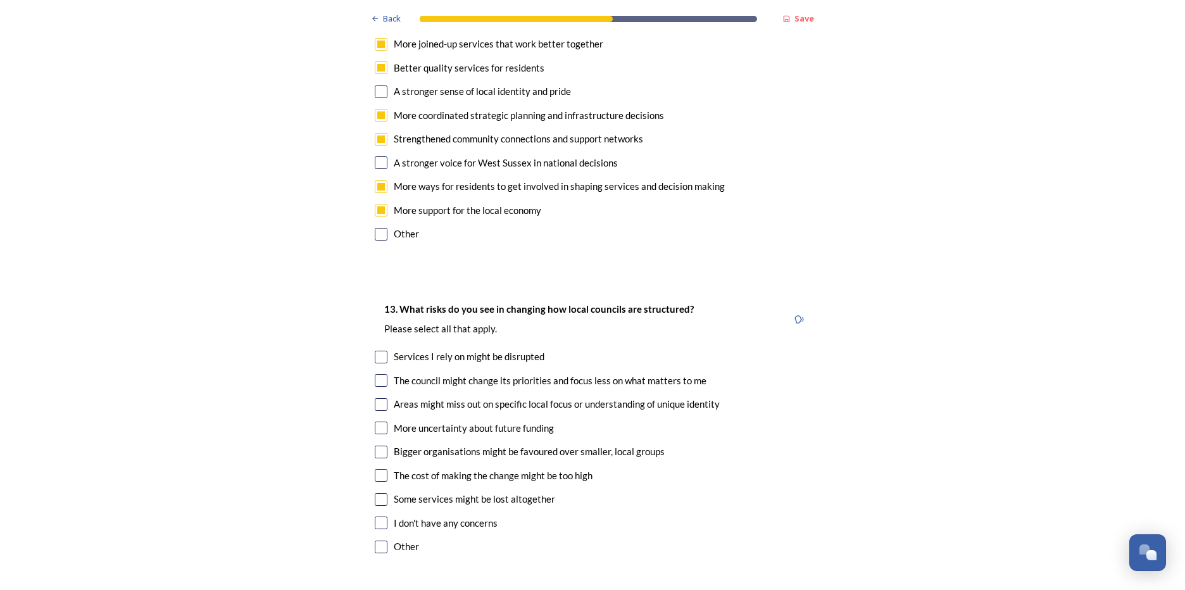
scroll to position [2533, 0]
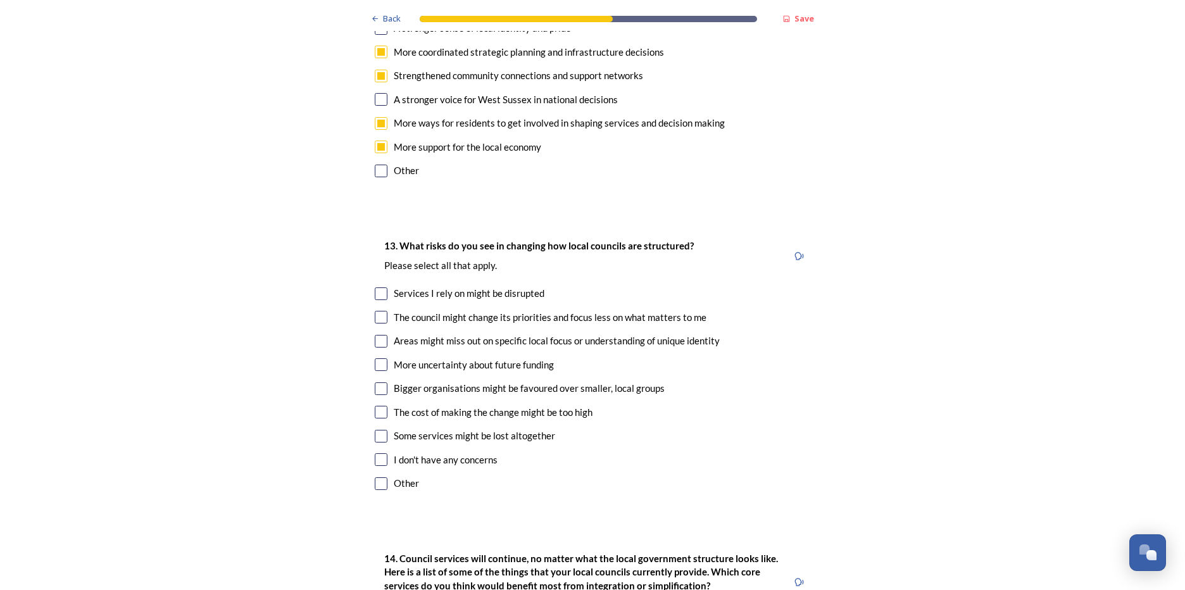
click at [378, 311] on input "checkbox" at bounding box center [381, 317] width 13 height 13
checkbox input "true"
click at [378, 335] on input "checkbox" at bounding box center [381, 341] width 13 height 13
checkbox input "true"
click at [378, 358] on input "checkbox" at bounding box center [381, 364] width 13 height 13
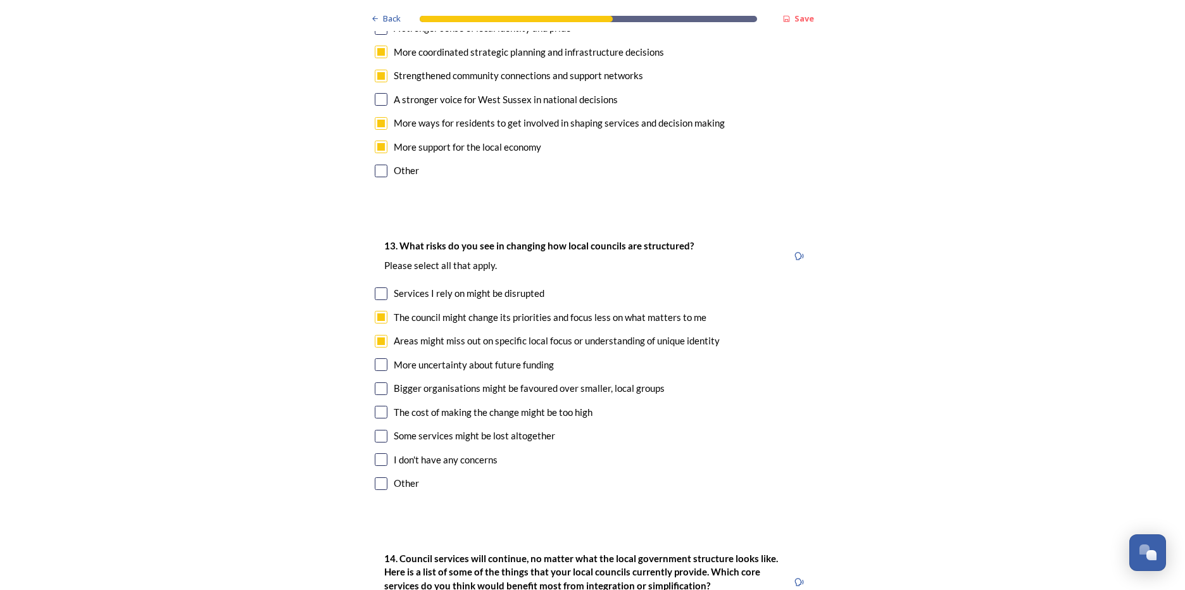
checkbox input "true"
click at [379, 406] on input "checkbox" at bounding box center [381, 412] width 13 height 13
checkbox input "true"
click at [375, 430] on input "checkbox" at bounding box center [381, 436] width 13 height 13
checkbox input "true"
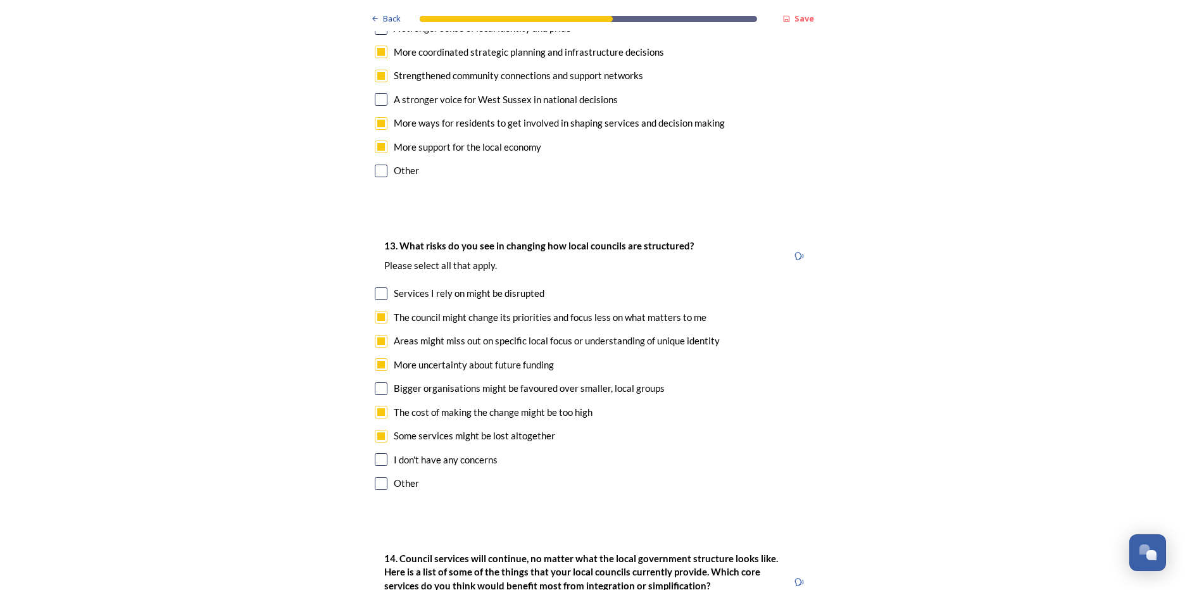
click at [376, 382] on input "checkbox" at bounding box center [381, 388] width 13 height 13
checkbox input "true"
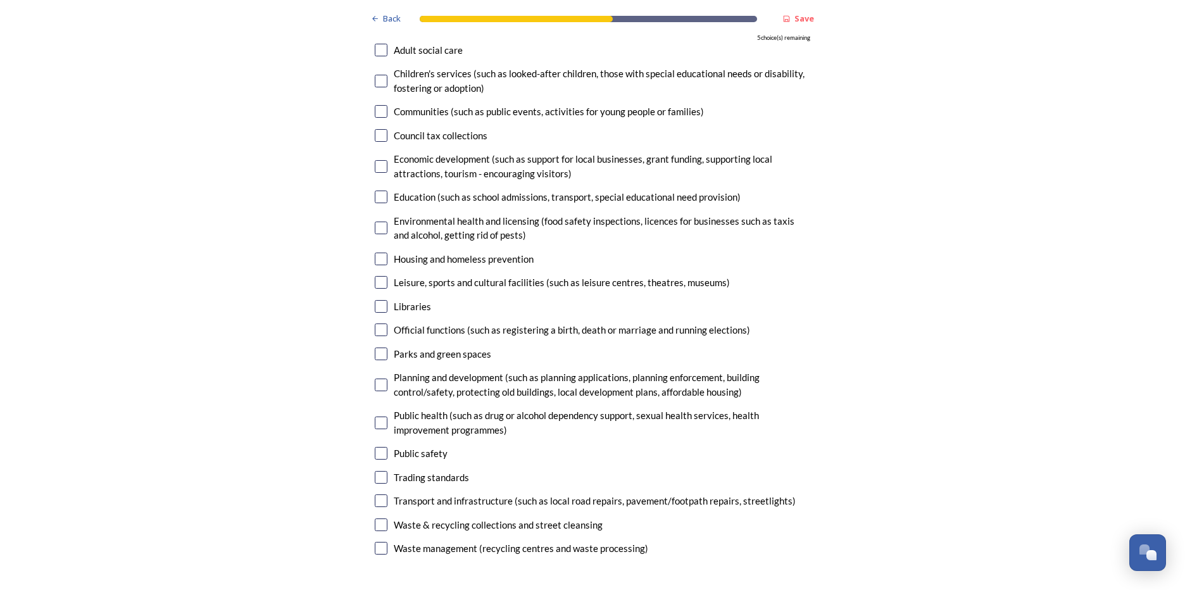
scroll to position [3166, 0]
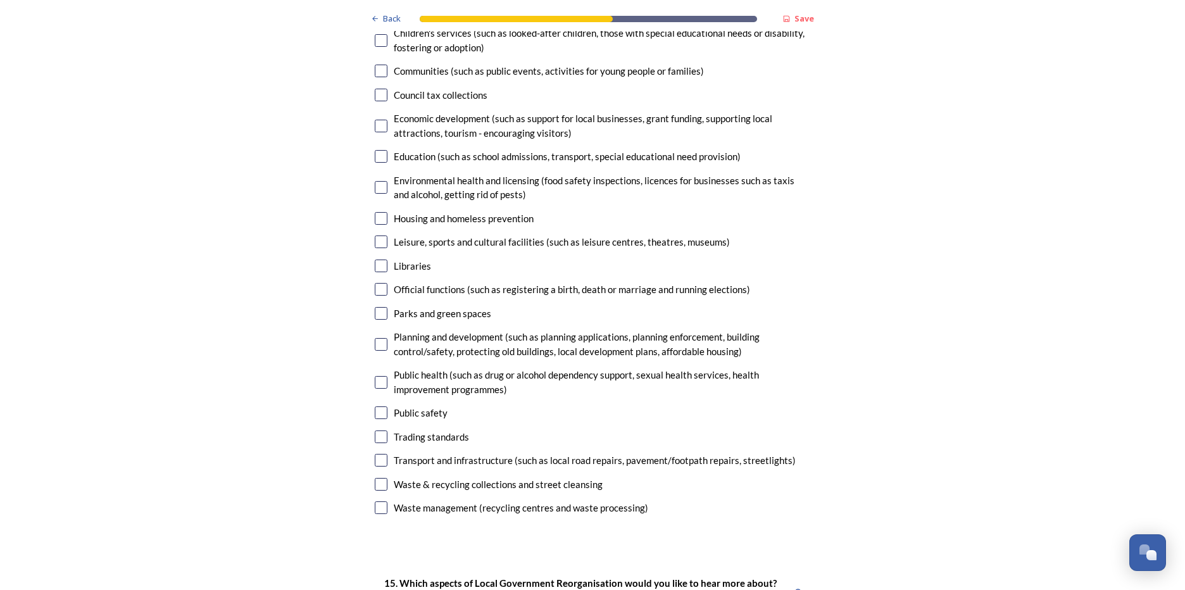
click at [375, 501] on input "checkbox" at bounding box center [381, 507] width 13 height 13
checkbox input "true"
click at [375, 454] on input "checkbox" at bounding box center [381, 460] width 13 height 13
checkbox input "true"
click at [377, 407] on input "checkbox" at bounding box center [381, 413] width 13 height 13
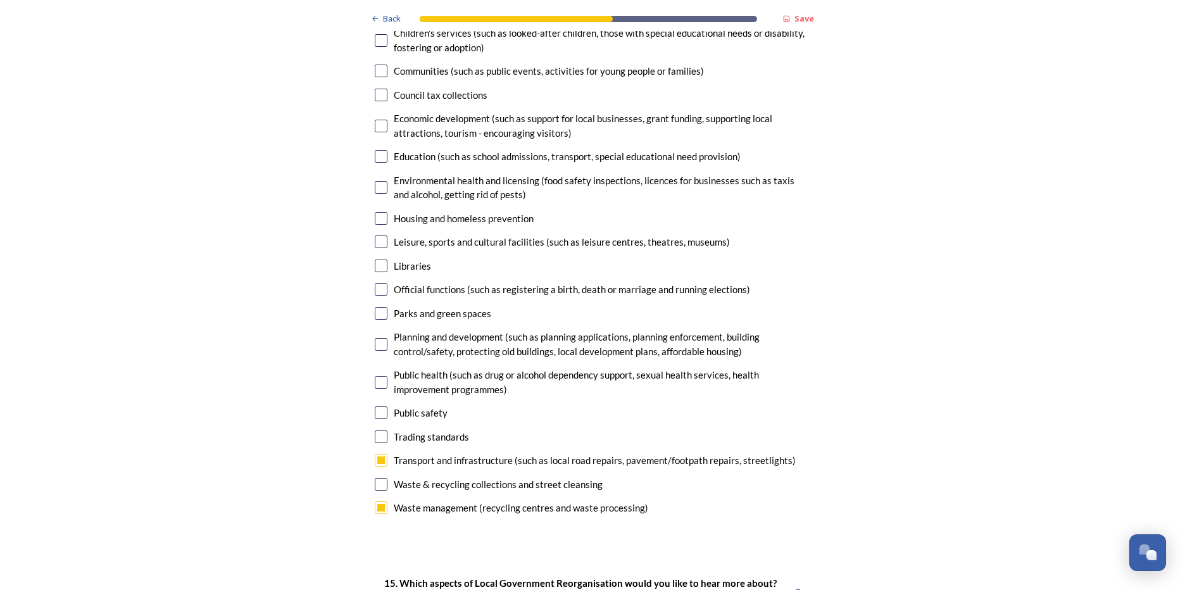
checkbox input "true"
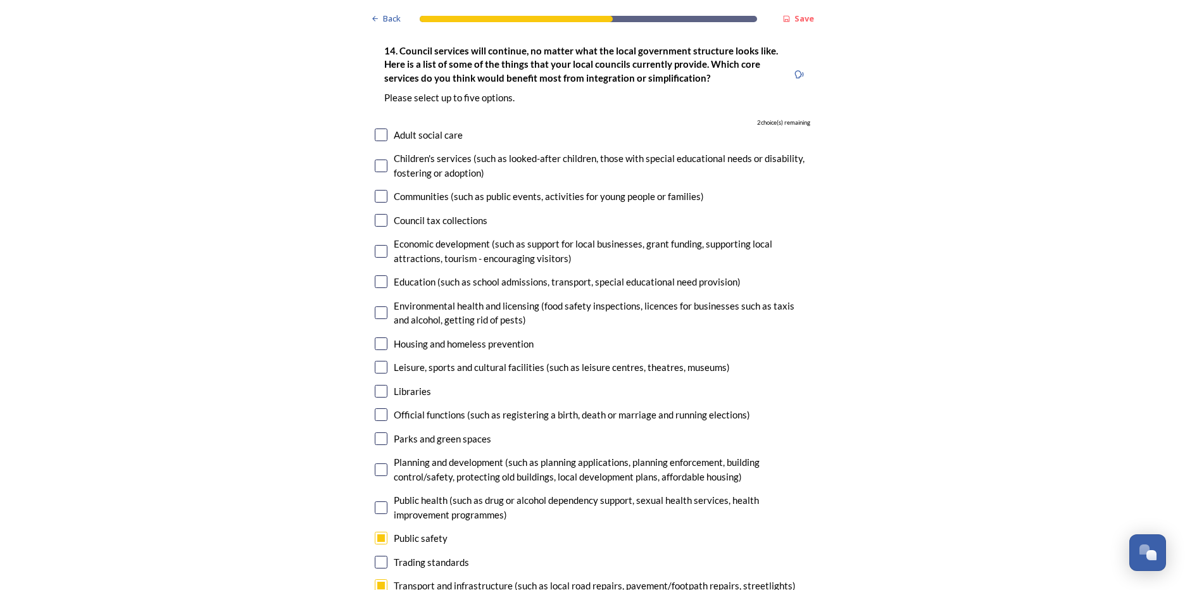
scroll to position [3039, 0]
click at [377, 246] on input "checkbox" at bounding box center [381, 252] width 13 height 13
checkbox input "true"
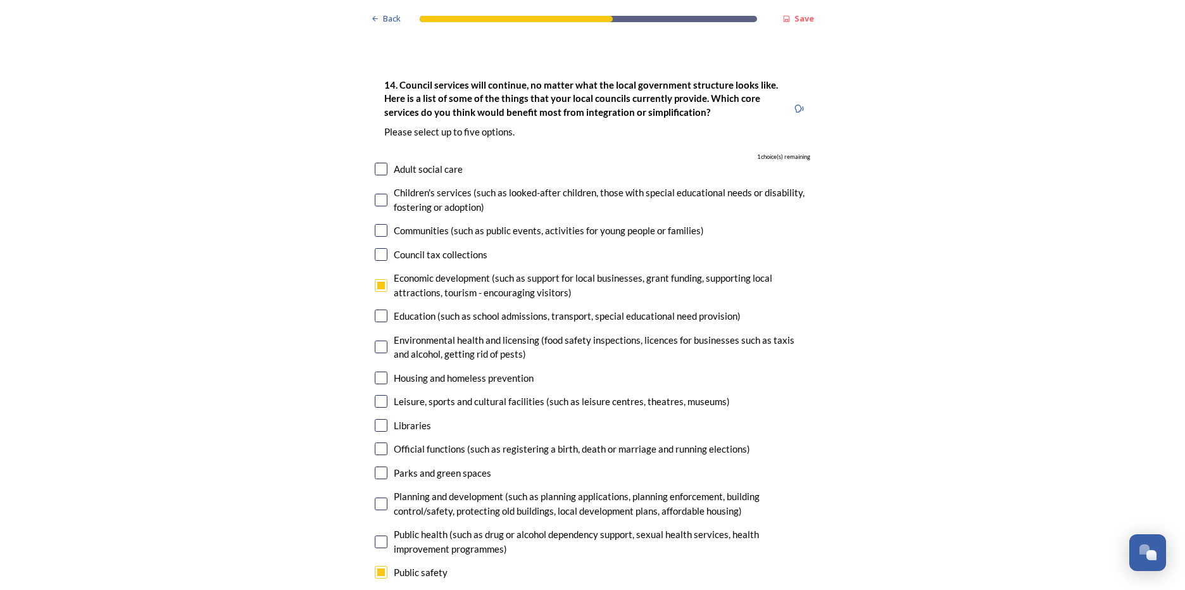
scroll to position [2976, 0]
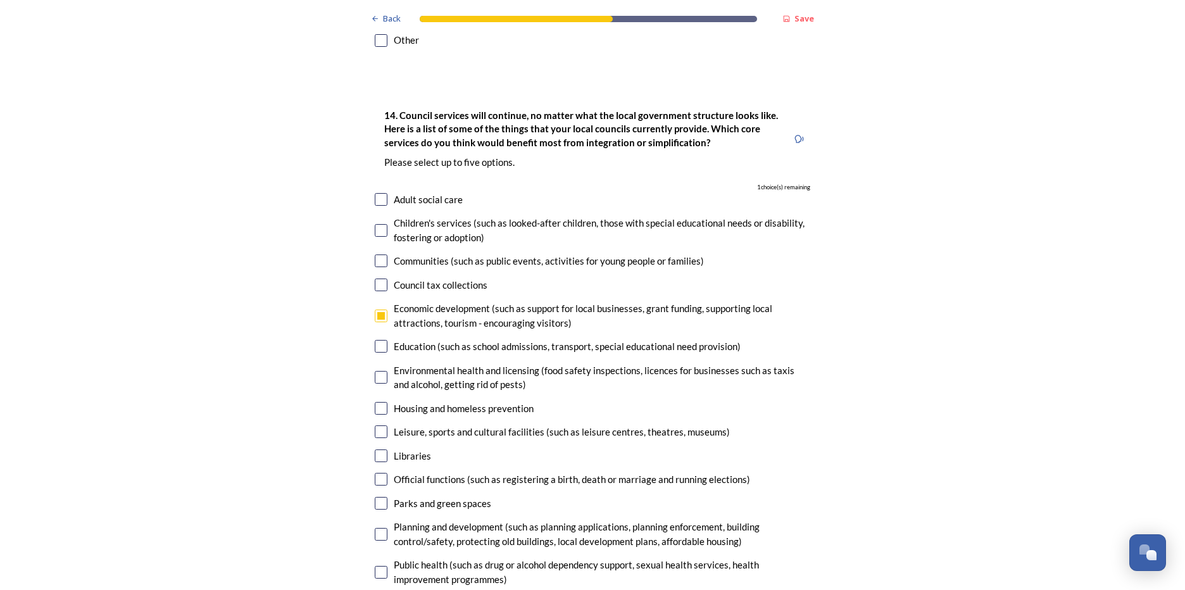
checkbox input "false"
click at [377, 528] on input "checkbox" at bounding box center [381, 534] width 13 height 13
checkbox input "true"
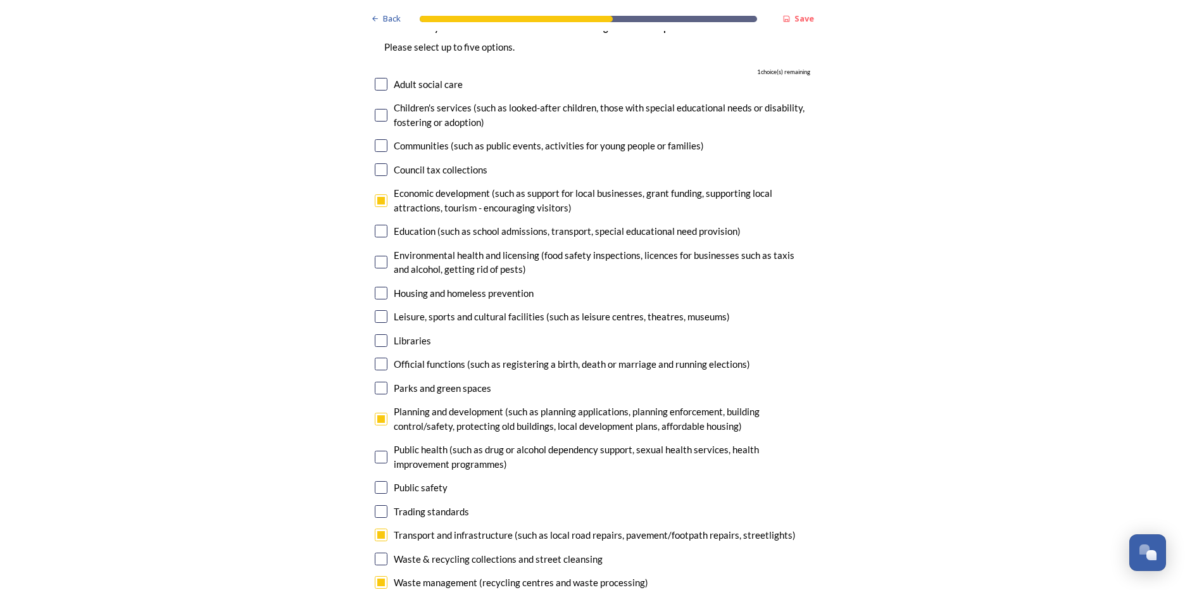
scroll to position [3039, 0]
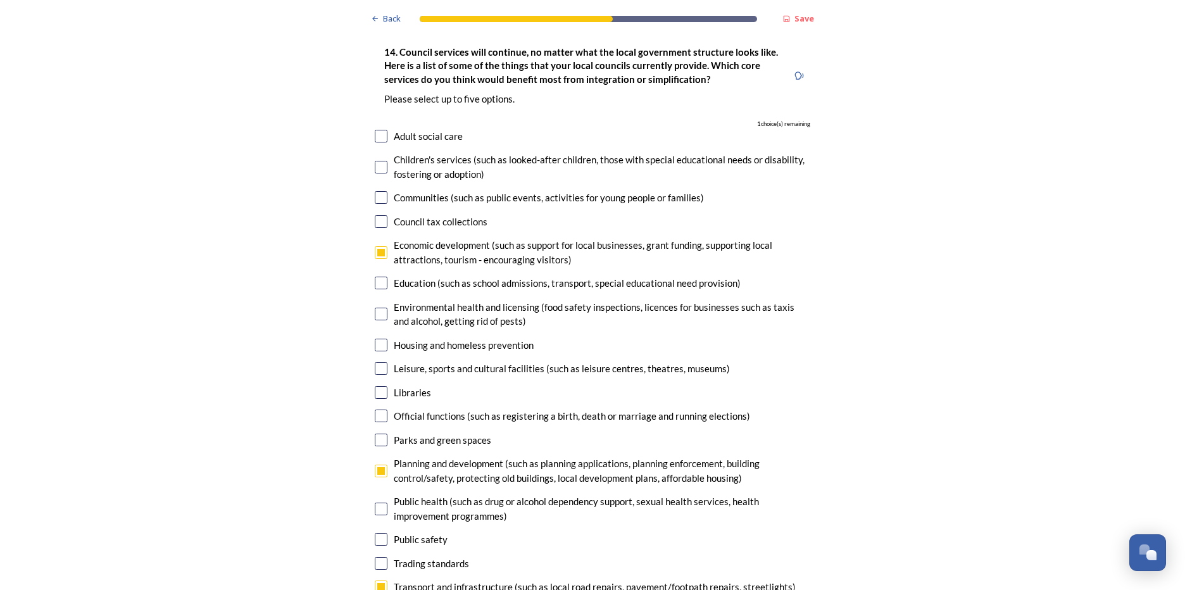
click at [376, 339] on input "checkbox" at bounding box center [381, 345] width 13 height 13
checkbox input "true"
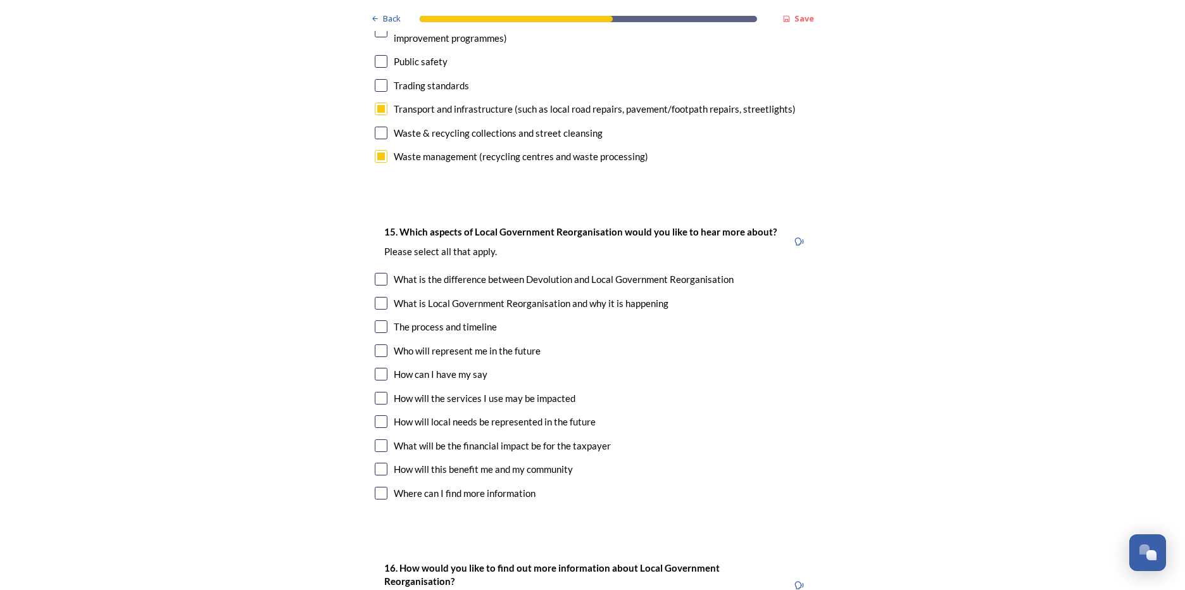
scroll to position [3546, 0]
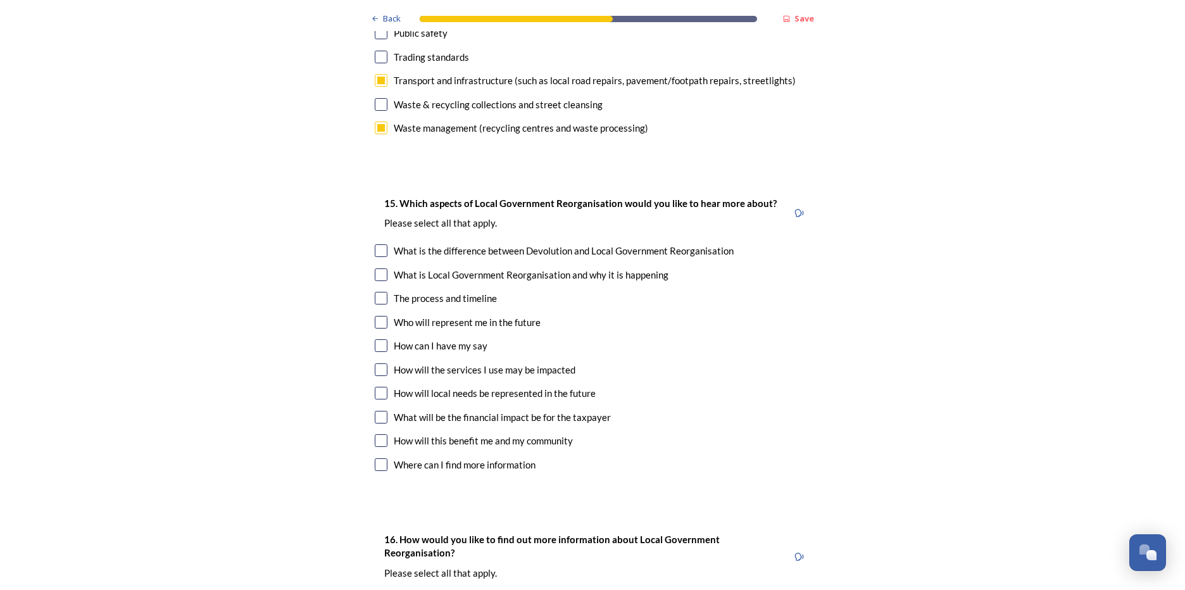
click at [379, 387] on input "checkbox" at bounding box center [381, 393] width 13 height 13
checkbox input "true"
click at [375, 434] on input "checkbox" at bounding box center [381, 440] width 13 height 13
checkbox input "true"
click at [375, 411] on input "checkbox" at bounding box center [381, 417] width 13 height 13
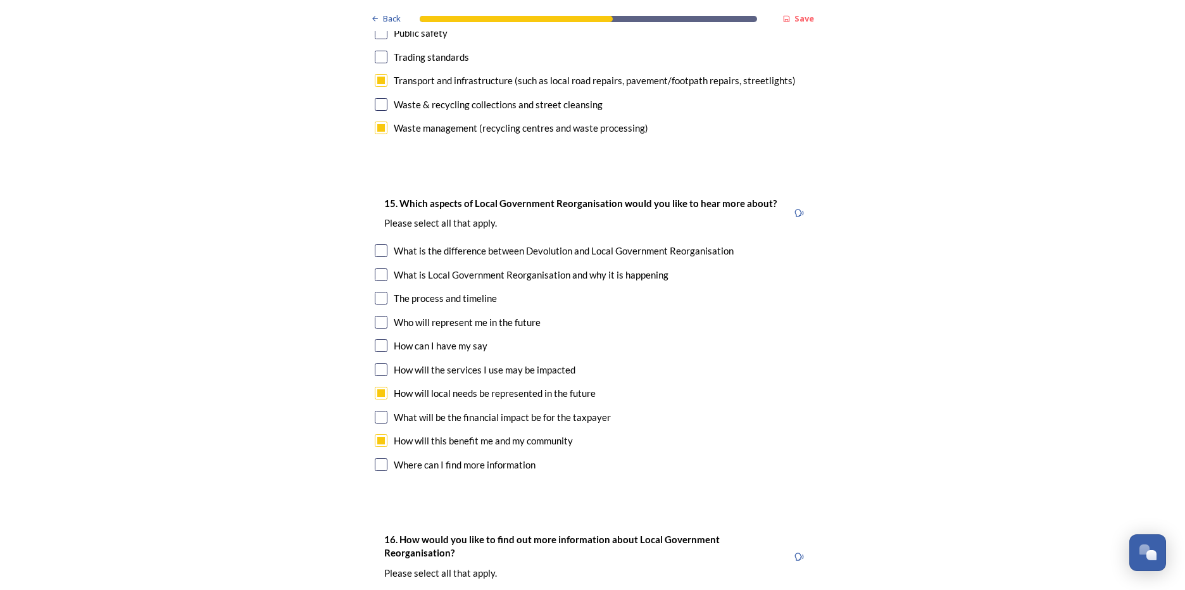
checkbox input "true"
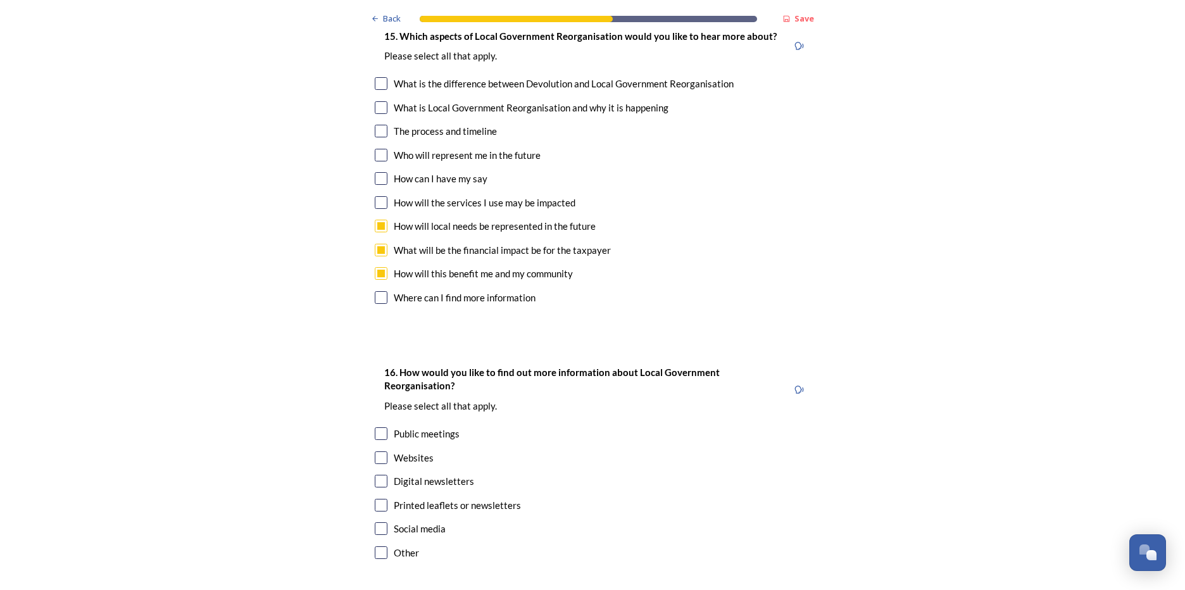
scroll to position [3736, 0]
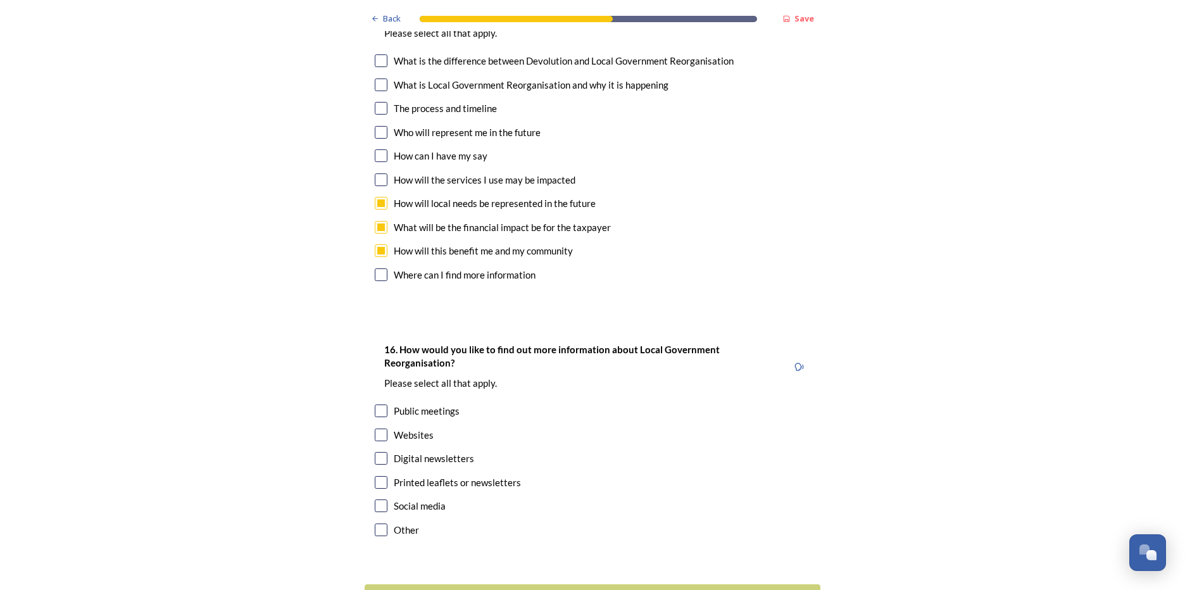
click at [379, 429] on input "checkbox" at bounding box center [381, 435] width 13 height 13
checkbox input "true"
click at [377, 452] on input "checkbox" at bounding box center [381, 458] width 13 height 13
checkbox input "true"
click at [589, 590] on div "Continue" at bounding box center [584, 599] width 429 height 17
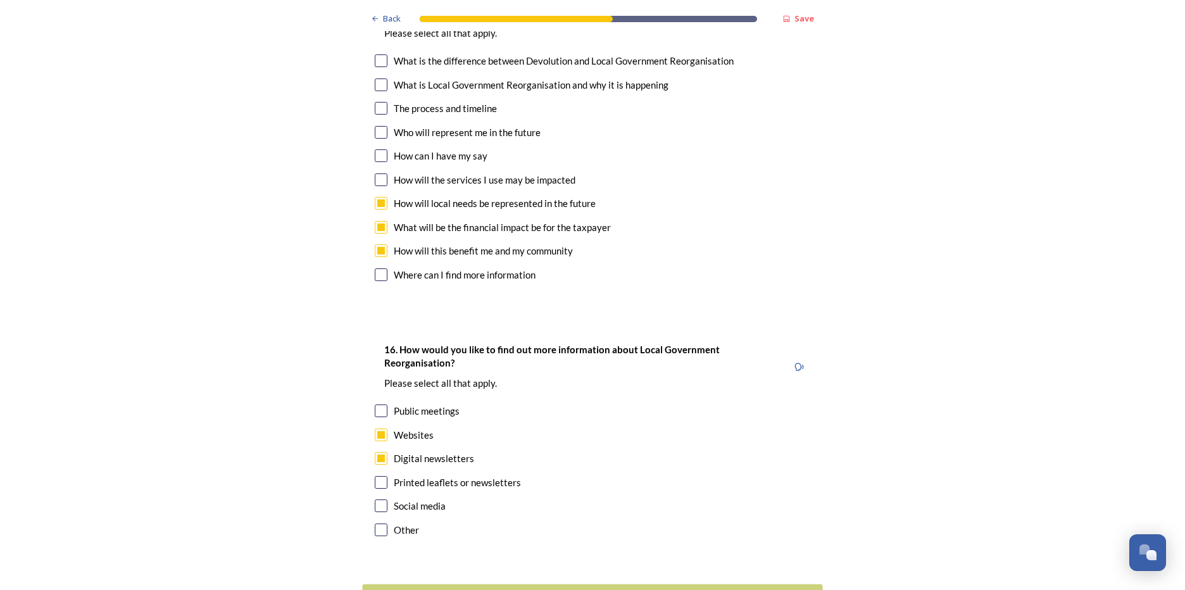
scroll to position [0, 0]
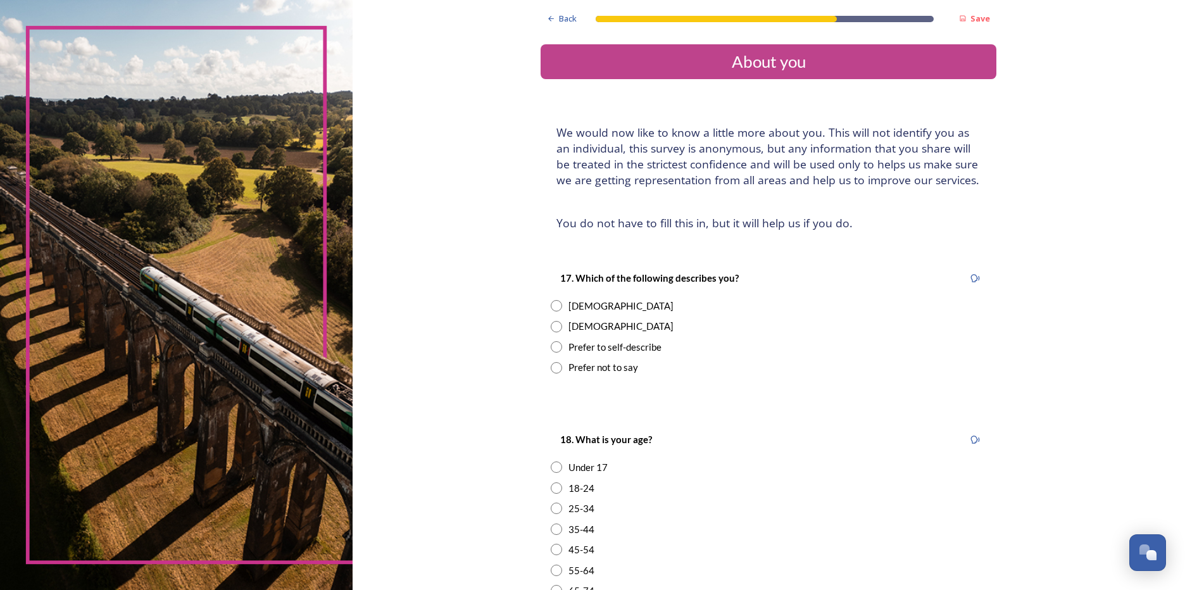
click at [552, 309] on input "radio" at bounding box center [556, 305] width 11 height 11
radio input "true"
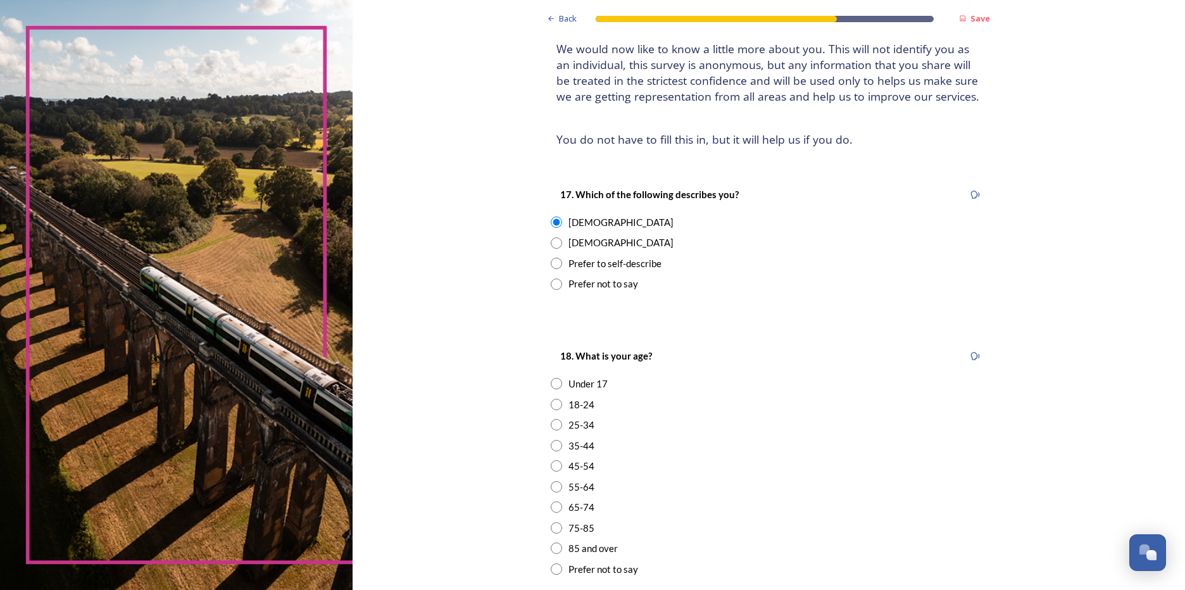
scroll to position [127, 0]
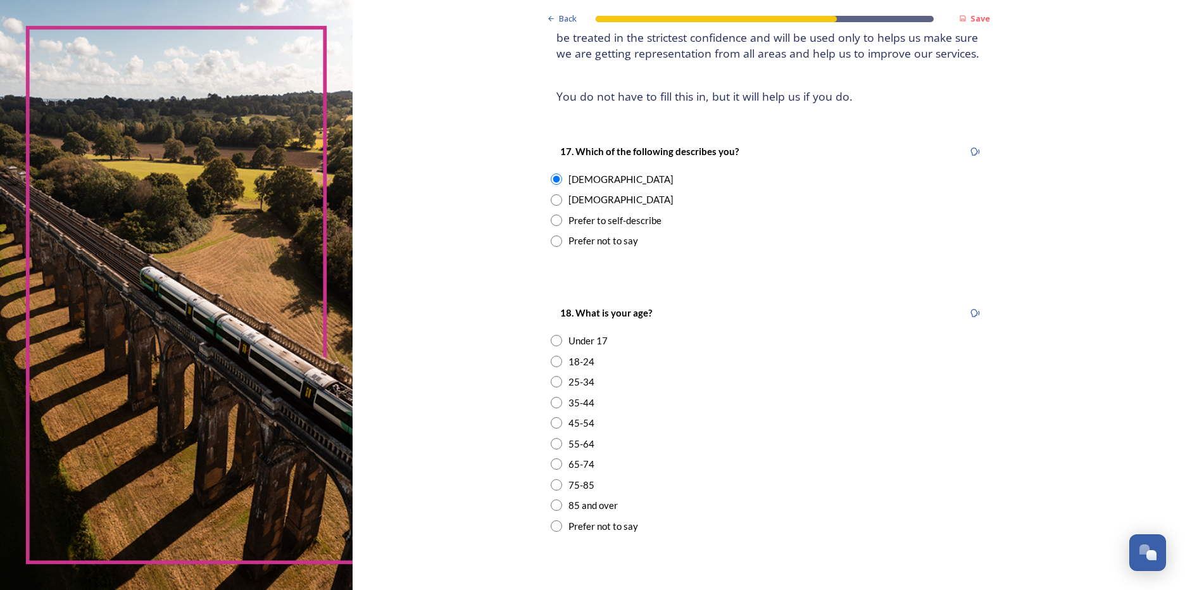
click at [553, 466] on input "radio" at bounding box center [556, 463] width 11 height 11
radio input "true"
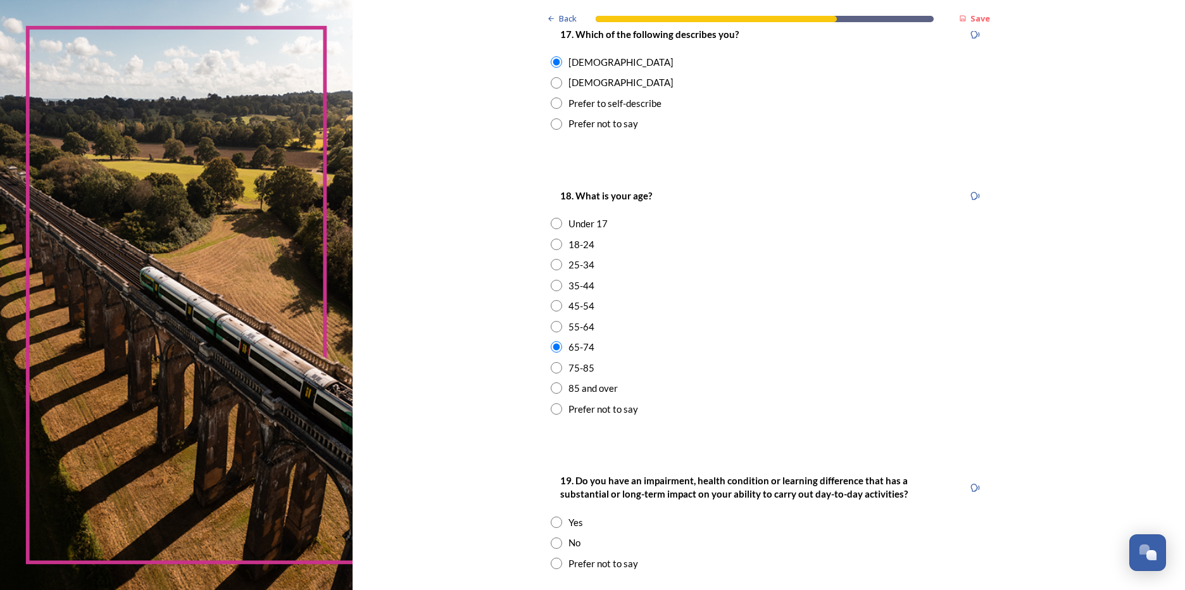
scroll to position [253, 0]
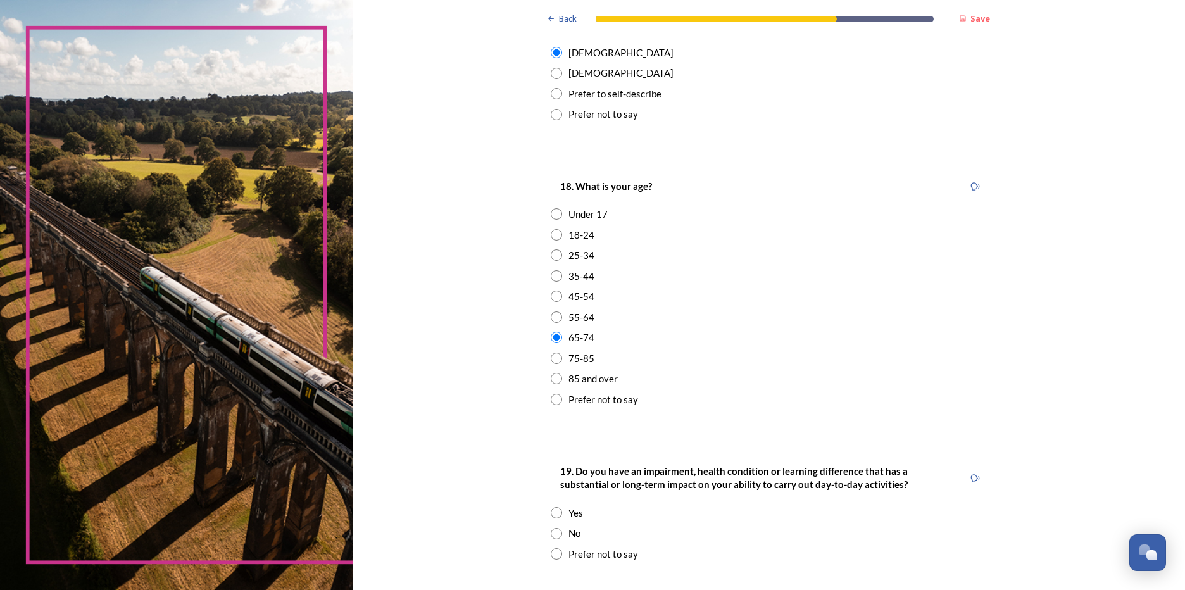
click at [553, 529] on input "radio" at bounding box center [556, 533] width 11 height 11
radio input "true"
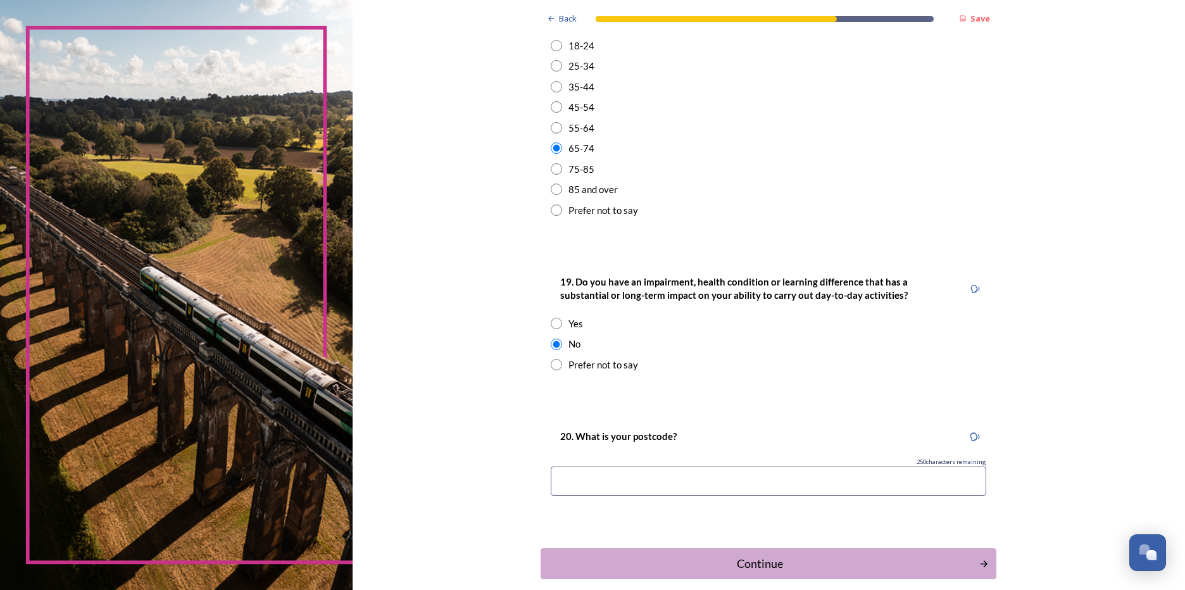
scroll to position [443, 0]
click at [589, 485] on input at bounding box center [769, 480] width 436 height 29
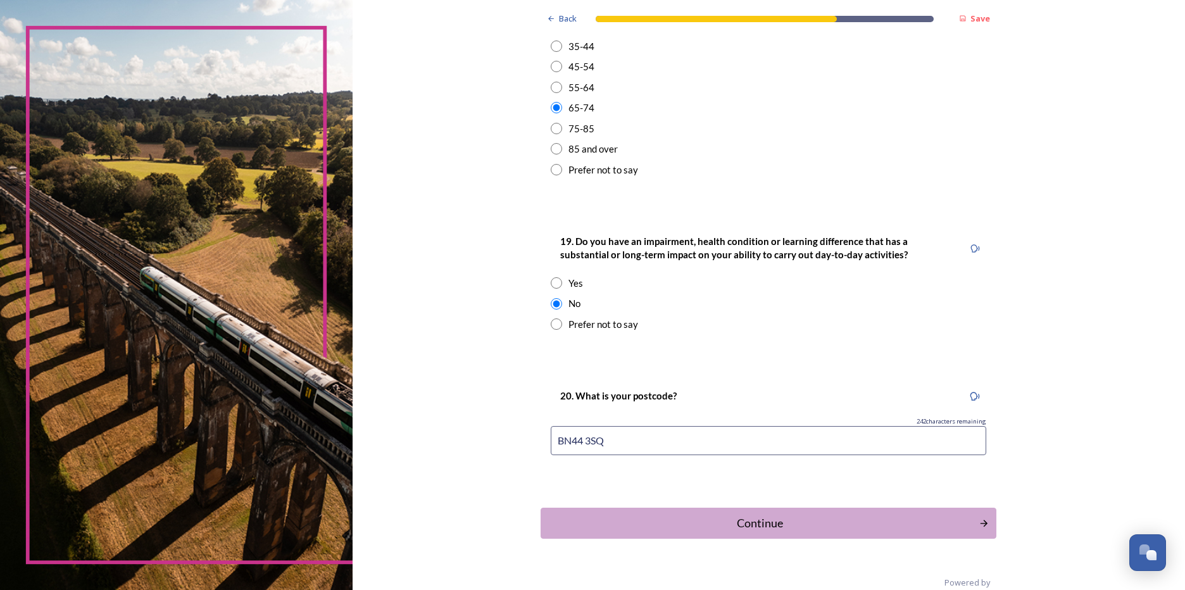
scroll to position [505, 0]
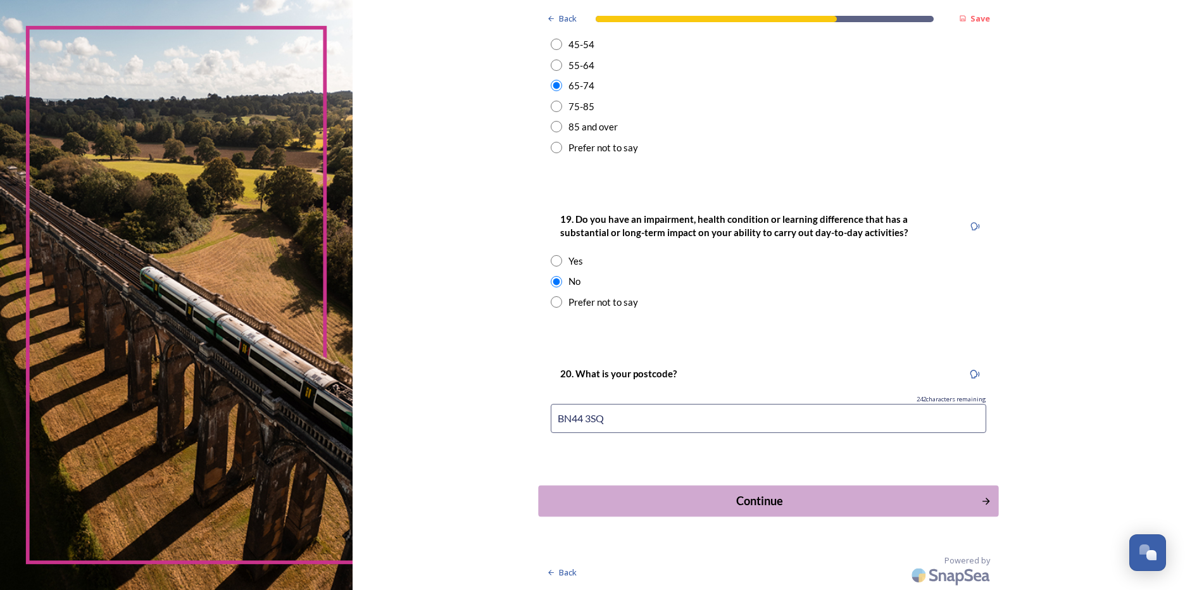
type input "BN44 3SQ"
click at [736, 498] on div "Continue" at bounding box center [760, 501] width 429 height 17
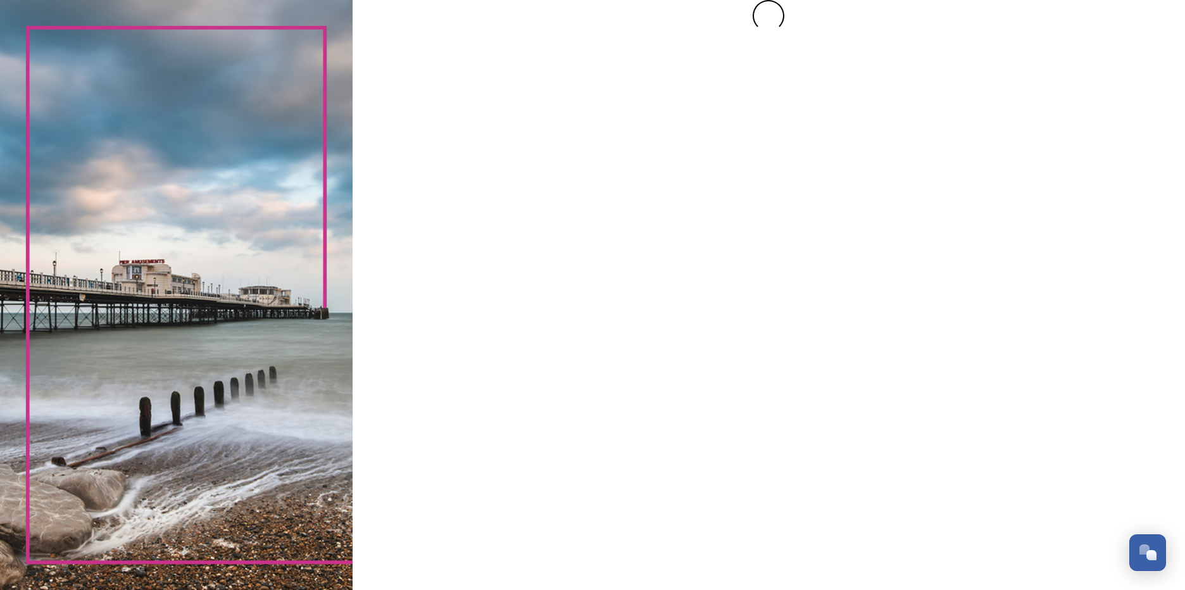
scroll to position [0, 0]
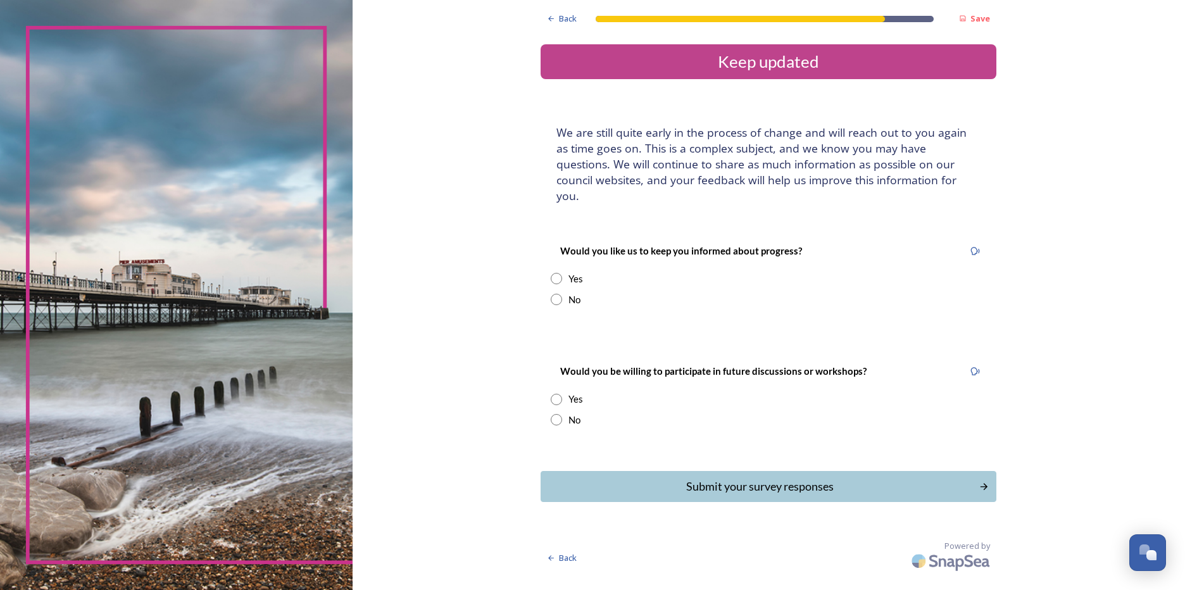
click at [557, 294] on input "radio" at bounding box center [556, 299] width 11 height 11
radio input "true"
click at [560, 414] on input "radio" at bounding box center [556, 419] width 11 height 11
radio input "true"
click at [730, 478] on div "Submit your survey responses" at bounding box center [760, 486] width 429 height 17
